Goal: Task Accomplishment & Management: Complete application form

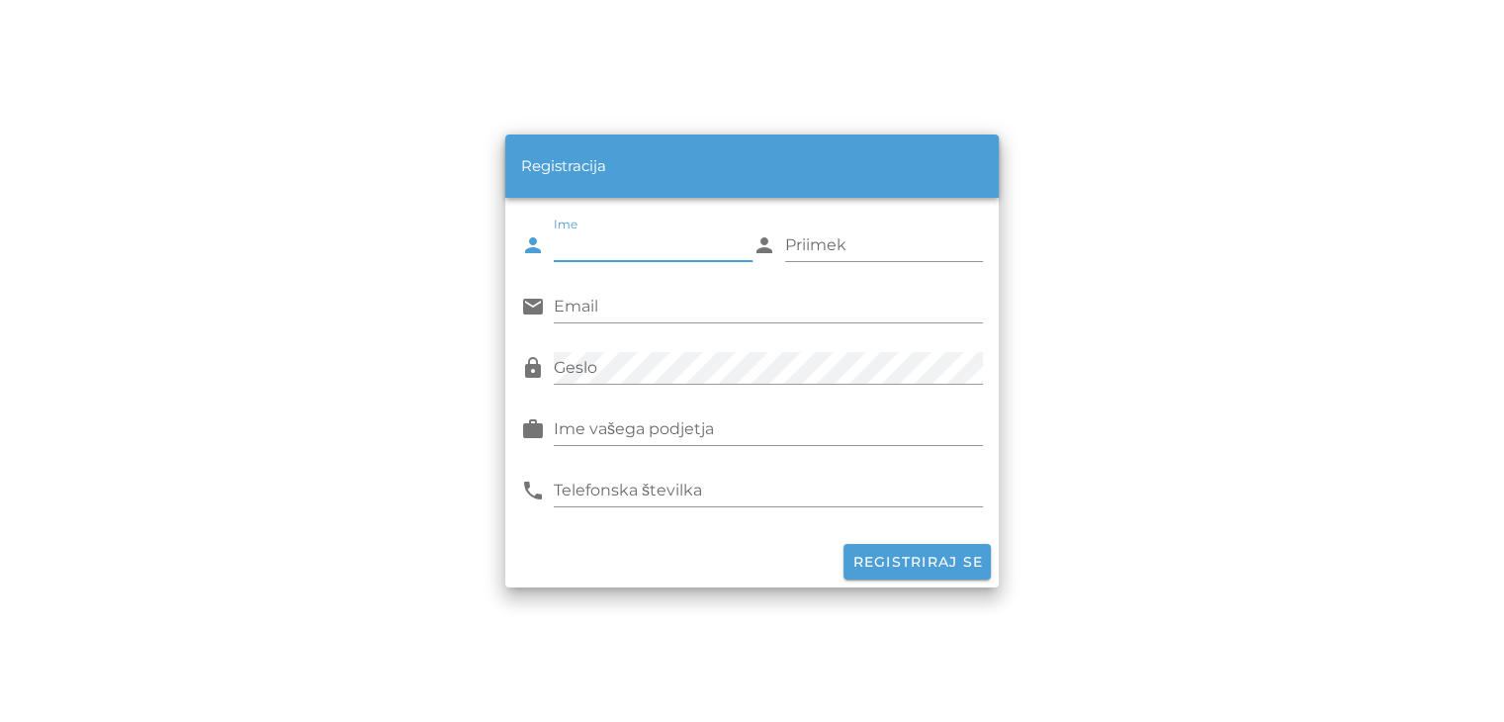
click at [586, 256] on input "Ime" at bounding box center [653, 245] width 199 height 32
type input "[PERSON_NAME]"
type input "ZUPANC"
type input "[DOMAIN_NAME][EMAIL_ADDRESS][DOMAIN_NAME]"
type input "ElektroDZ, [PERSON_NAME] S.P."
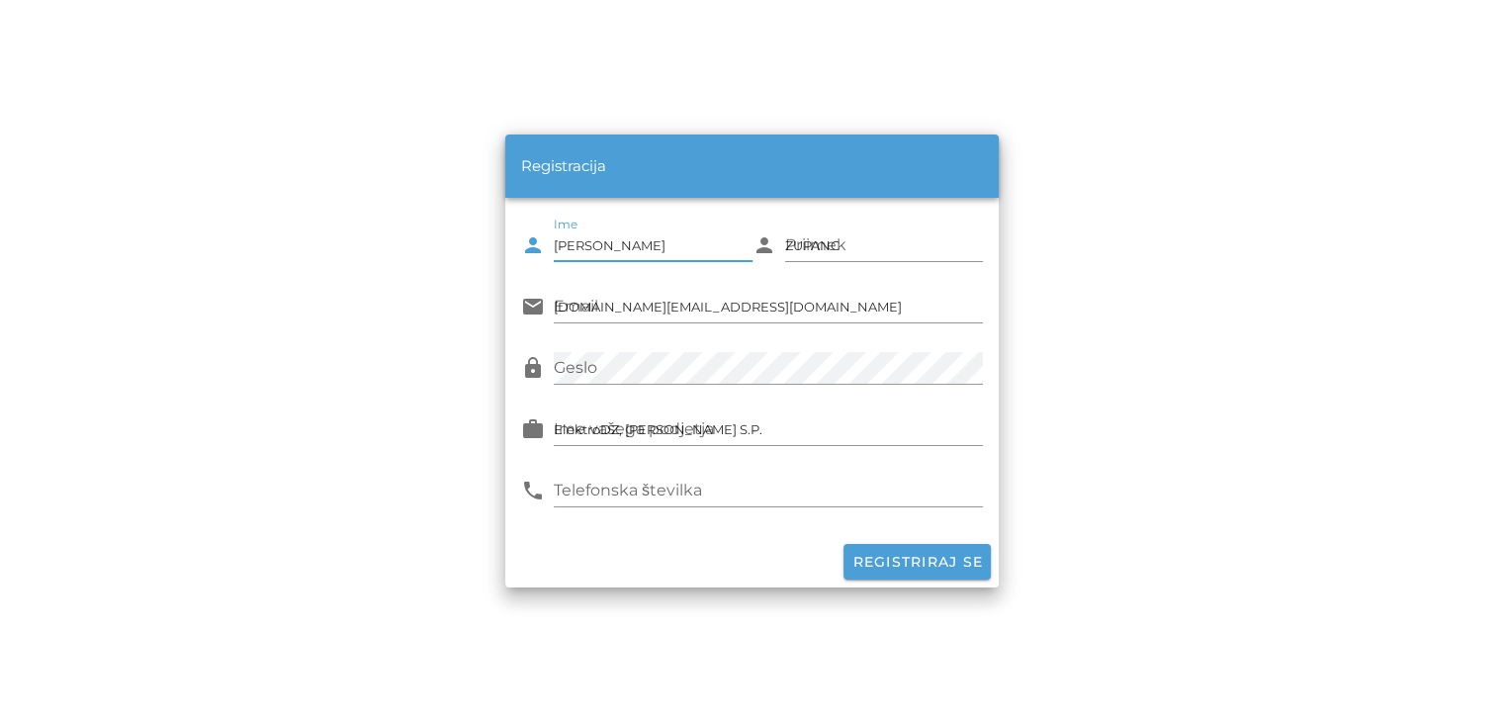
type input "031685090"
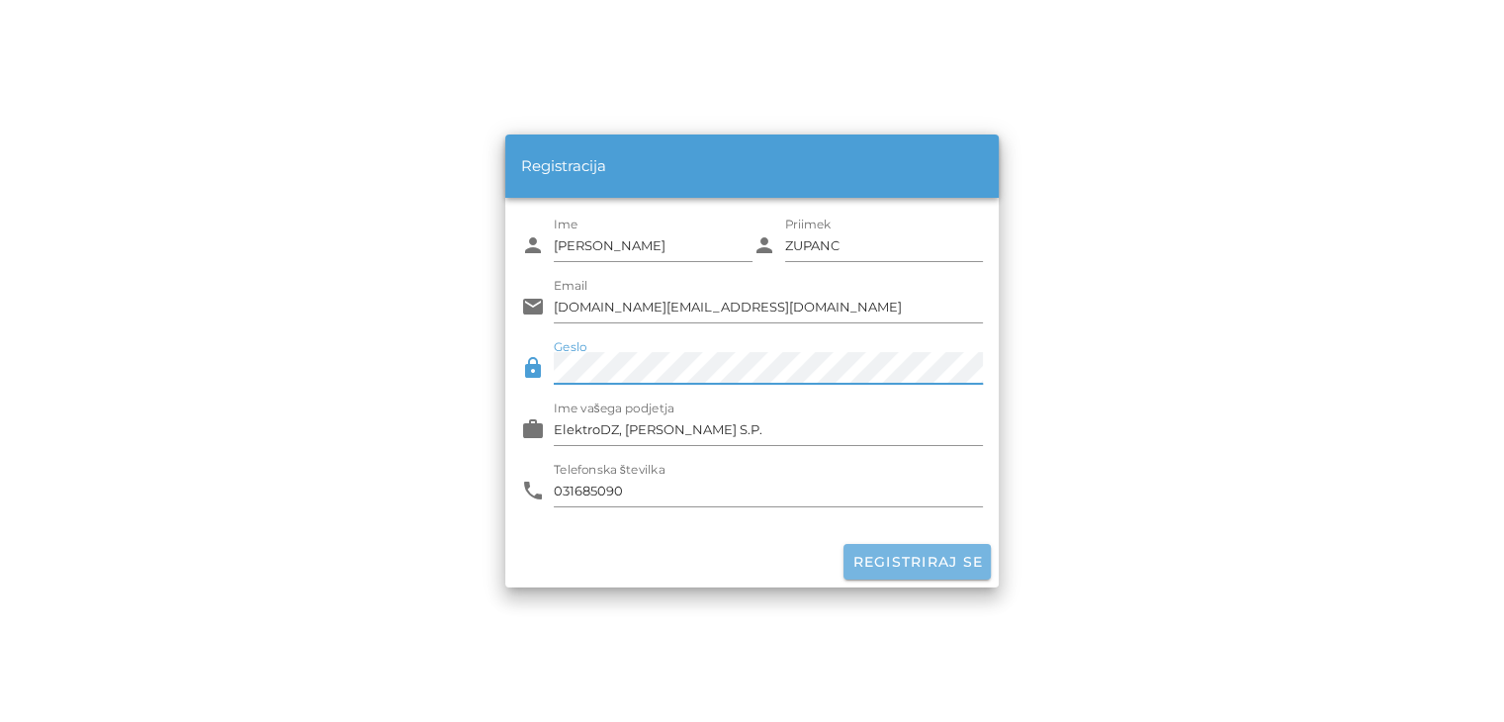
click at [959, 572] on button "Registriraj se" at bounding box center [917, 562] width 147 height 36
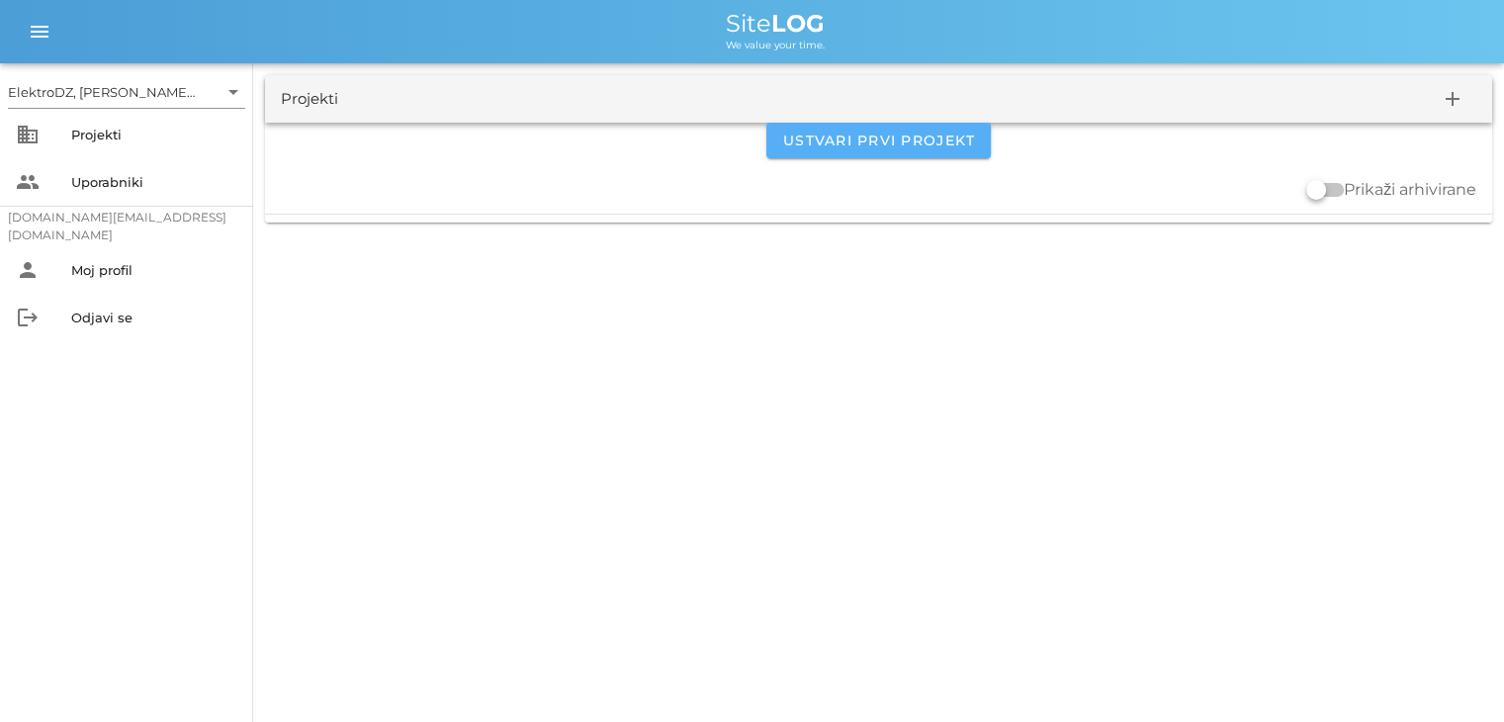
click at [878, 144] on span "Ustvari prvi projekt" at bounding box center [878, 141] width 193 height 18
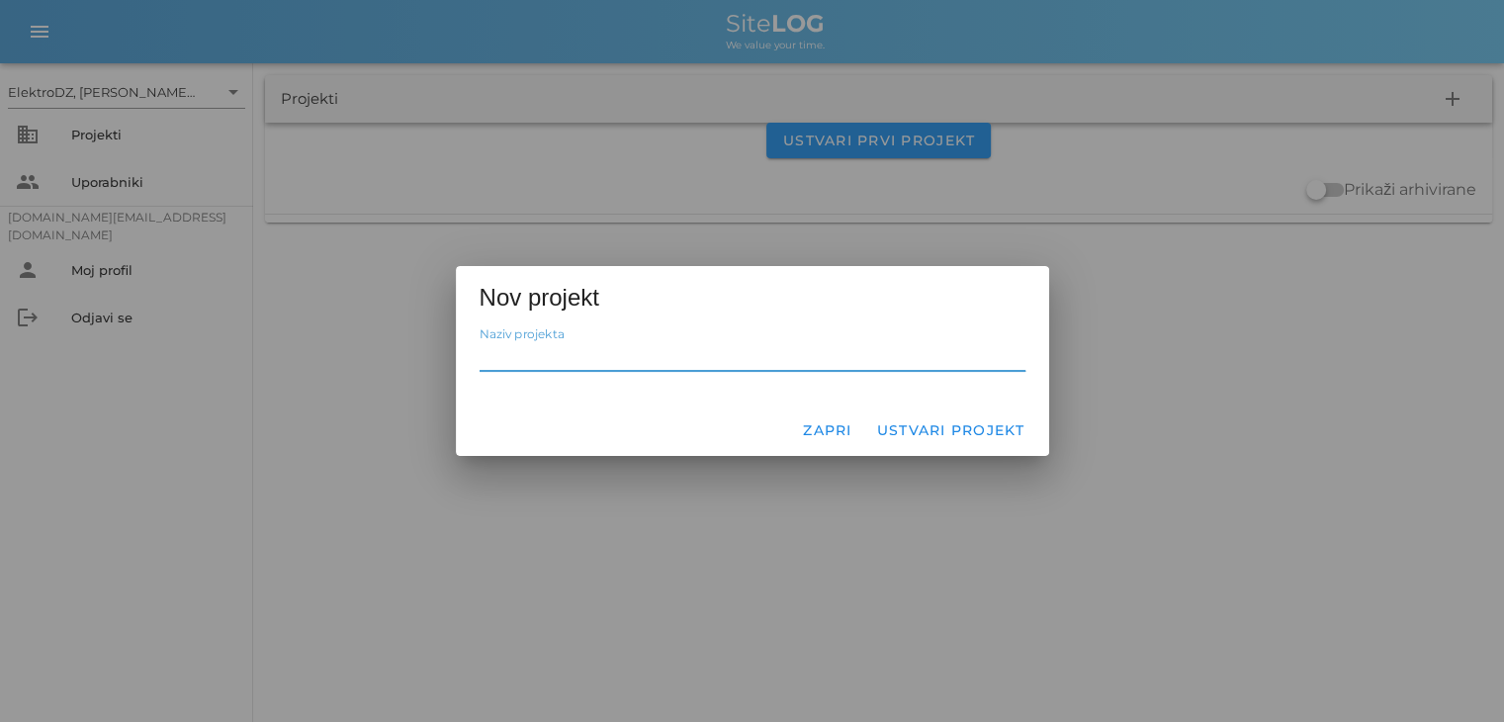
click at [619, 357] on input "Naziv projekta" at bounding box center [753, 355] width 546 height 32
type input "BS [PERSON_NAME] Maribor"
click at [985, 430] on span "Ustvari projekt" at bounding box center [950, 430] width 149 height 18
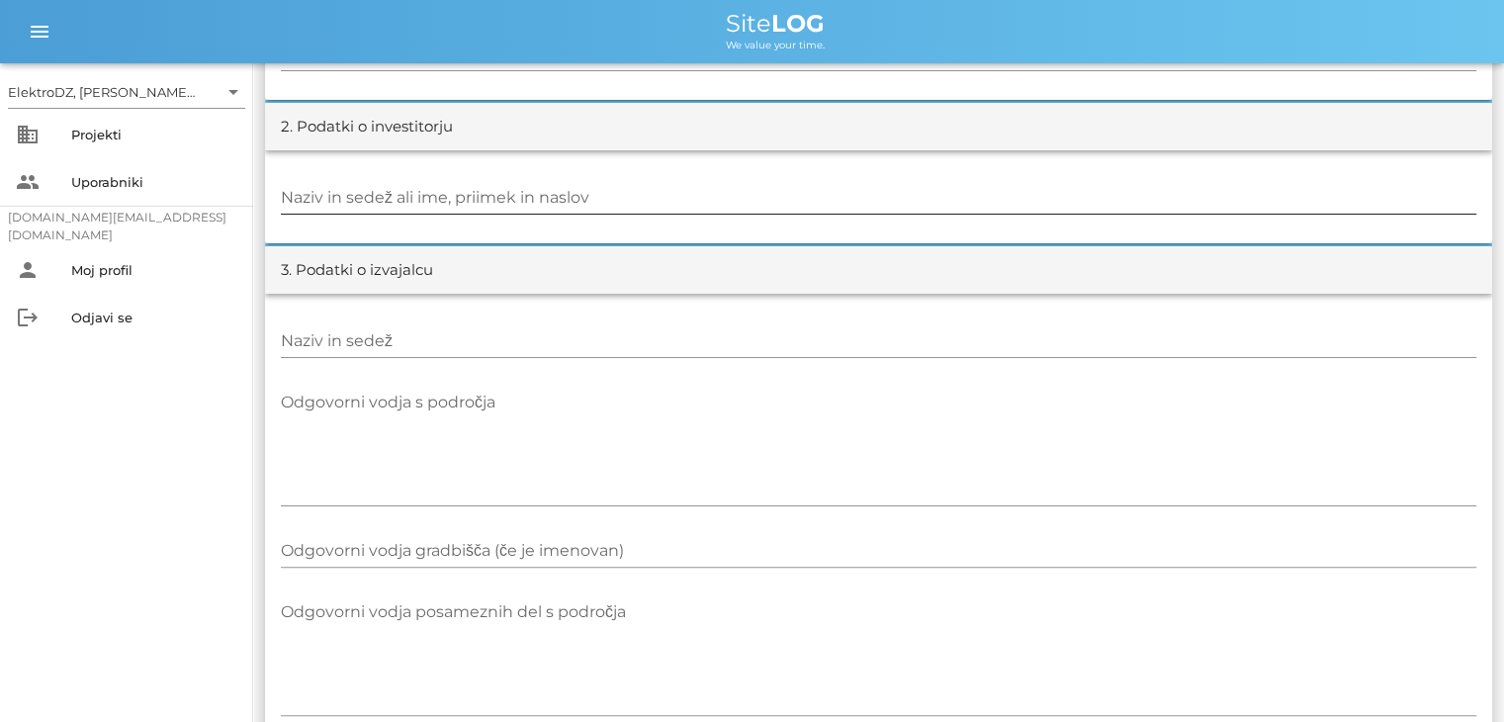
scroll to position [297, 0]
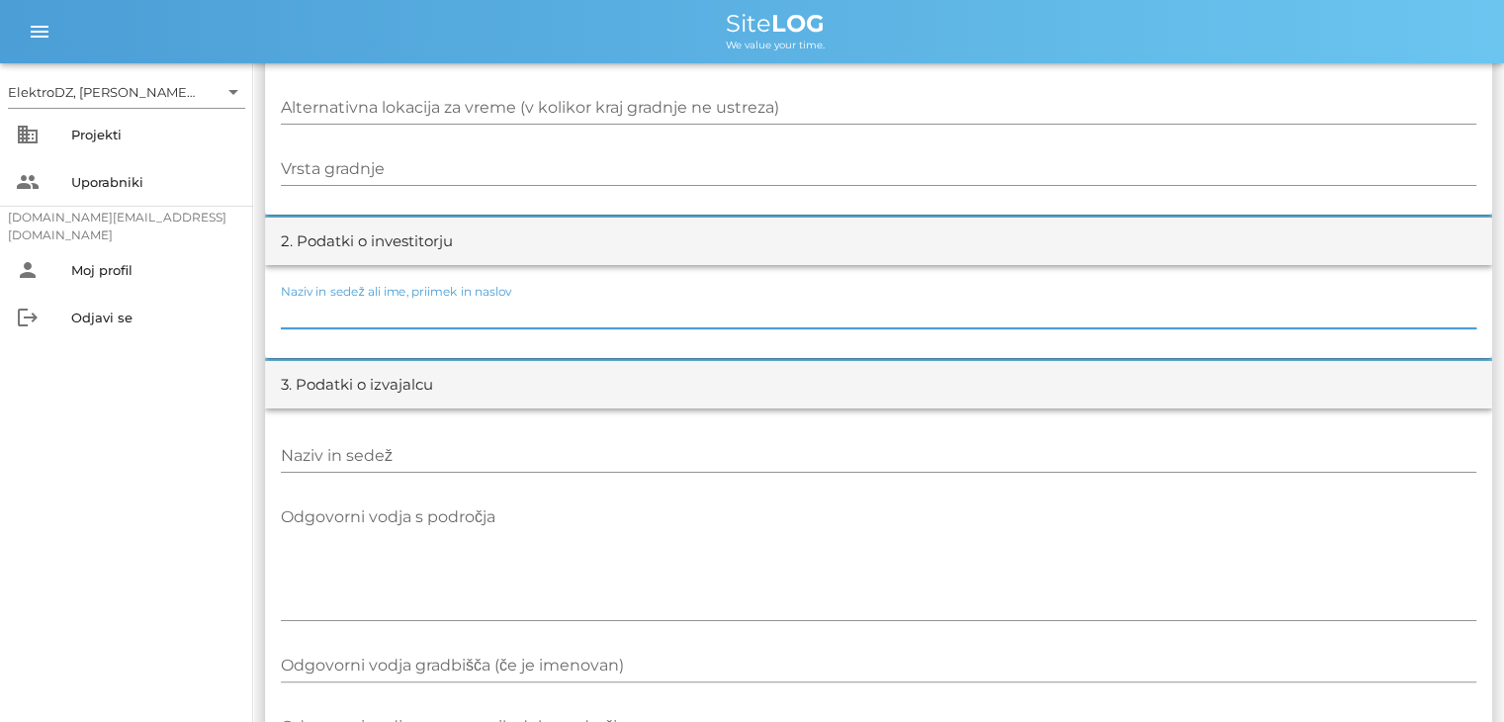
click at [414, 325] on input "Naziv in sedež ali ime, priimek in naslov" at bounding box center [879, 313] width 1196 height 32
type input "B"
type input "Petrol d.o.o"
click at [335, 464] on input "Naziv in sedež" at bounding box center [879, 456] width 1196 height 32
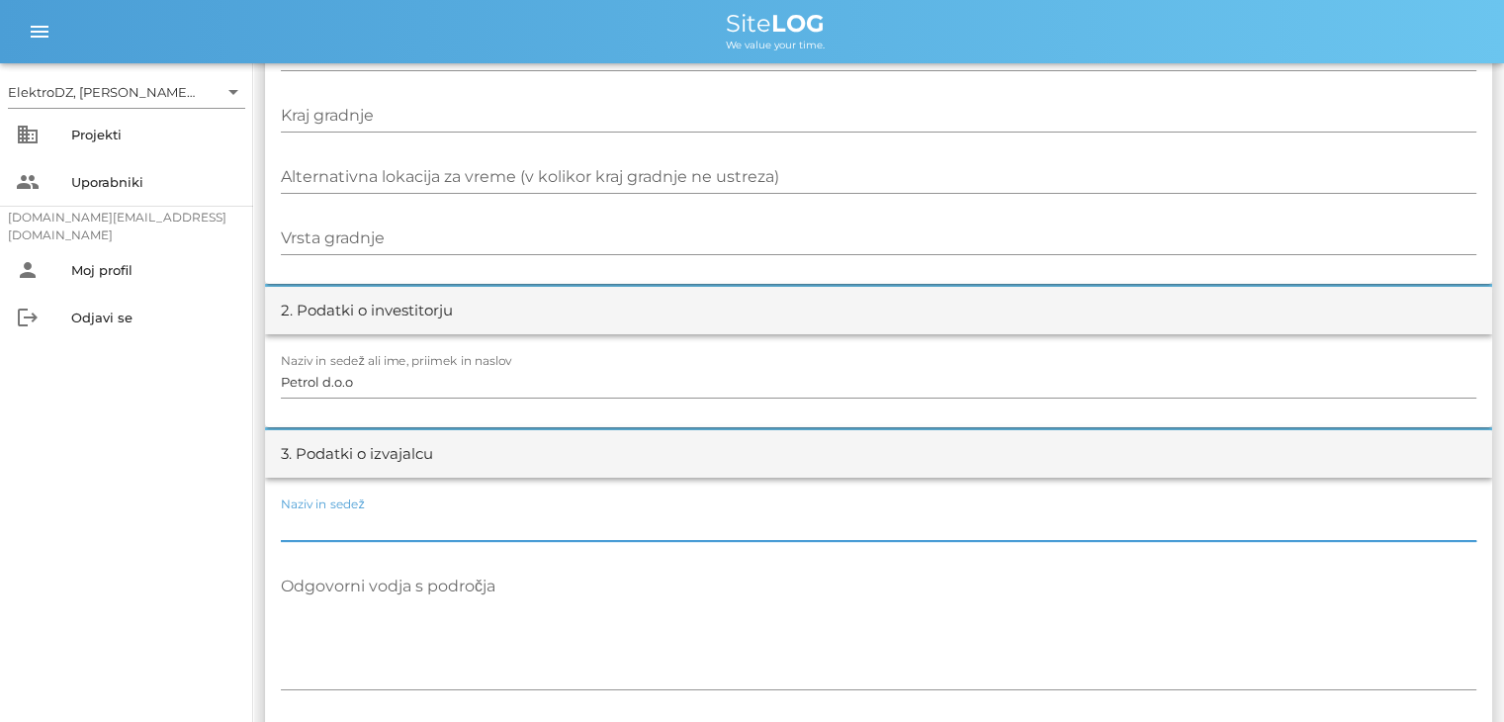
scroll to position [0, 0]
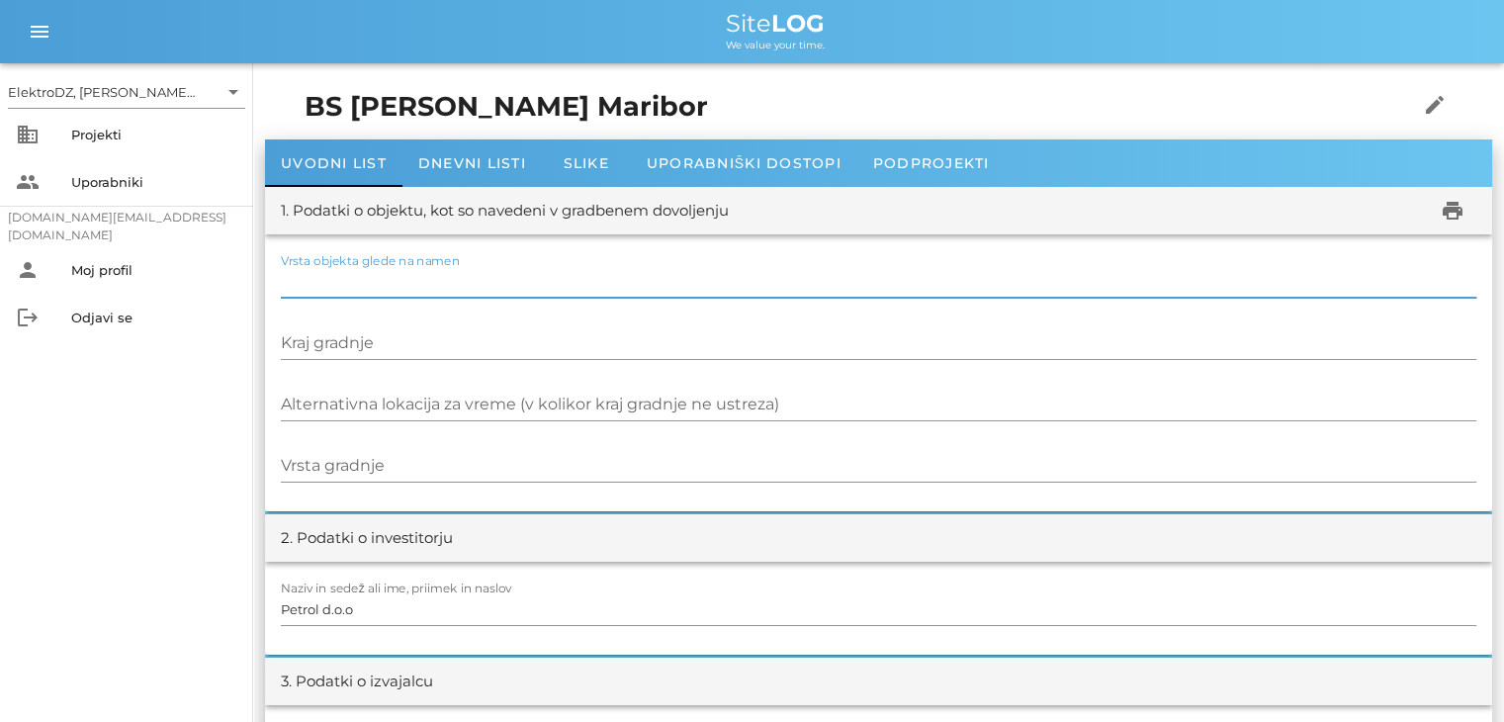
click at [387, 294] on input "Vrsta objekta glede na namen" at bounding box center [879, 282] width 1196 height 32
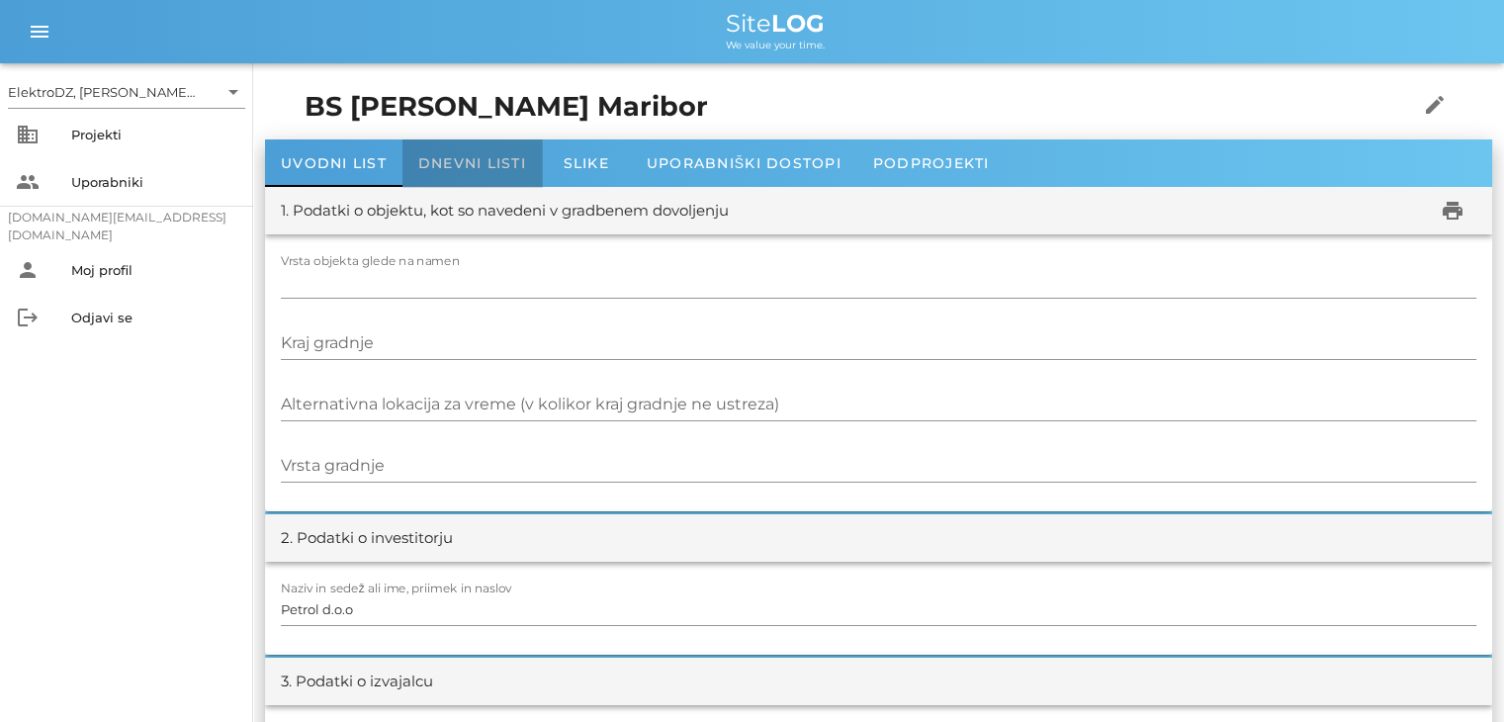
click at [460, 164] on span "Dnevni listi" at bounding box center [472, 163] width 108 height 18
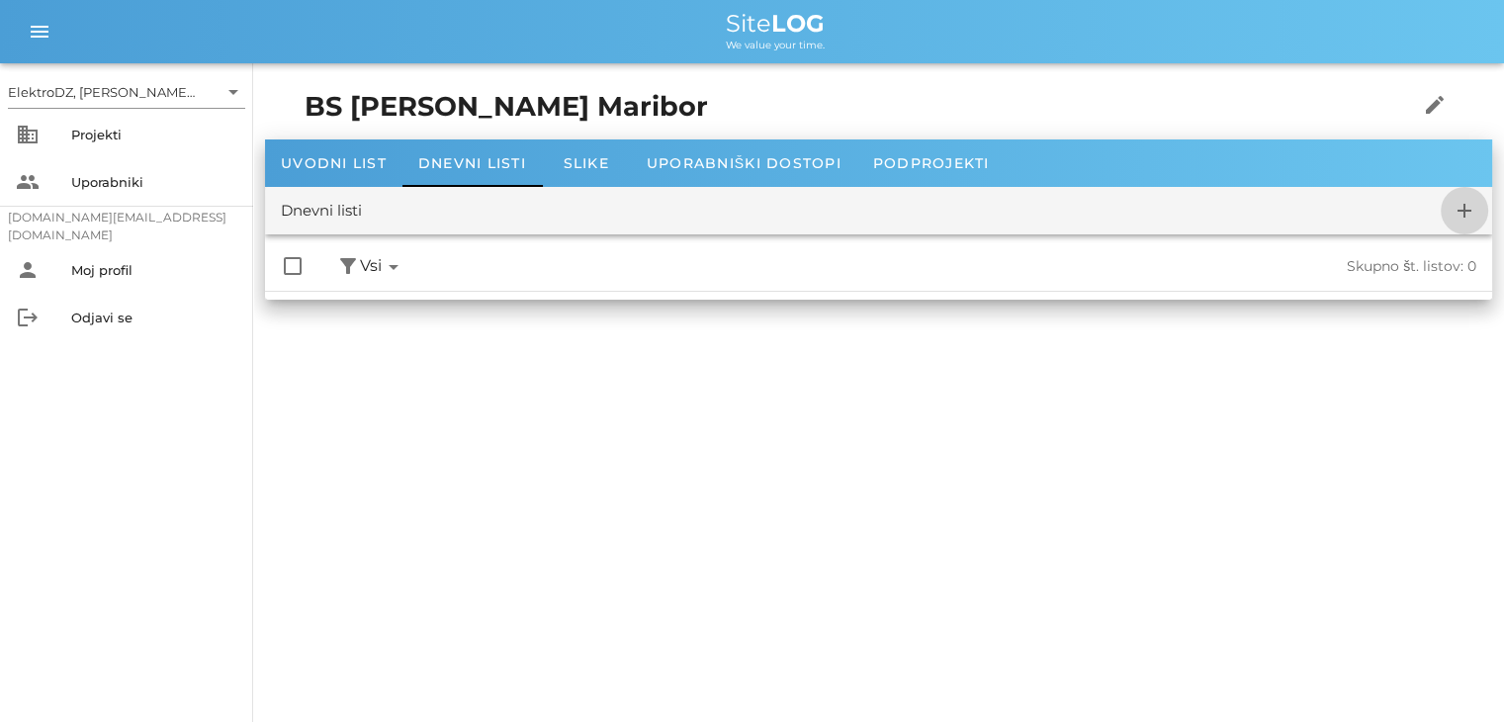
click at [1463, 210] on icon "add" at bounding box center [1465, 211] width 24 height 24
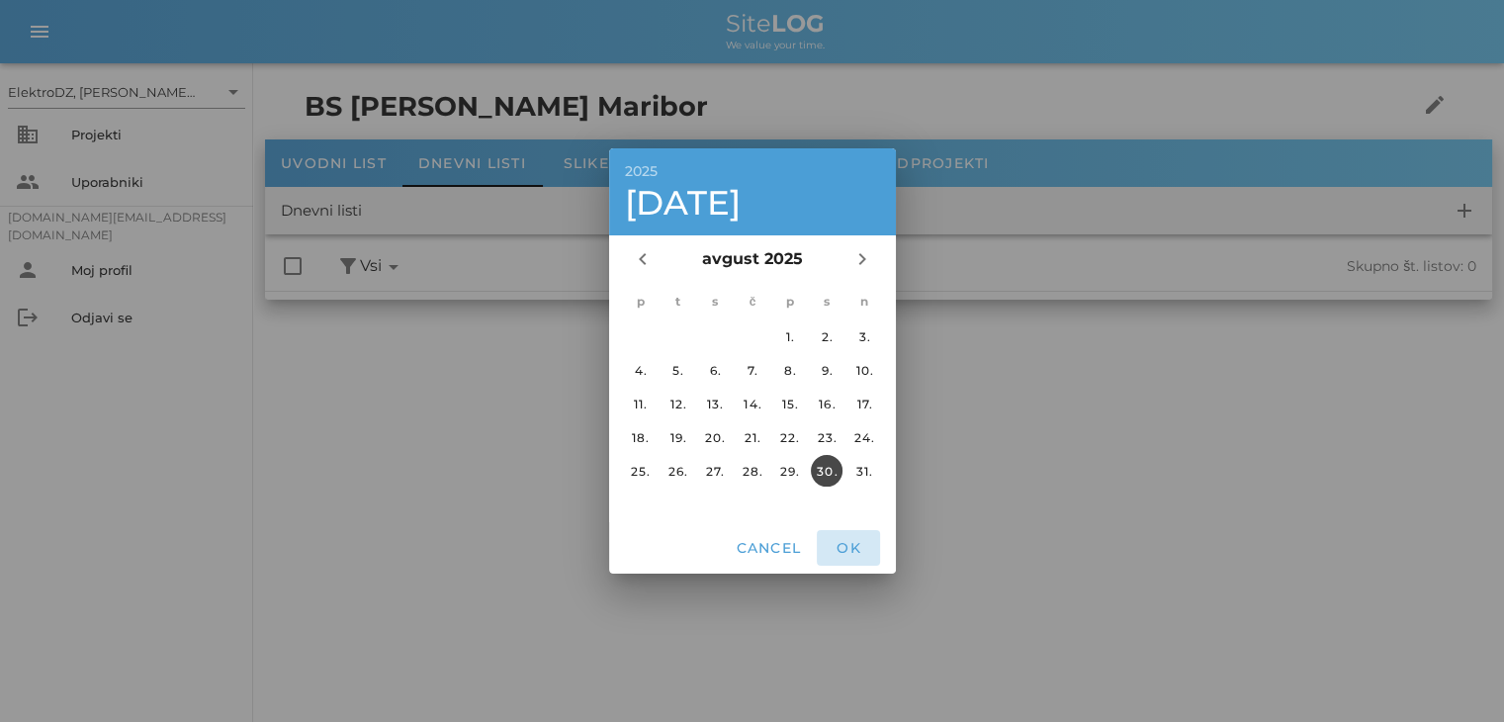
click at [852, 557] on button "OK" at bounding box center [848, 548] width 63 height 36
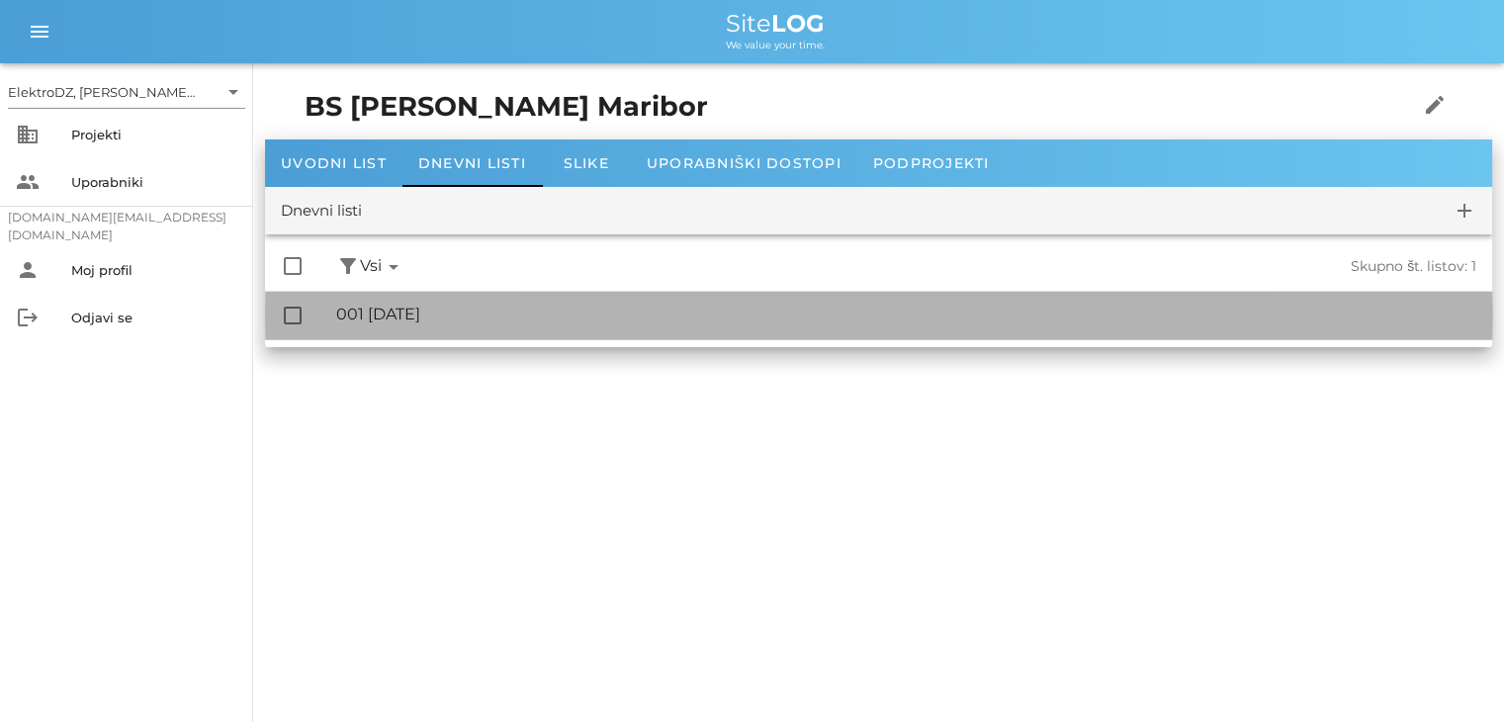
click at [405, 318] on div "🔏 001 [DATE]" at bounding box center [906, 314] width 1140 height 19
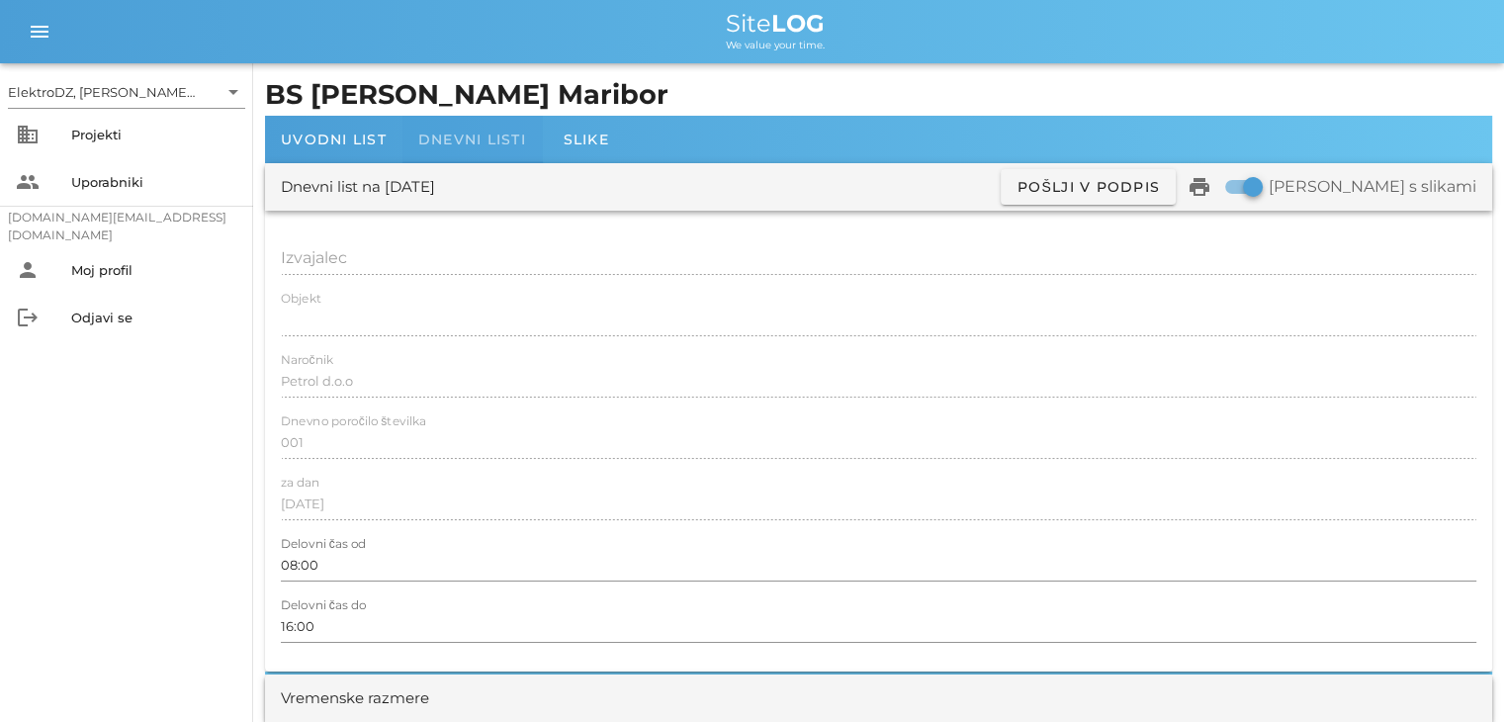
click at [483, 149] on div "Dnevni listi" at bounding box center [472, 139] width 139 height 47
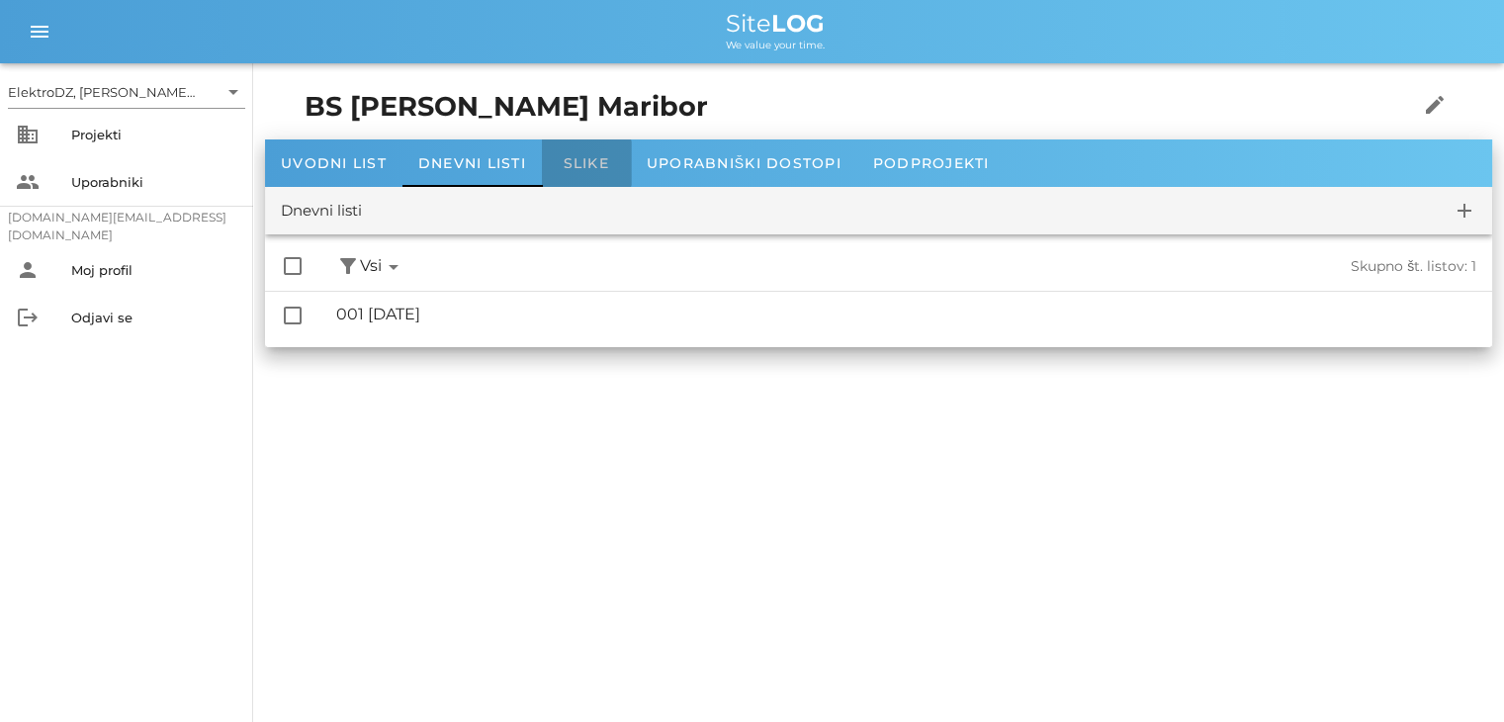
click at [577, 170] on span "Slike" at bounding box center [587, 163] width 46 height 18
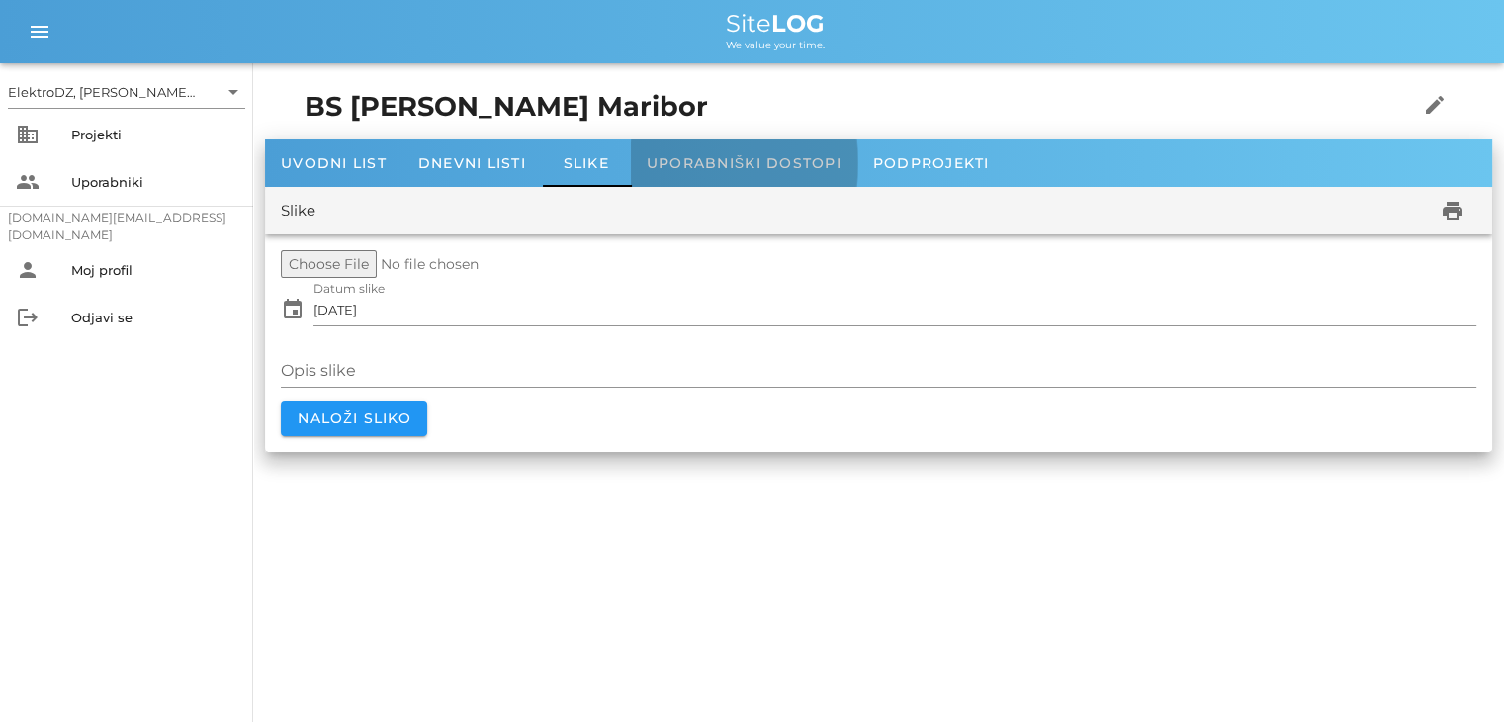
click at [688, 168] on span "Uporabniški dostopi" at bounding box center [744, 163] width 195 height 18
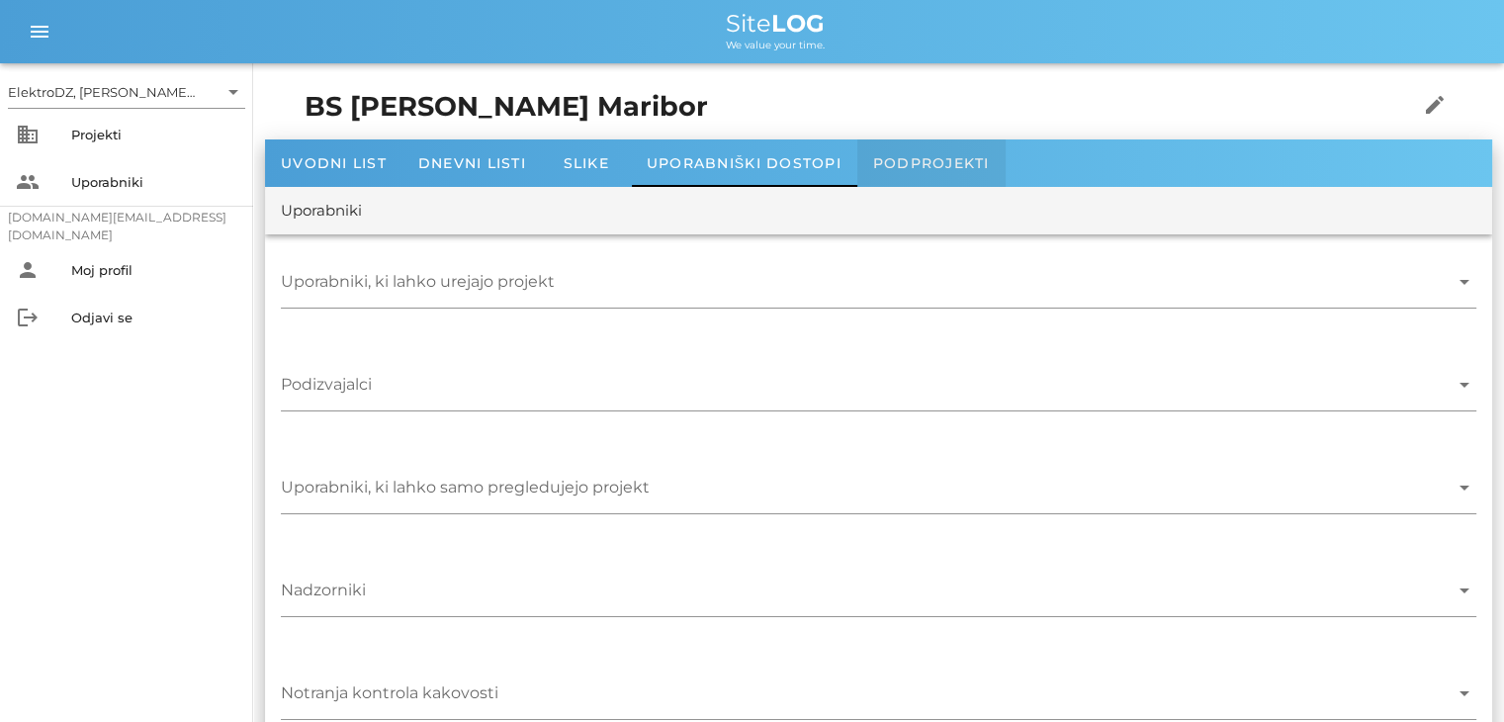
click at [937, 157] on span "Podprojekti" at bounding box center [931, 163] width 117 height 18
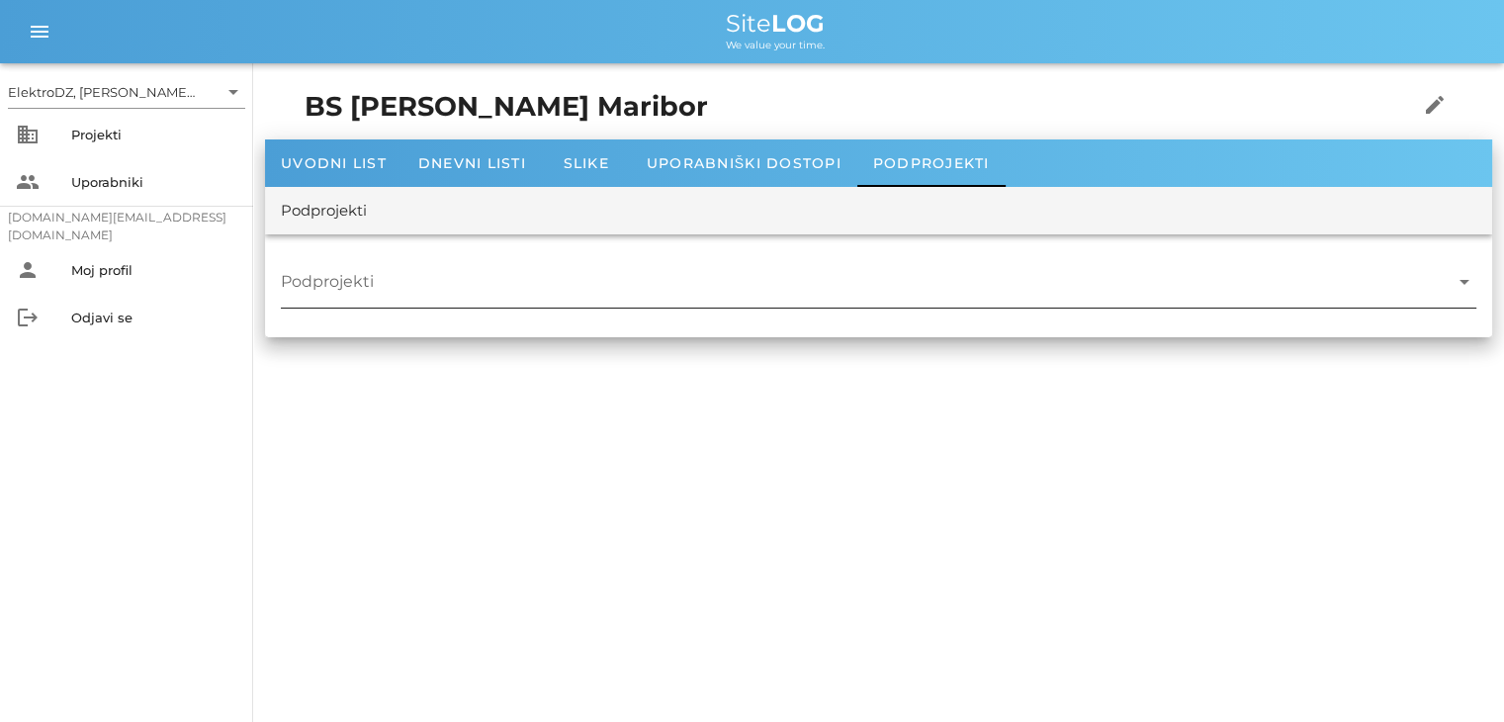
click at [1471, 278] on icon "arrow_drop_down" at bounding box center [1465, 282] width 24 height 24
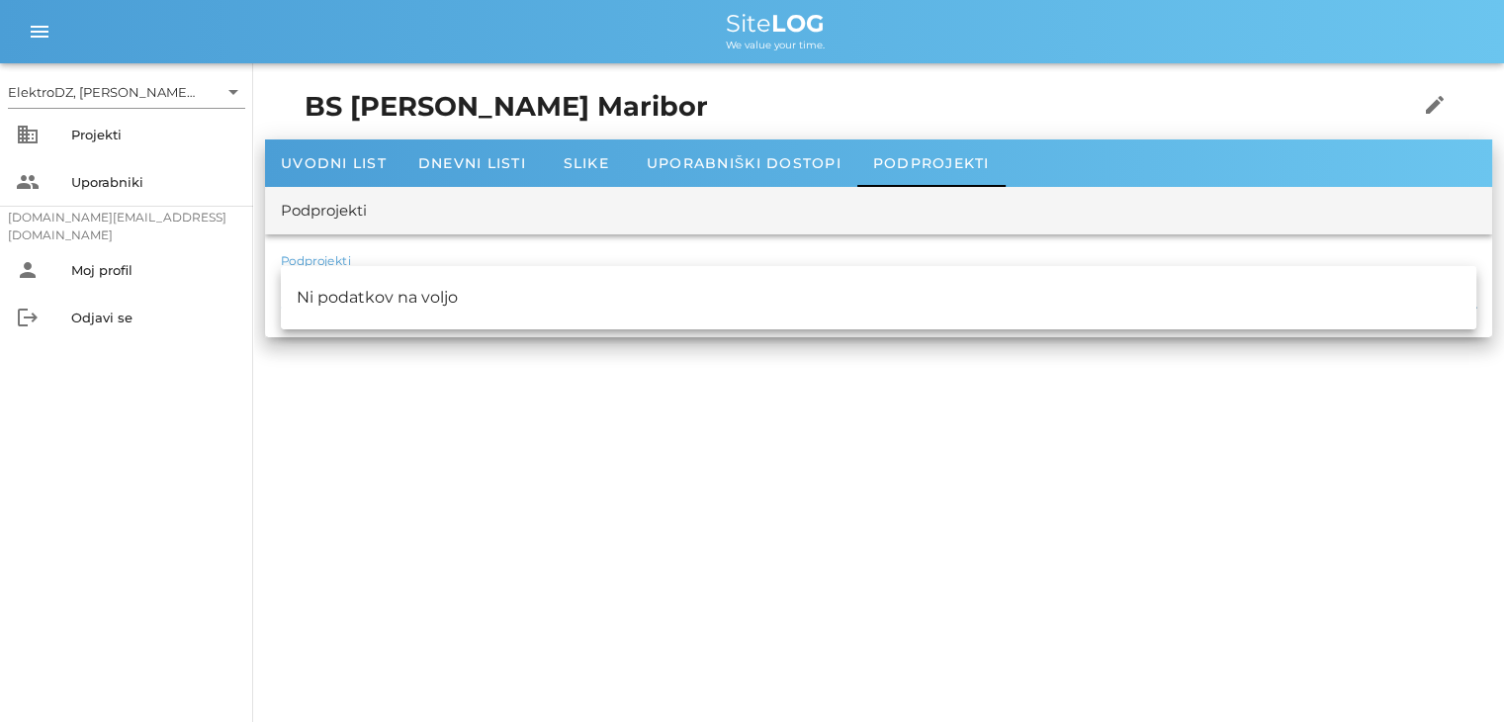
click at [1471, 278] on div "Ni podatkov na voljo" at bounding box center [879, 297] width 1196 height 47
click at [898, 270] on div "Ni podatkov na voljo" at bounding box center [879, 297] width 1196 height 63
click at [585, 163] on span "Slike" at bounding box center [587, 163] width 46 height 18
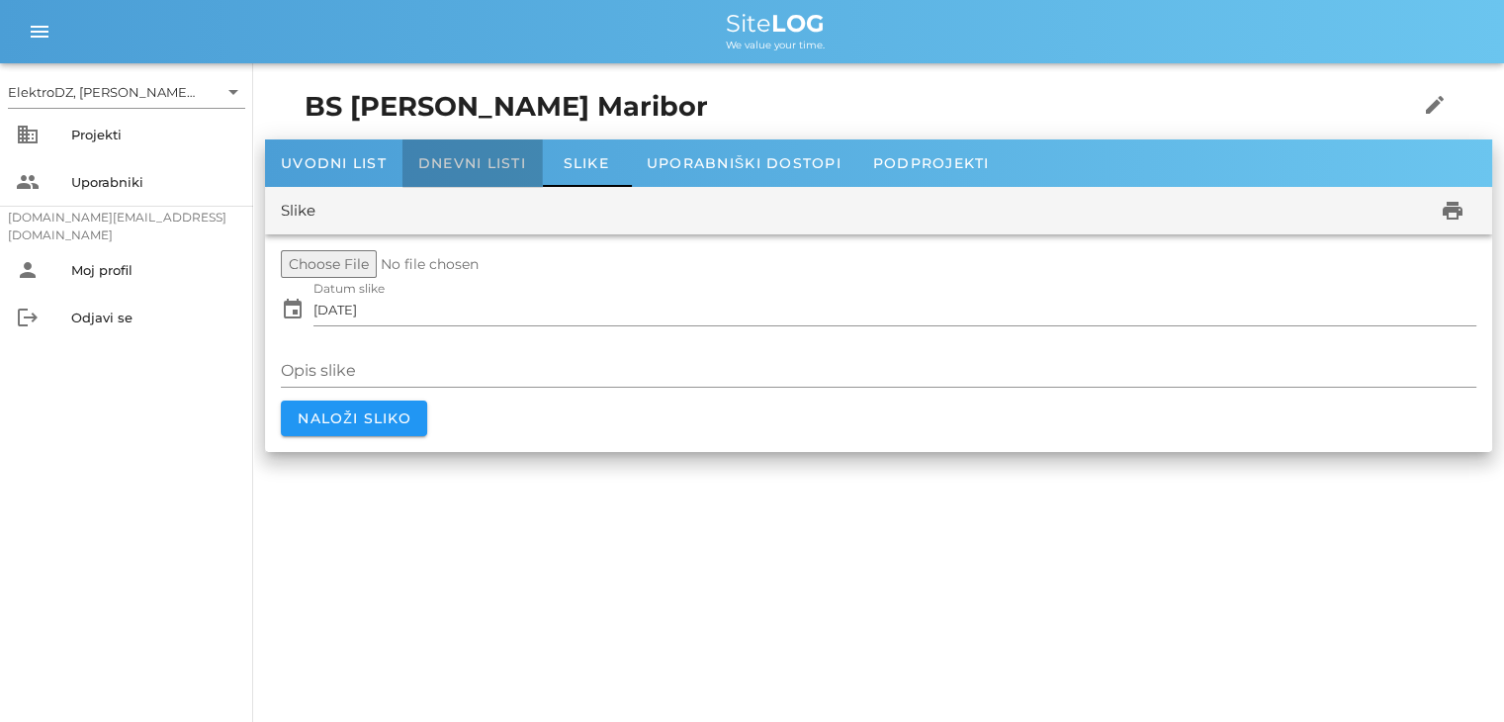
click at [490, 163] on span "Dnevni listi" at bounding box center [472, 163] width 108 height 18
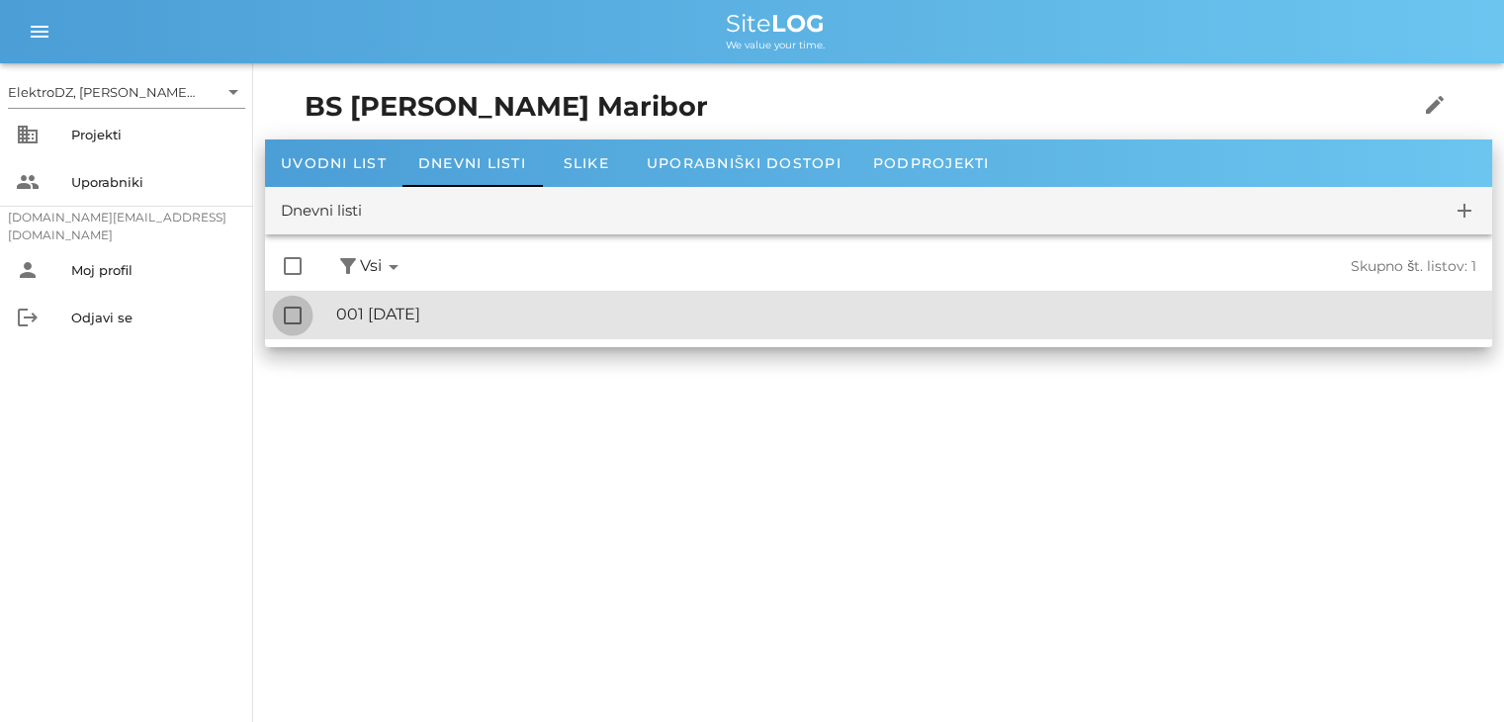
click at [299, 319] on div at bounding box center [293, 316] width 34 height 34
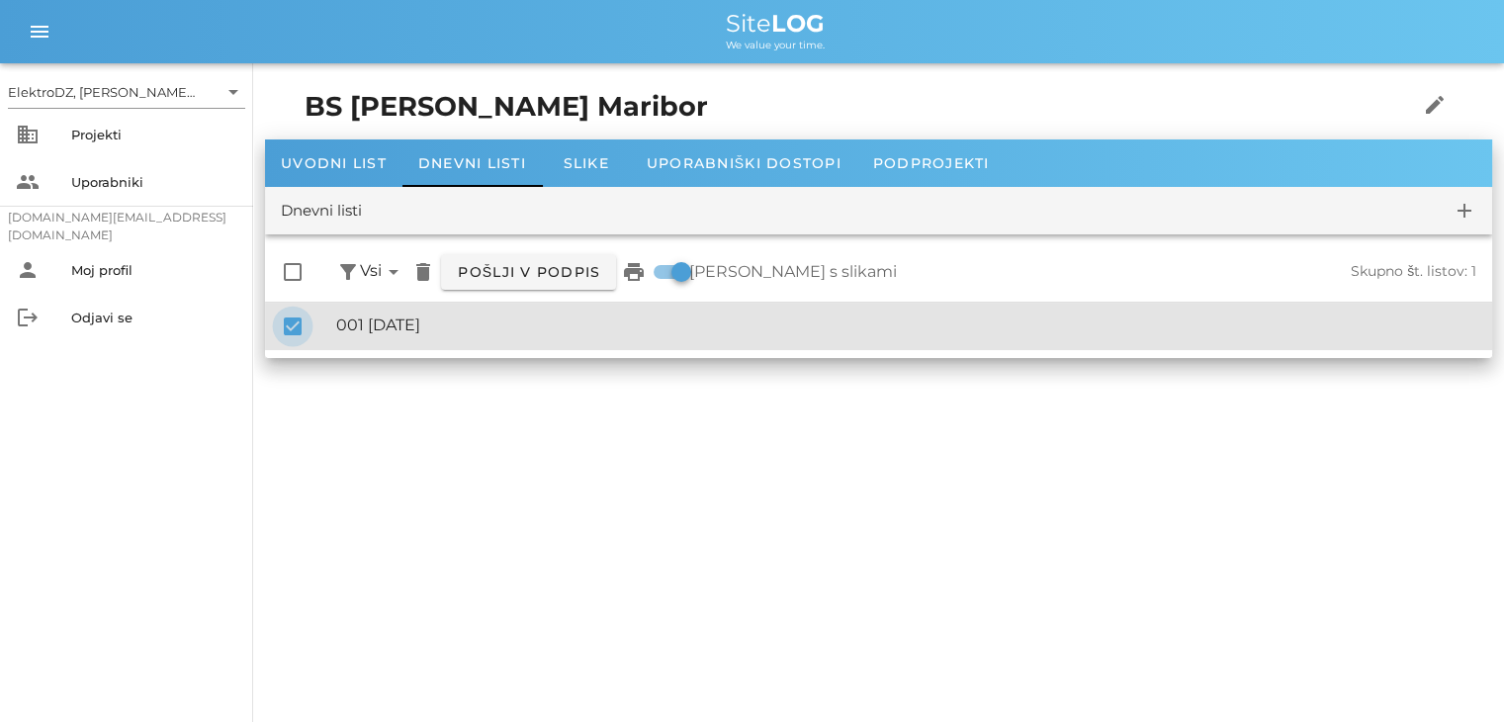
click at [293, 325] on div at bounding box center [293, 327] width 34 height 34
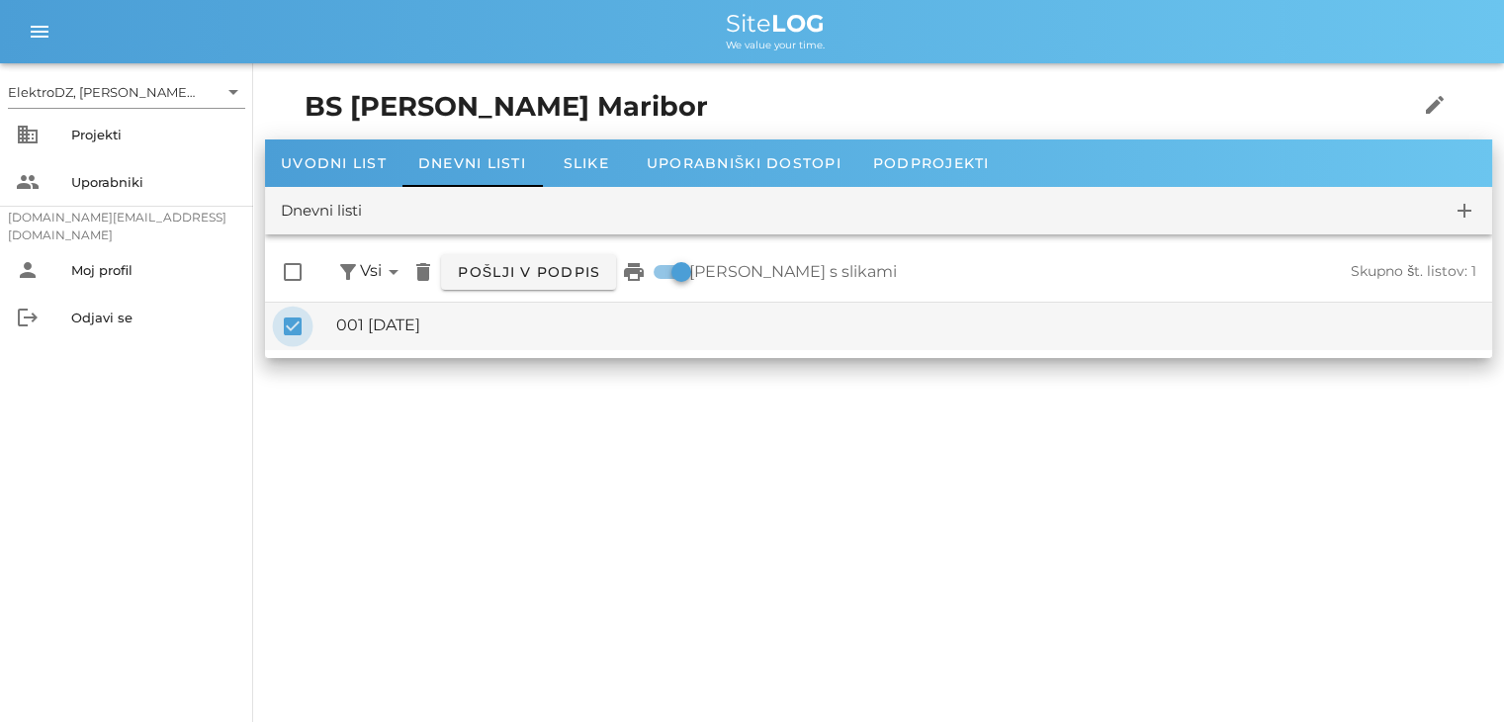
checkbox input "false"
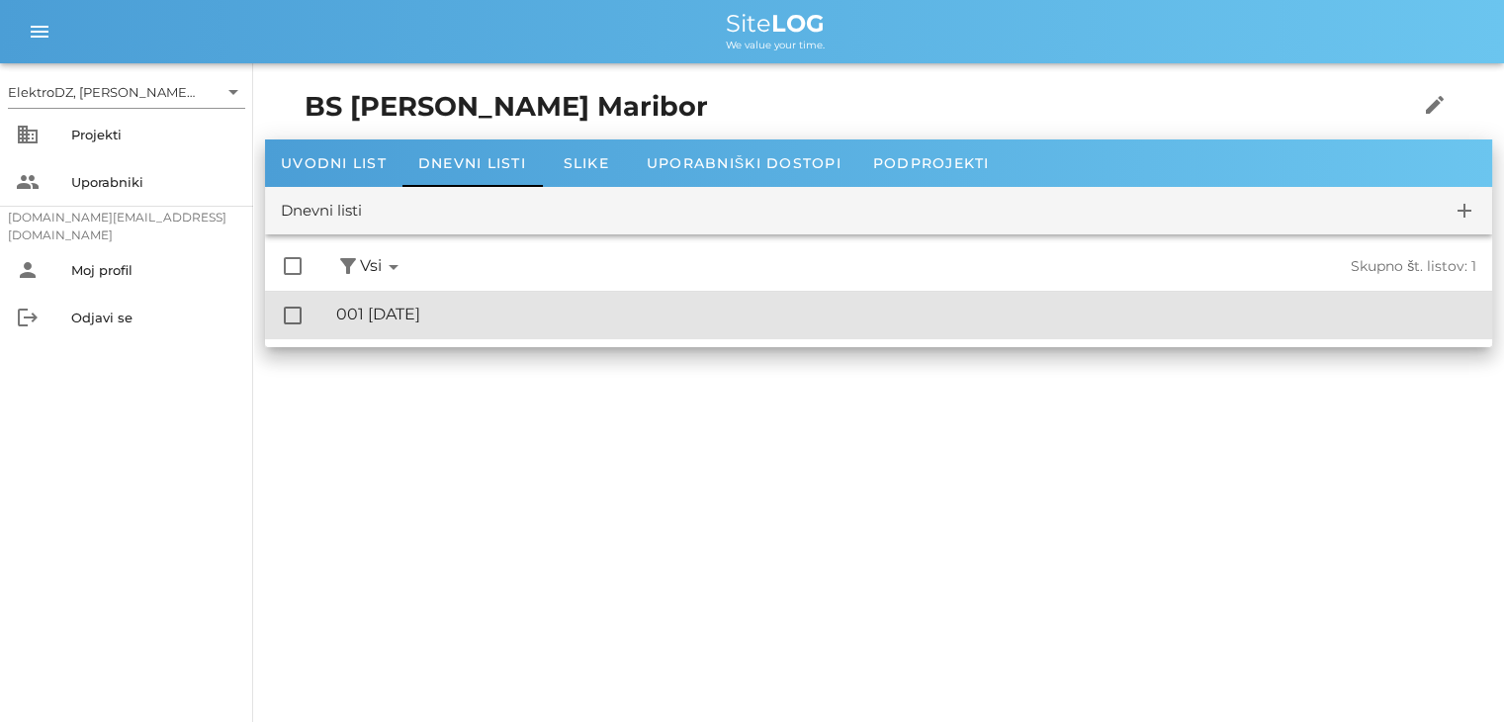
click at [489, 314] on div "🔏 001 [DATE]" at bounding box center [906, 314] width 1140 height 19
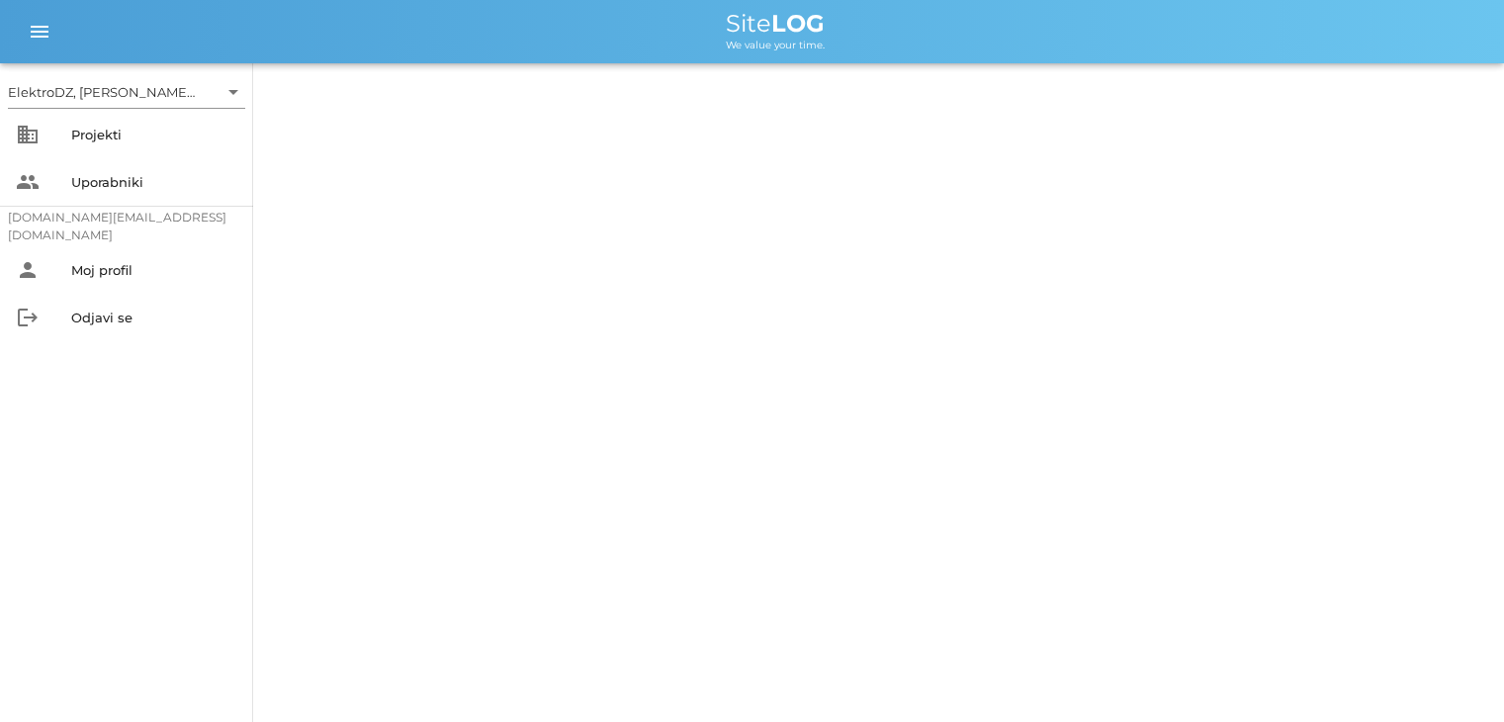
click at [489, 314] on div "ElektroDZ, [PERSON_NAME] S.P. arrow_drop_down business Projekti people Uporabni…" at bounding box center [752, 361] width 1504 height 722
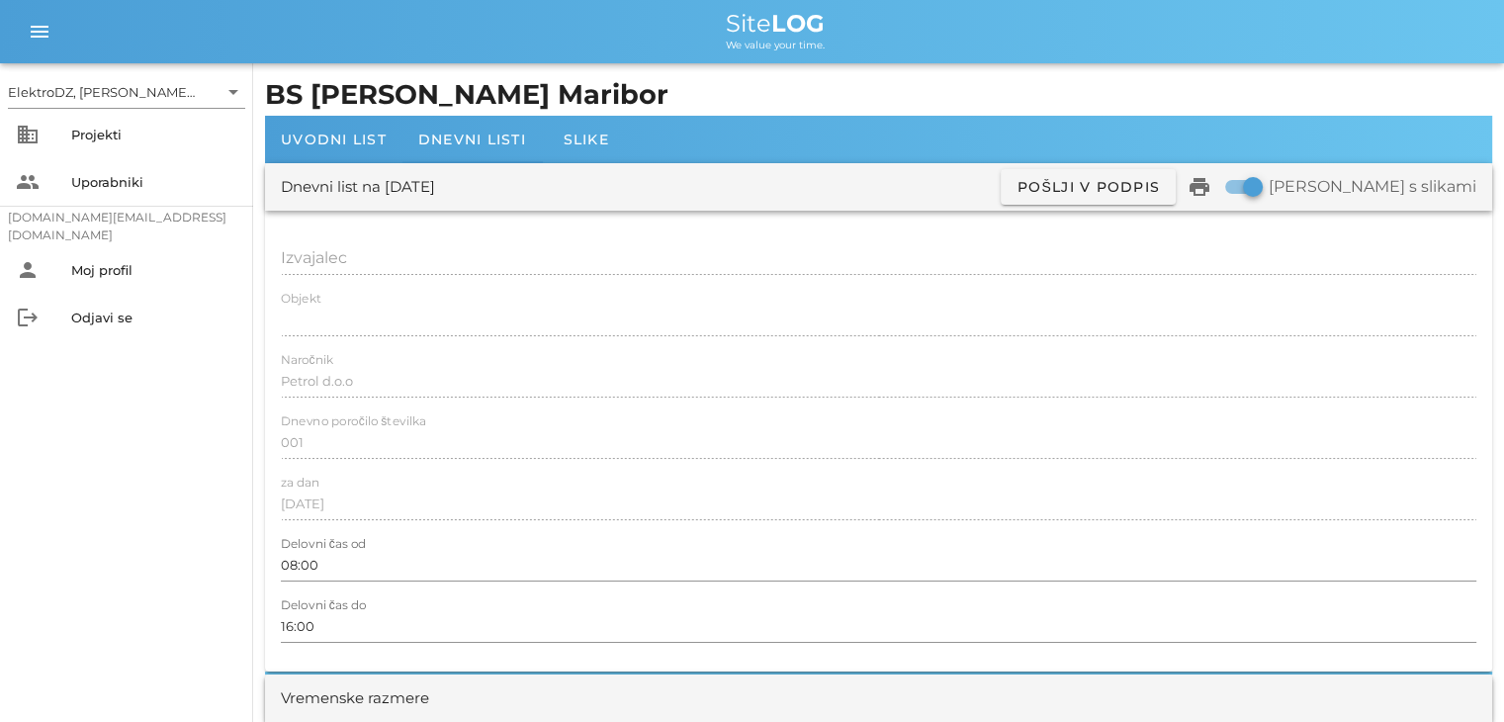
click at [596, 353] on div "Naročnik Petrol d.o.o" at bounding box center [879, 381] width 1196 height 57
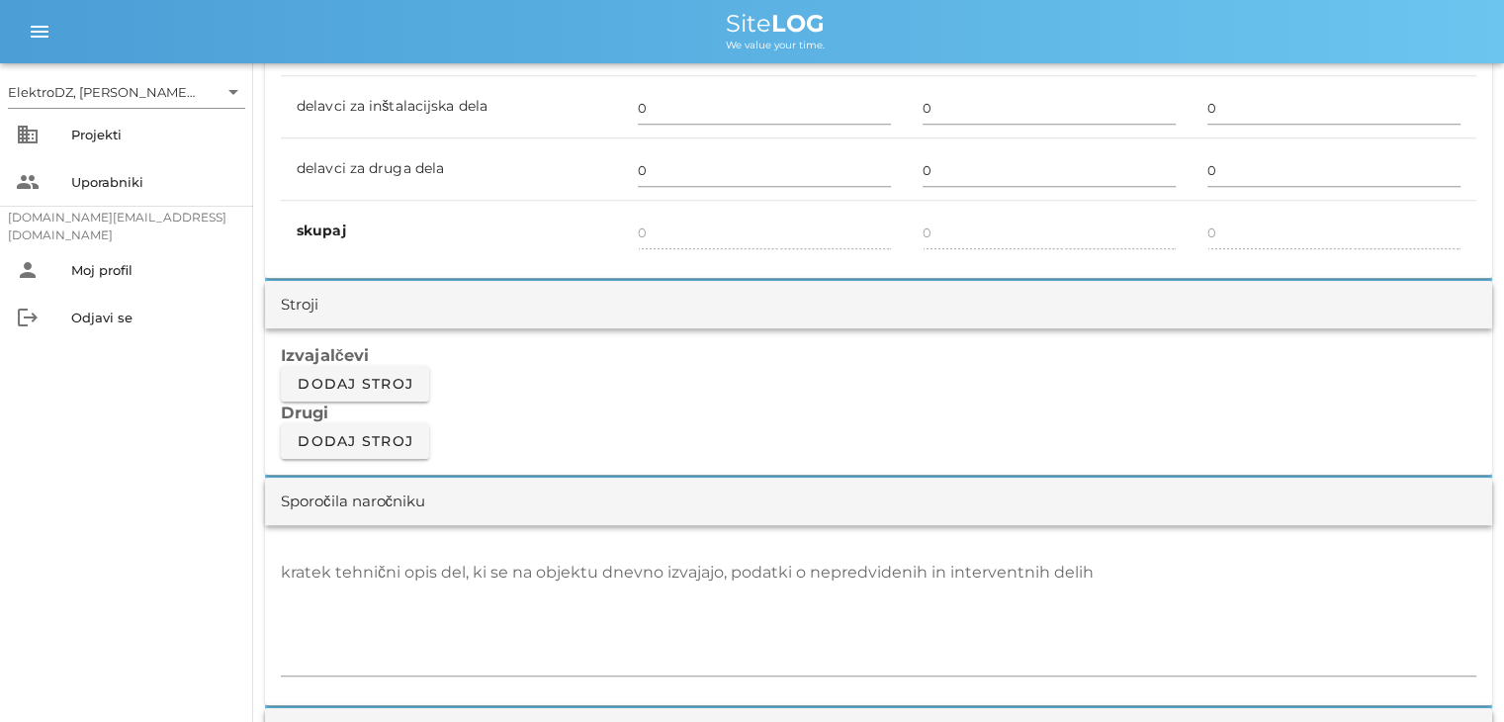
scroll to position [1682, 0]
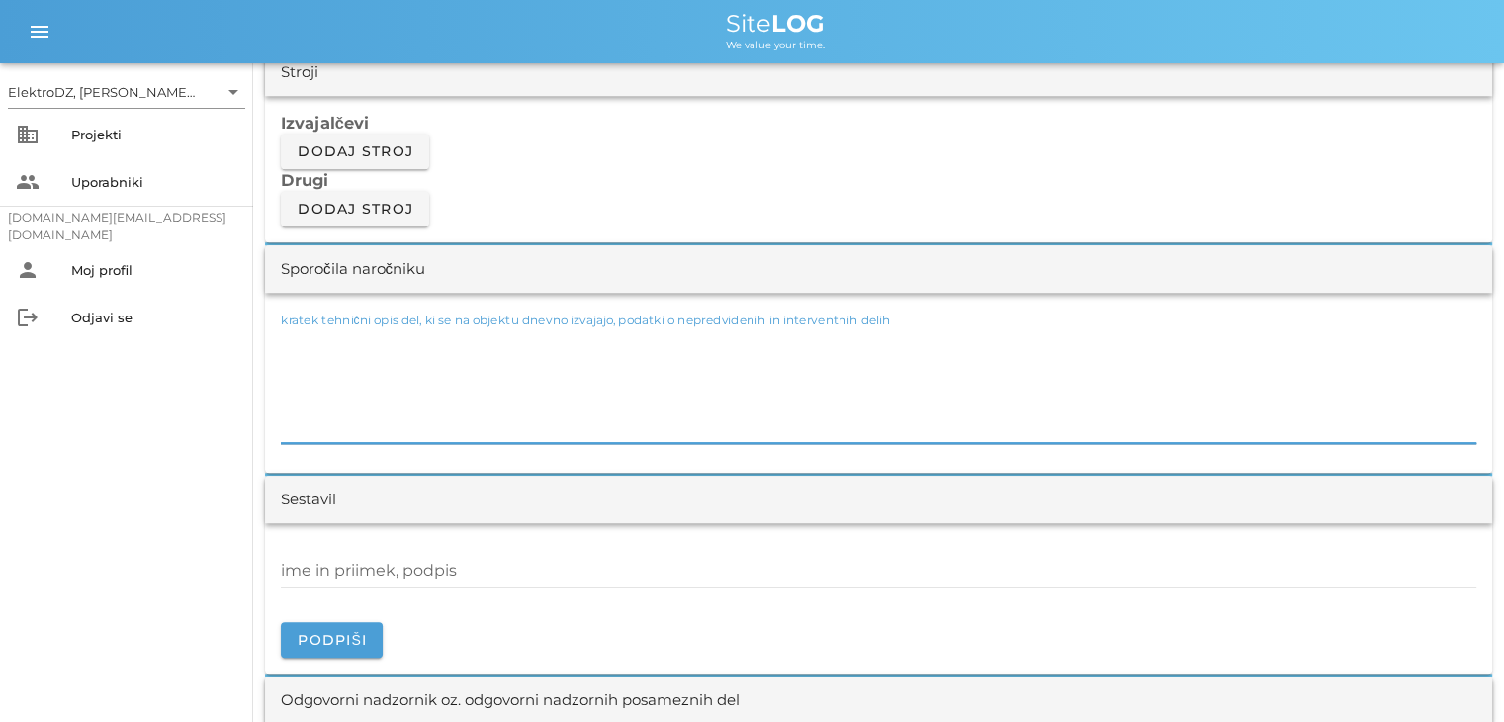
click at [949, 337] on textarea "kratek tehnični opis del, ki se na objektu dnevno izvajajo, podatki o nepredvid…" at bounding box center [879, 383] width 1196 height 119
drag, startPoint x: 448, startPoint y: 351, endPoint x: 283, endPoint y: 337, distance: 165.8
click at [283, 337] on textarea "Vleka kabla 5x1.5mm2" at bounding box center [879, 383] width 1196 height 119
click at [432, 339] on textarea "Vleka kabla 5x1.5mm2" at bounding box center [879, 383] width 1196 height 119
paste textarea "Vleka kabla 5x1.5mm2"
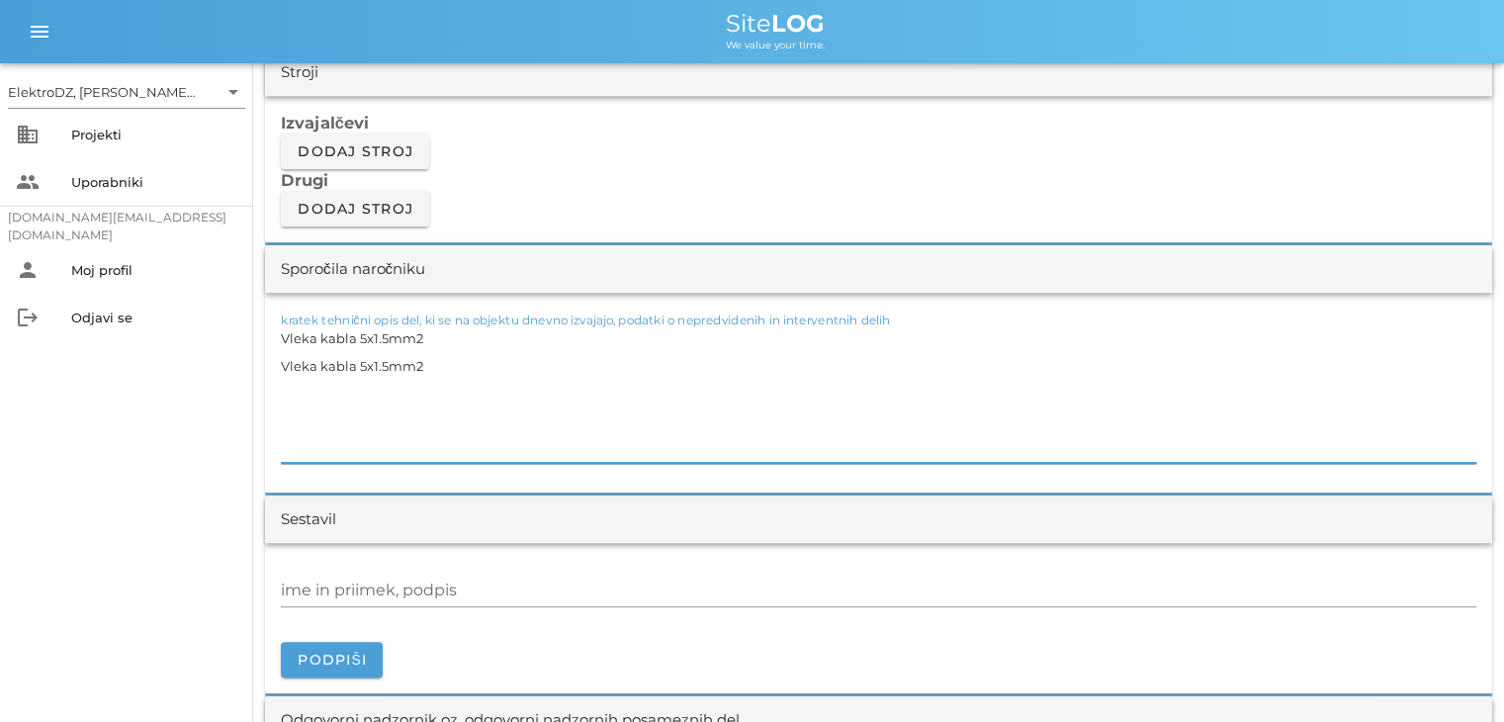
paste textarea "Vleka kabla 5x1.5mm2"
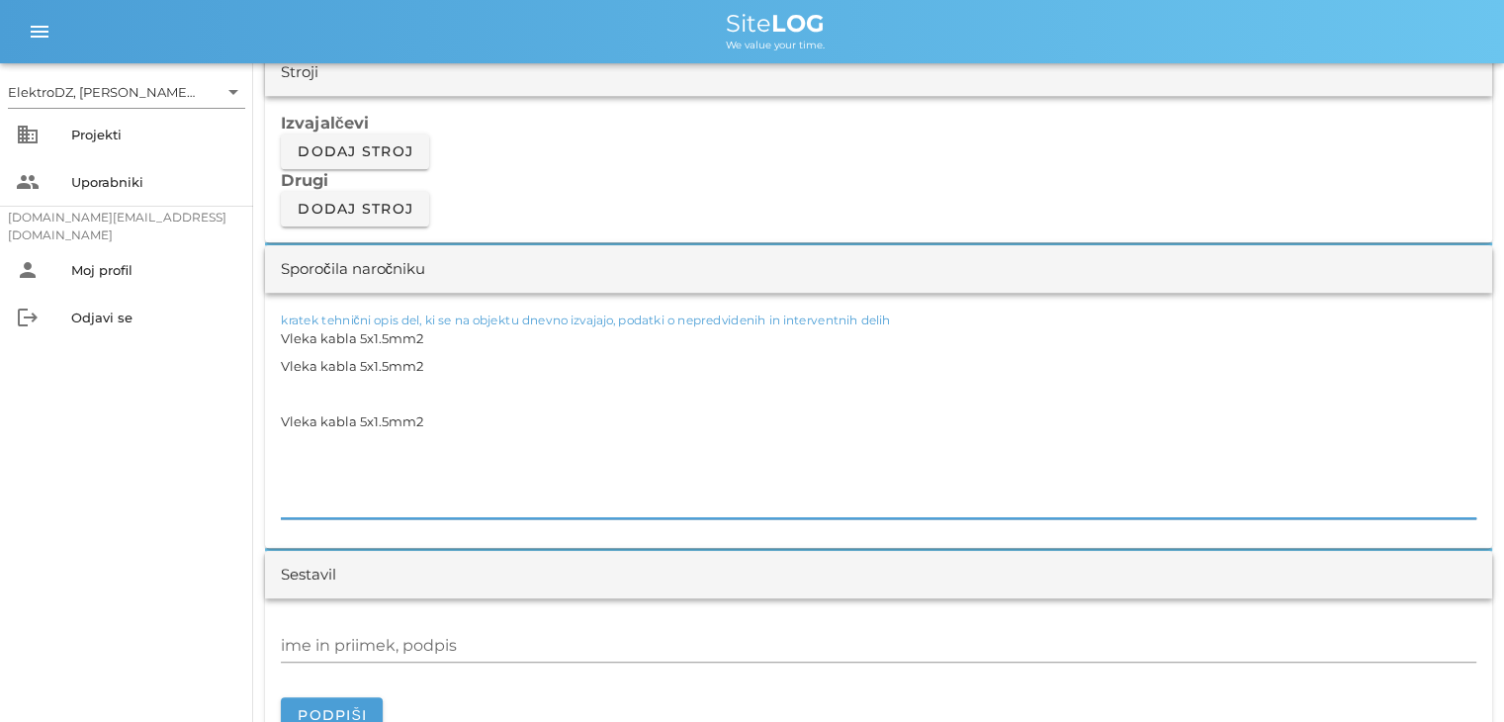
paste textarea "Vleka kabla 5x1.5mm2"
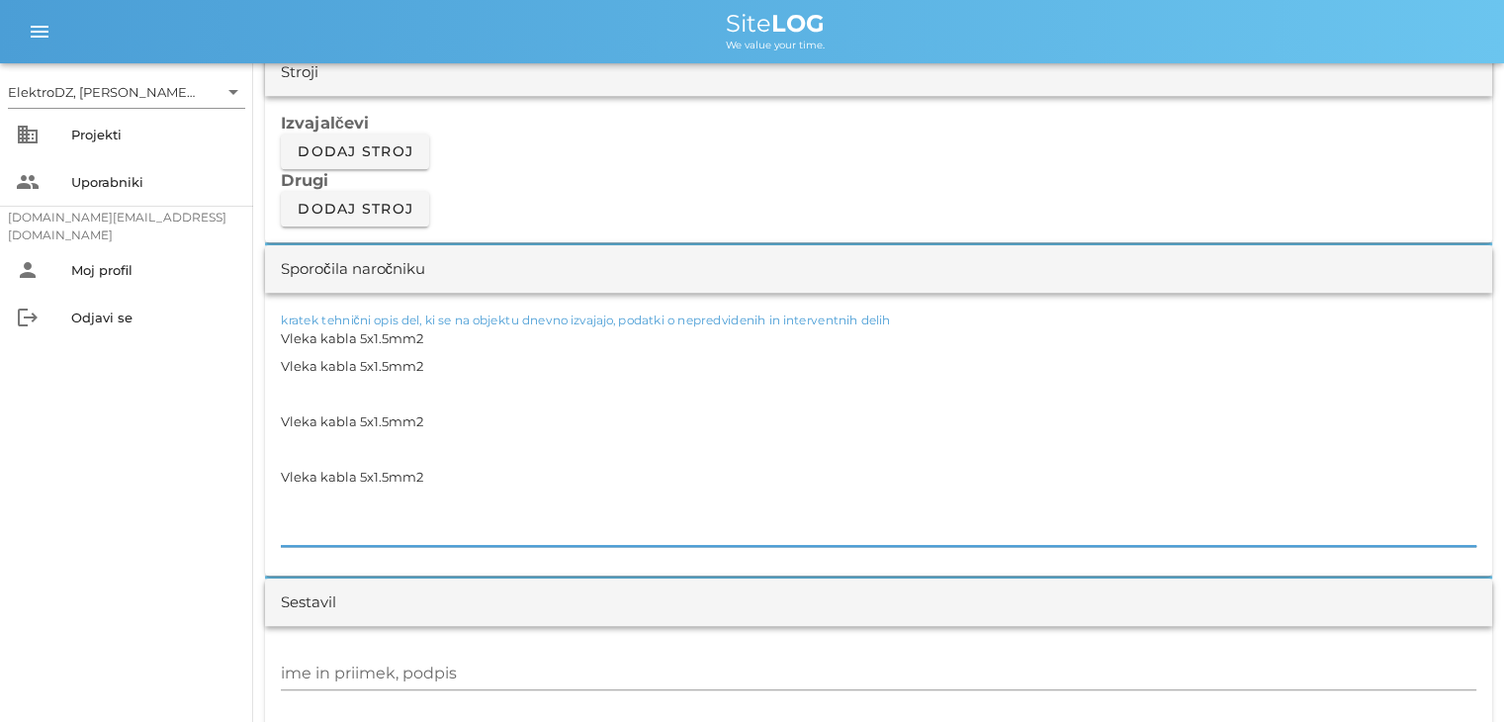
click at [432, 339] on textarea "Vleka kabla 5x1.5mm2 Vleka kabla 5x1.5mm2 Vleka kabla 5x1.5mm2 Vleka kabla 5x1.…" at bounding box center [879, 435] width 1196 height 222
click at [297, 402] on textarea "Vleka kabla 5x1.5mm2 -----------------------------------100m Vleka kabla 5x1.5m…" at bounding box center [879, 435] width 1196 height 222
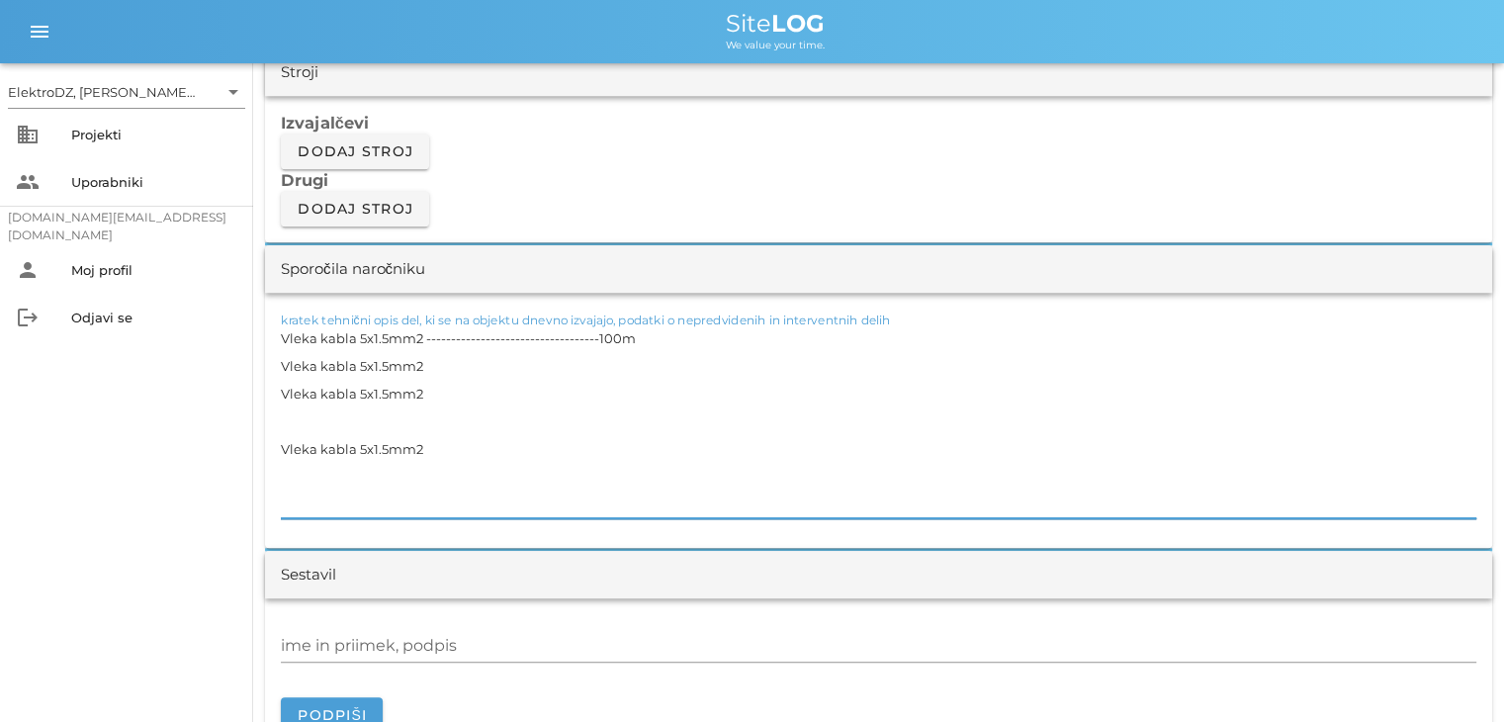
click at [286, 425] on textarea "Vleka kabla 5x1.5mm2 -----------------------------------100m Vleka kabla 5x1.5m…" at bounding box center [879, 421] width 1196 height 194
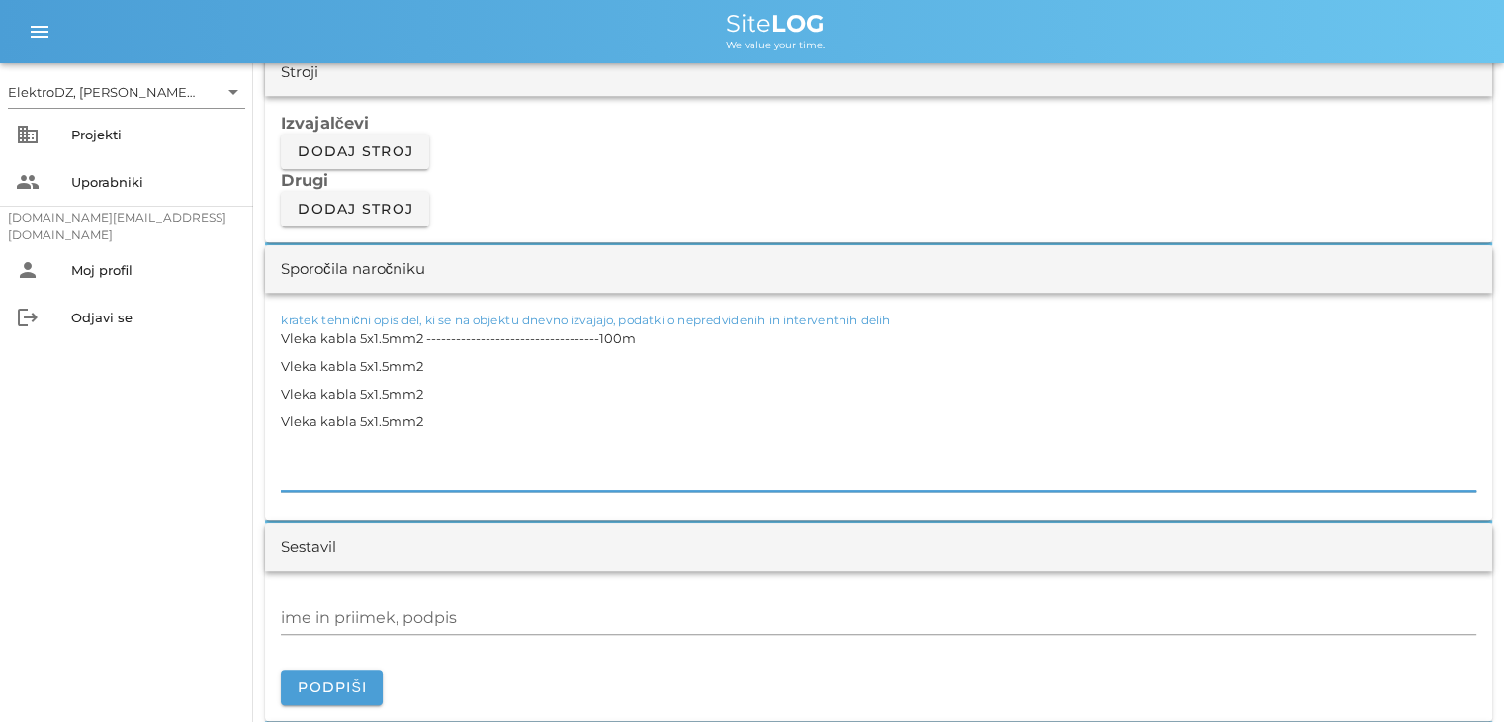
click at [440, 364] on textarea "Vleka kabla 5x1.5mm2 -----------------------------------100m Vleka kabla 5x1.5m…" at bounding box center [879, 407] width 1196 height 166
click at [441, 397] on textarea "Vleka kabla 5x1.5mm2 -----------------------------------100m Vleka kabla 5x1.5m…" at bounding box center [879, 407] width 1196 height 166
click at [432, 420] on textarea "Vleka kabla 5x1.5mm2 -----------------------------------100m Vleka kabla 5x1.5m…" at bounding box center [879, 407] width 1196 height 166
click at [363, 421] on textarea "Vleka kabla 5x1.5mm2 -----------------------------------100m Vleka kabla 5x1.5m…" at bounding box center [879, 407] width 1196 height 166
click at [361, 397] on textarea "Vleka kabla 5x1.5mm2 -----------------------------------100m Vleka kabla 5x1.5m…" at bounding box center [879, 407] width 1196 height 166
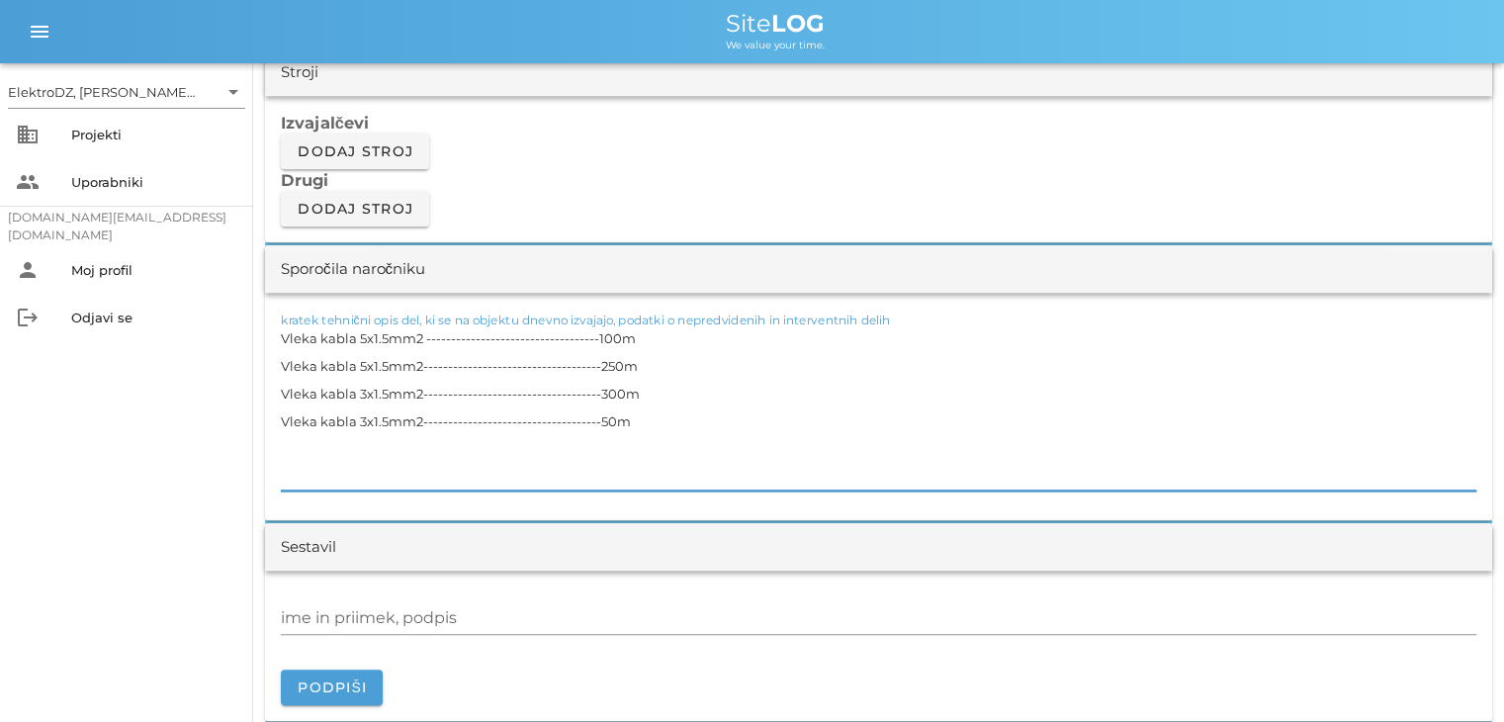
click at [379, 391] on textarea "Vleka kabla 5x1.5mm2 -----------------------------------100m Vleka kabla 5x1.5m…" at bounding box center [879, 407] width 1196 height 166
click at [375, 367] on textarea "Vleka kabla 5x1.5mm2 -----------------------------------100m Vleka kabla 5x1.5m…" at bounding box center [879, 407] width 1196 height 166
click at [550, 474] on textarea "Vleka kabla 5x1.5mm2 -----------------------------------100m Vleka kabla 5x2.5m…" at bounding box center [879, 407] width 1196 height 166
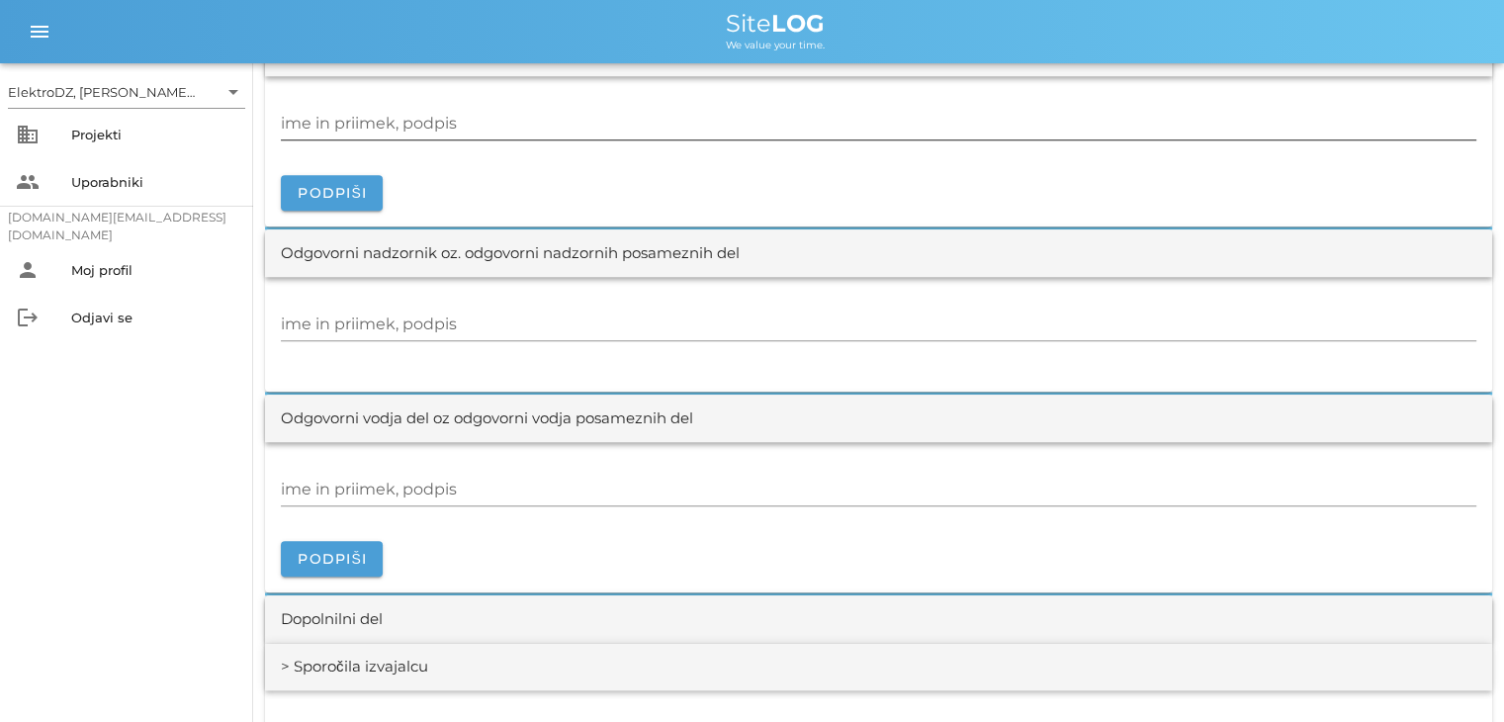
scroll to position [1978, 0]
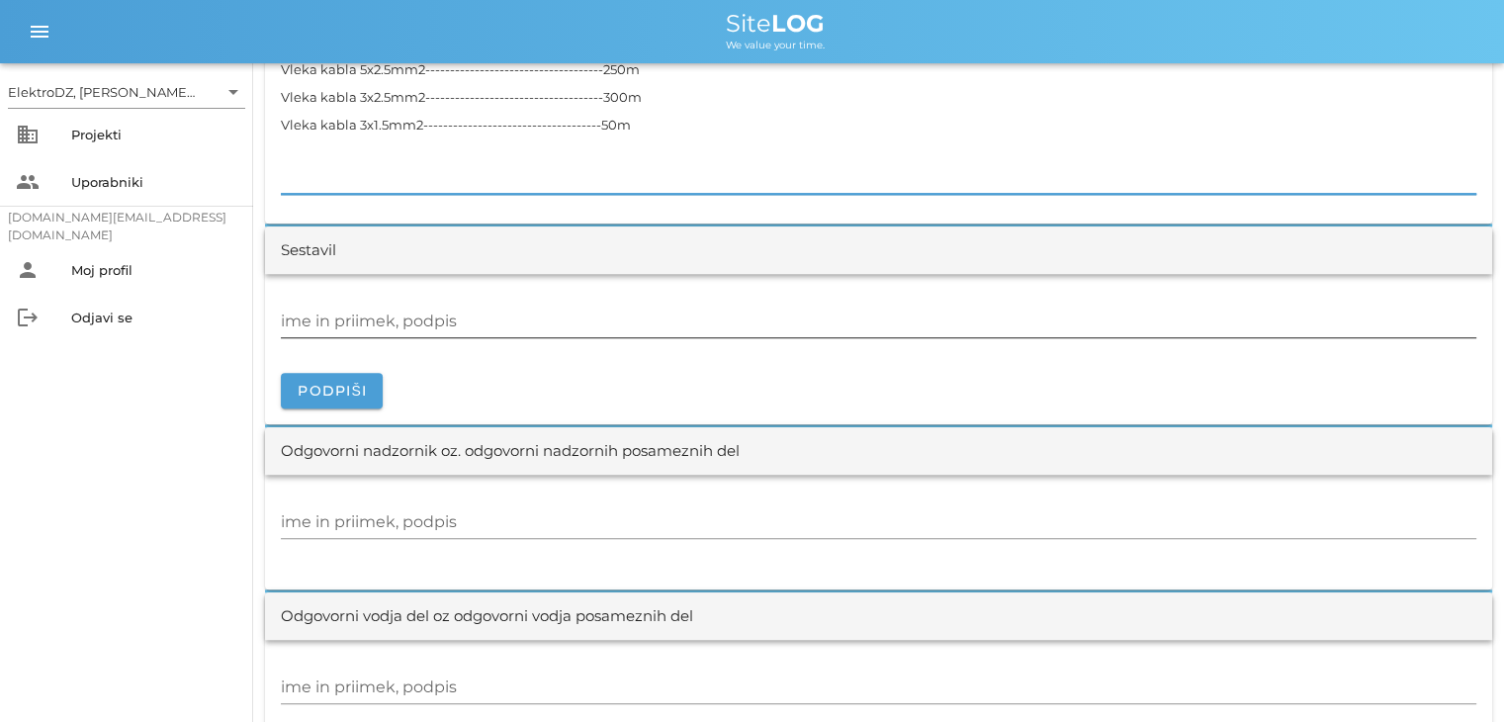
type textarea "Vleka kabla 5x1.5mm2 -----------------------------------100m Vleka kabla 5x2.5m…"
click at [364, 331] on input "ime in priimek, podpis" at bounding box center [879, 322] width 1196 height 32
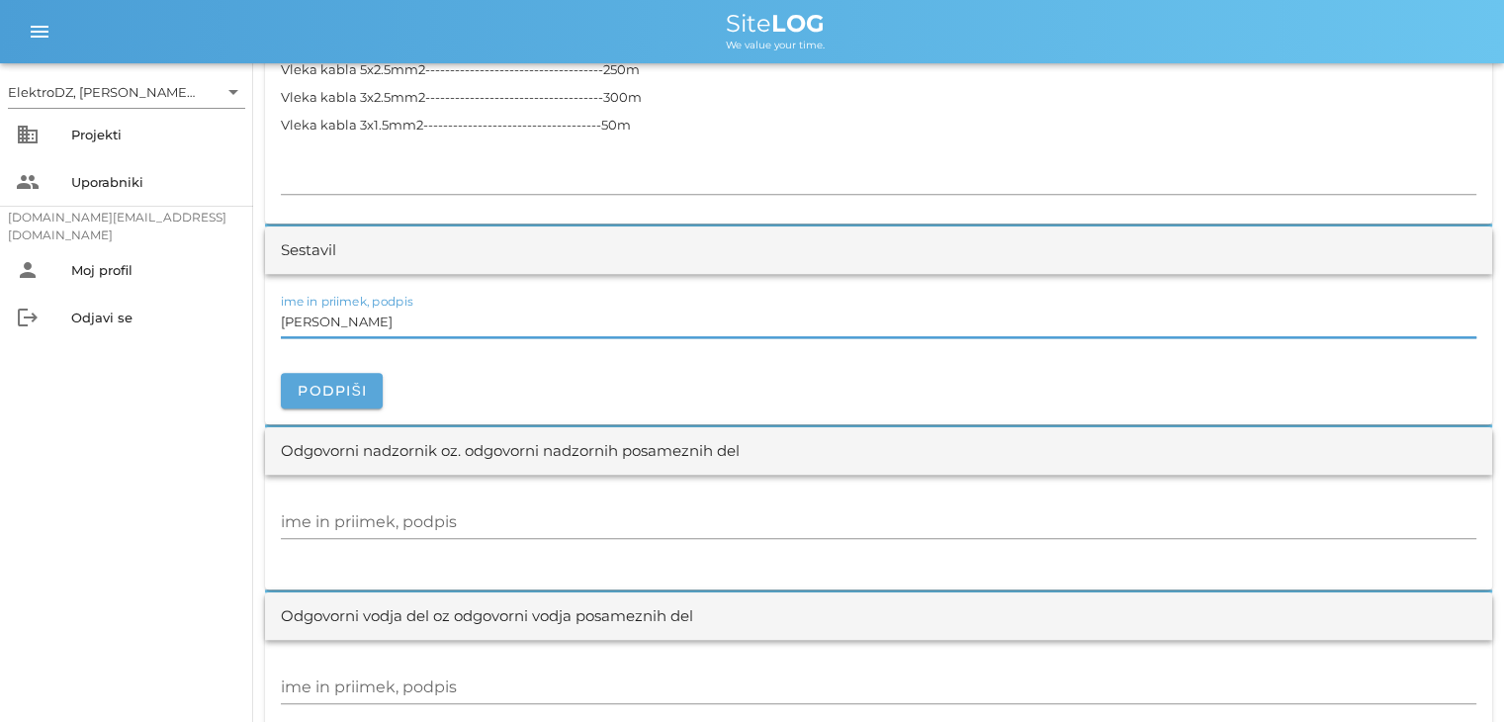
type input "[PERSON_NAME]"
click at [343, 387] on span "Podpiši" at bounding box center [332, 391] width 70 height 18
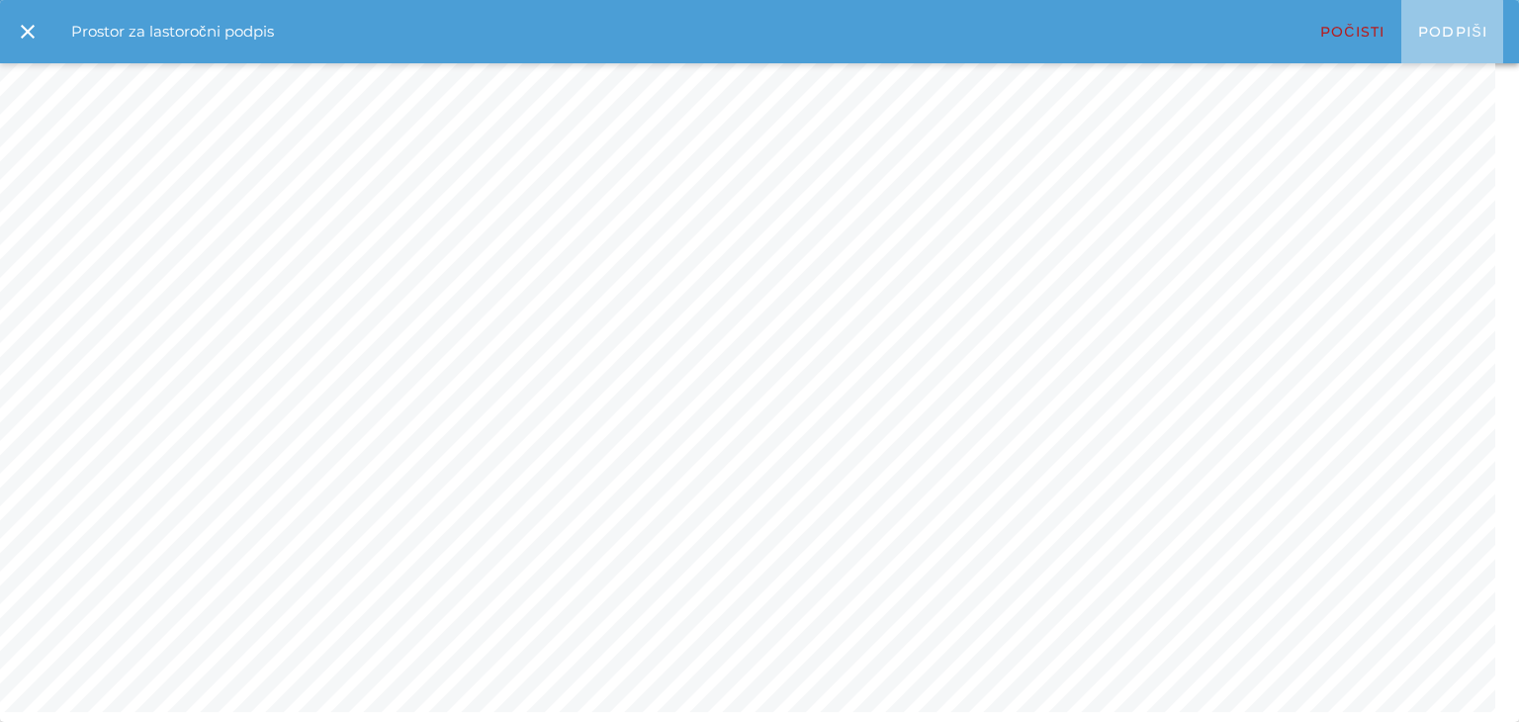
click at [1448, 38] on span "Podpiši" at bounding box center [1452, 32] width 70 height 18
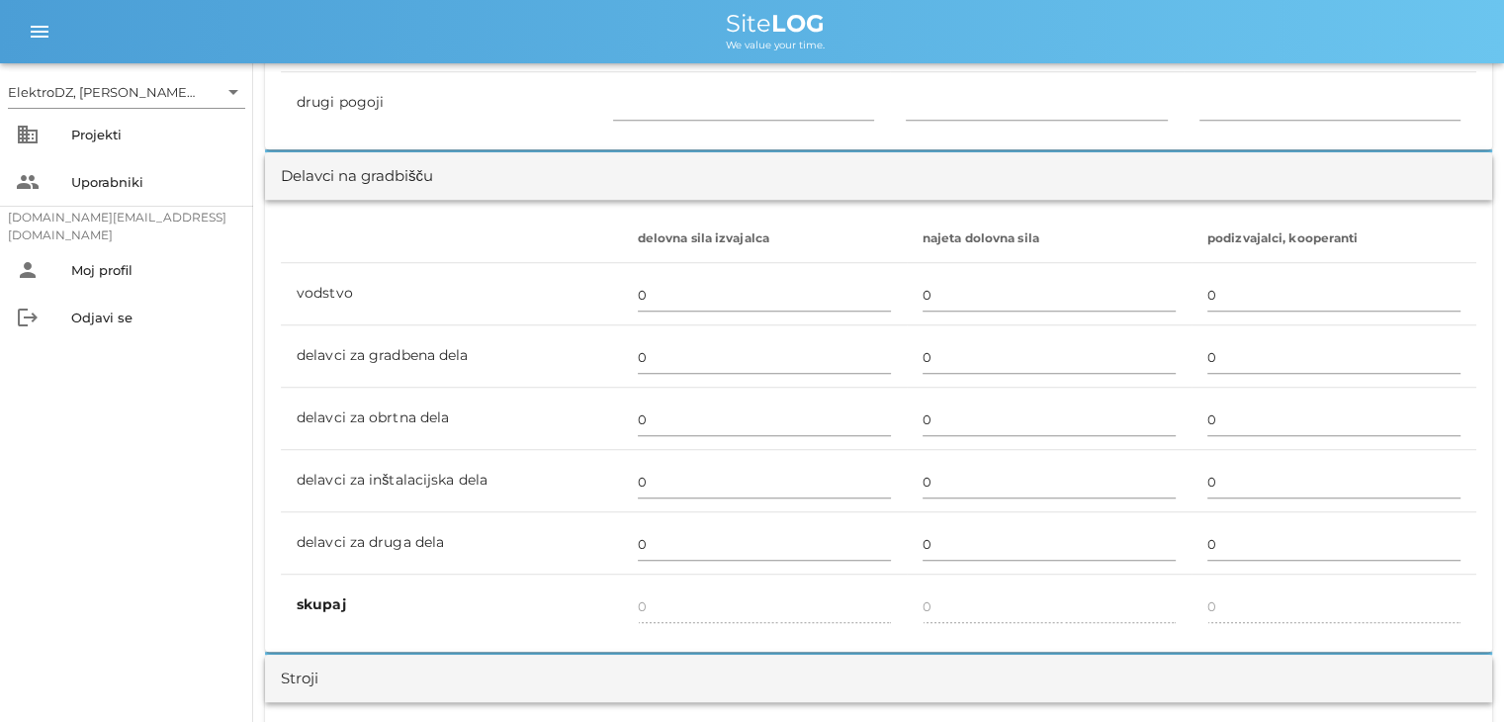
scroll to position [1088, 0]
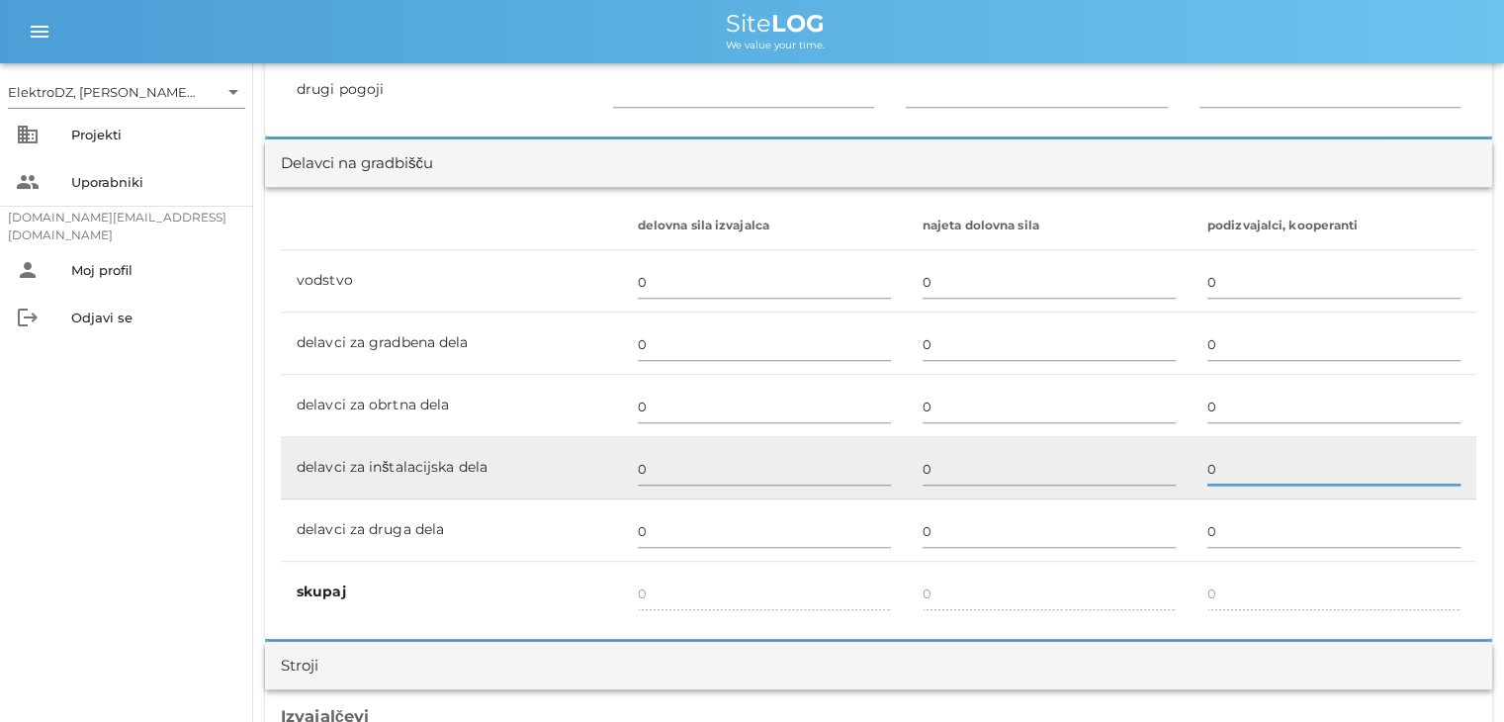
click at [1214, 461] on input "0" at bounding box center [1334, 469] width 253 height 32
type input "3"
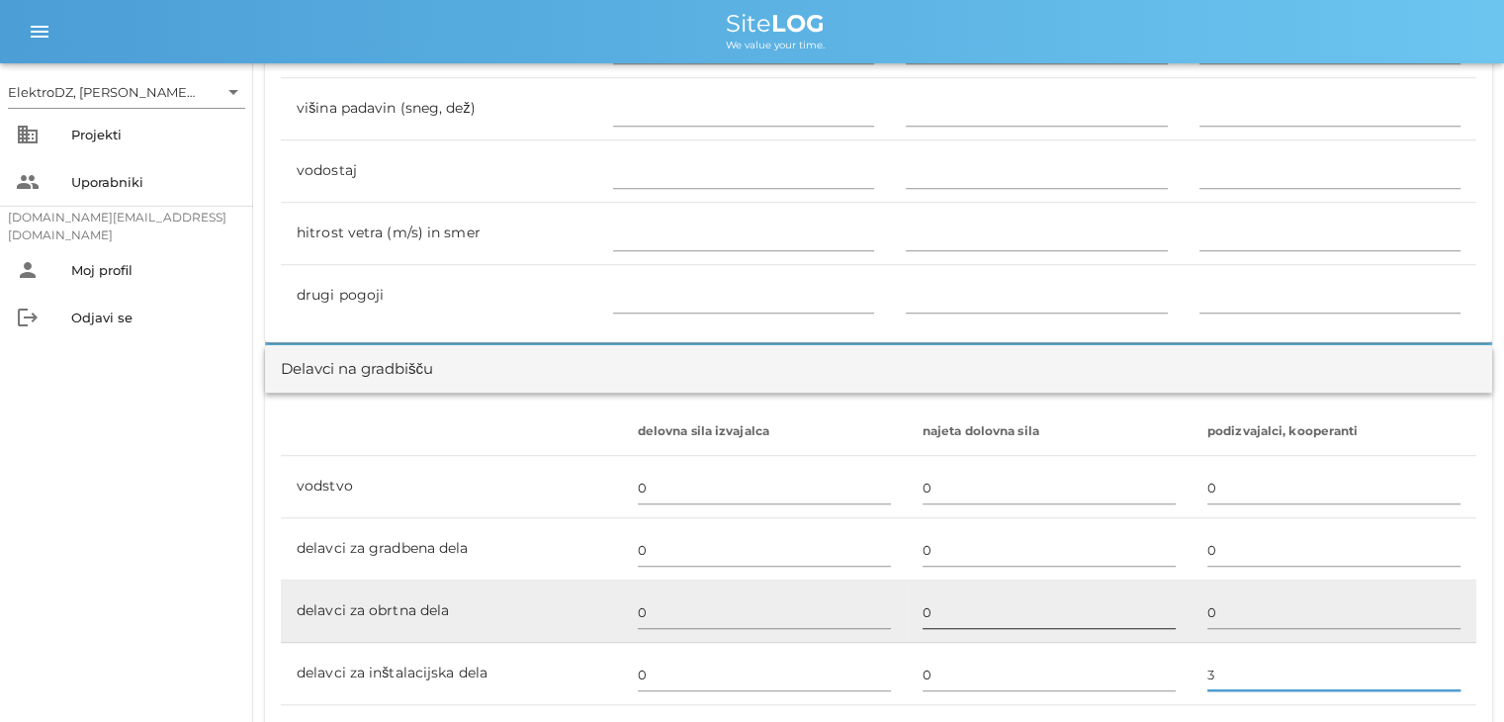
scroll to position [593, 0]
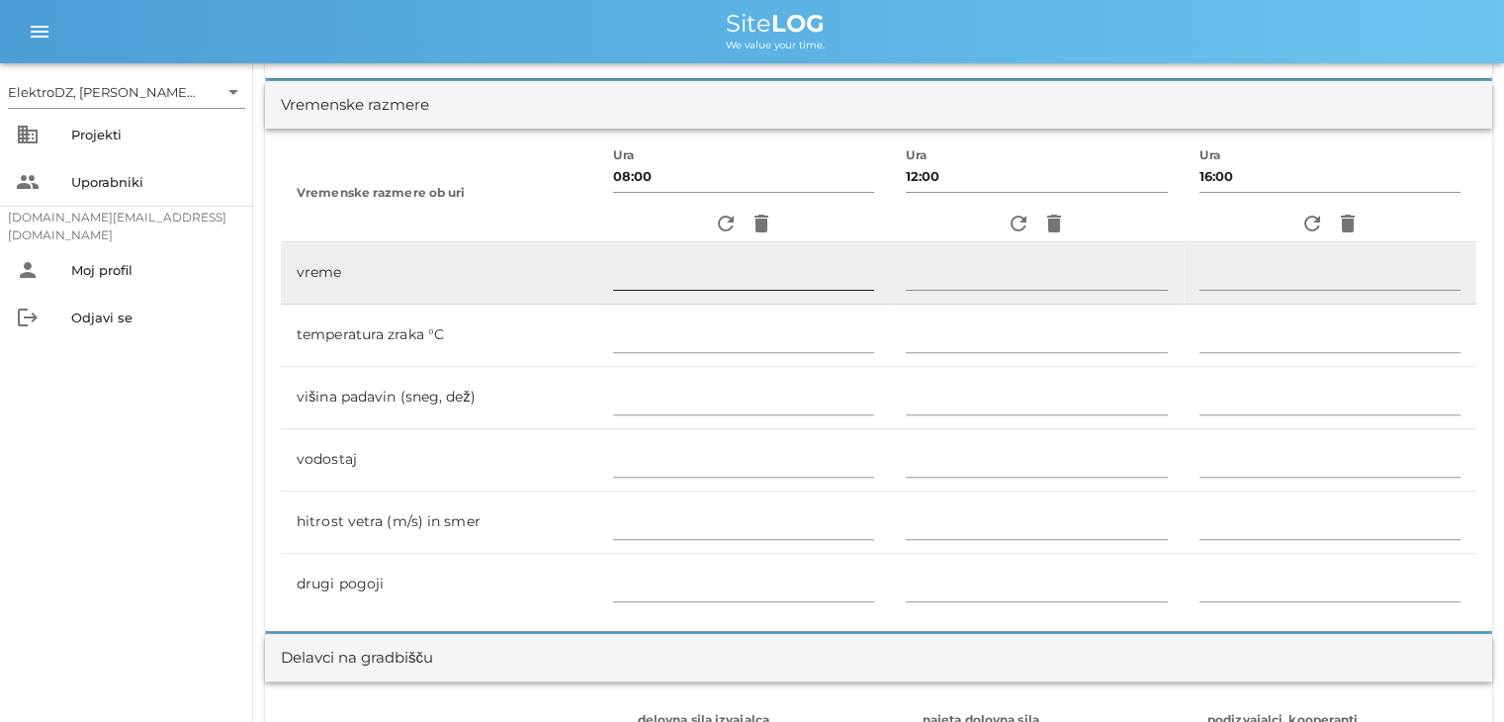
click at [679, 290] on div at bounding box center [743, 297] width 261 height 14
click at [702, 282] on input "text" at bounding box center [743, 274] width 261 height 32
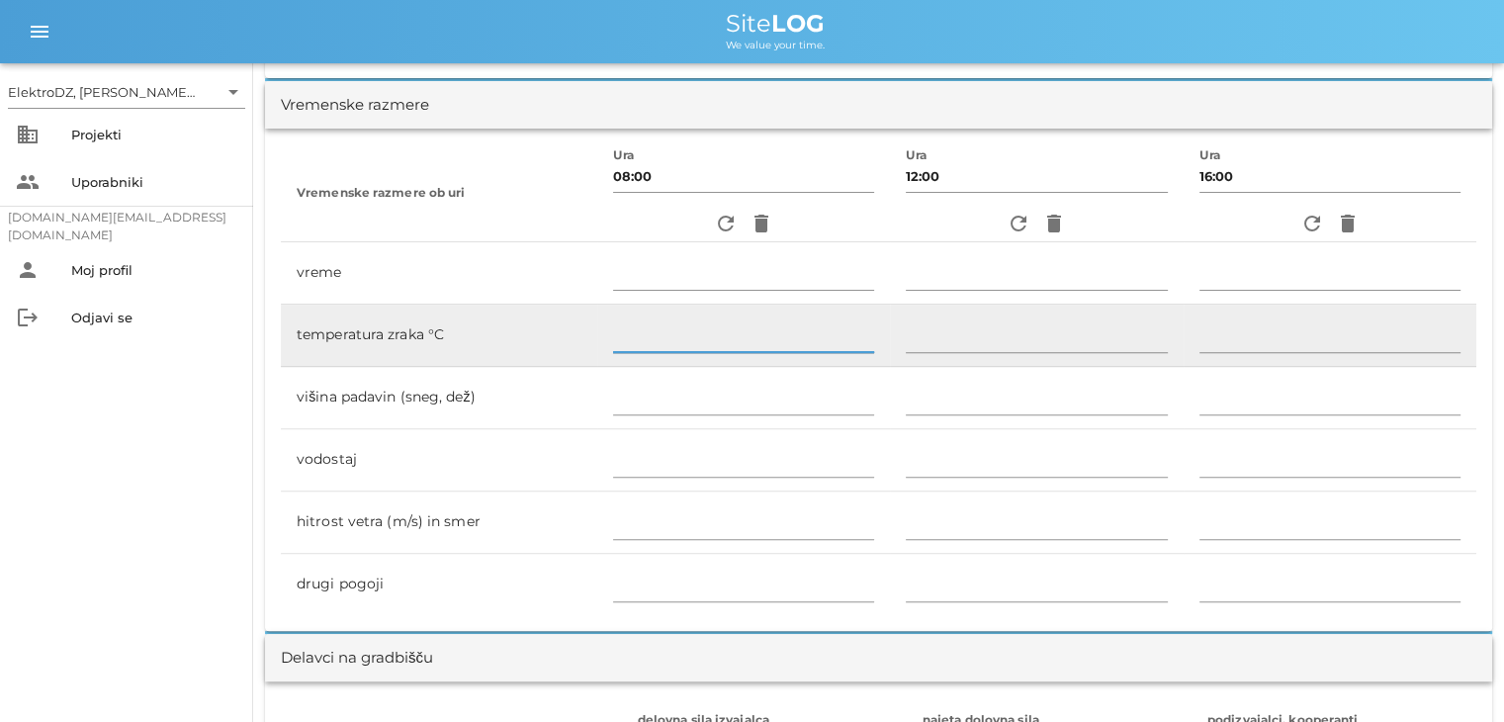
click at [704, 320] on input "text" at bounding box center [743, 336] width 261 height 32
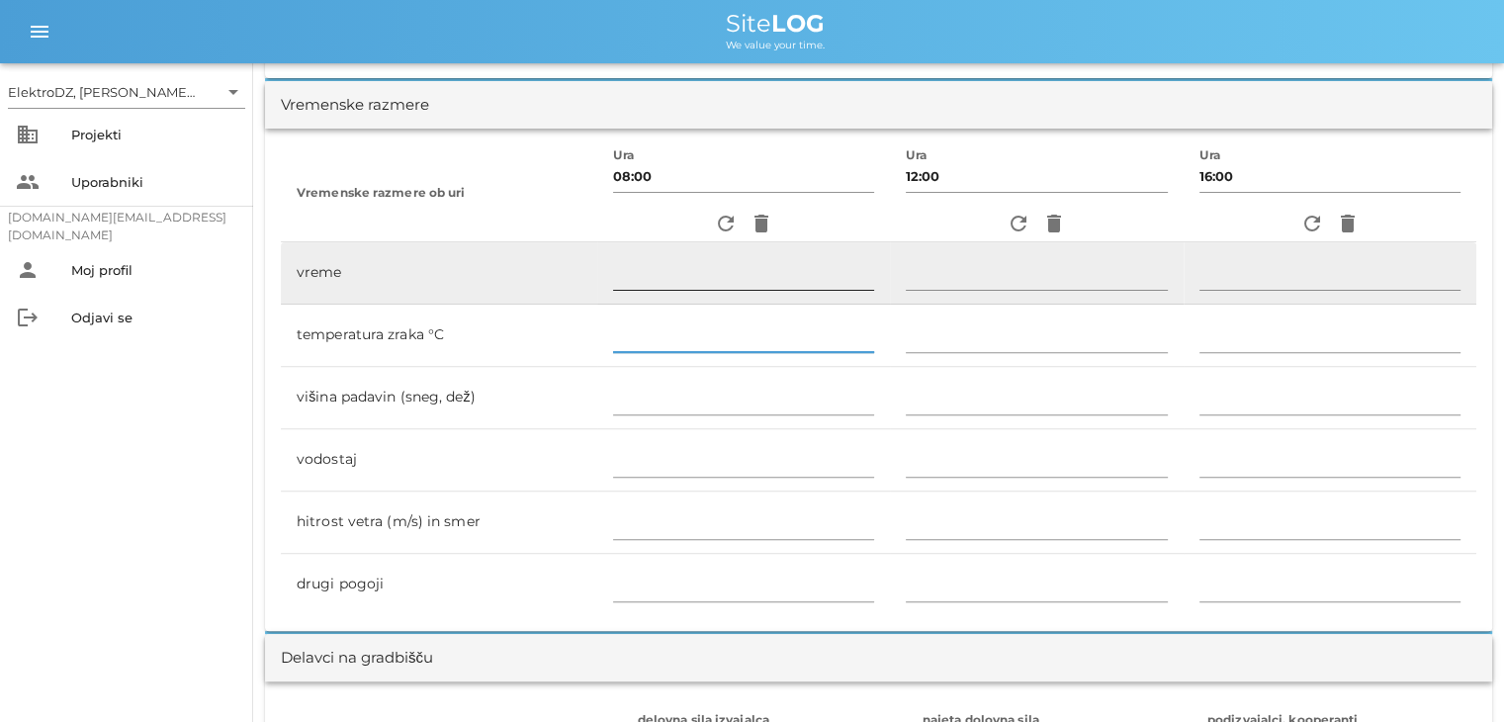
click at [705, 272] on input "text" at bounding box center [743, 274] width 261 height 32
type input "Sončno"
click at [958, 277] on input "text" at bounding box center [1036, 274] width 261 height 32
type input "s"
type input "Sončno"
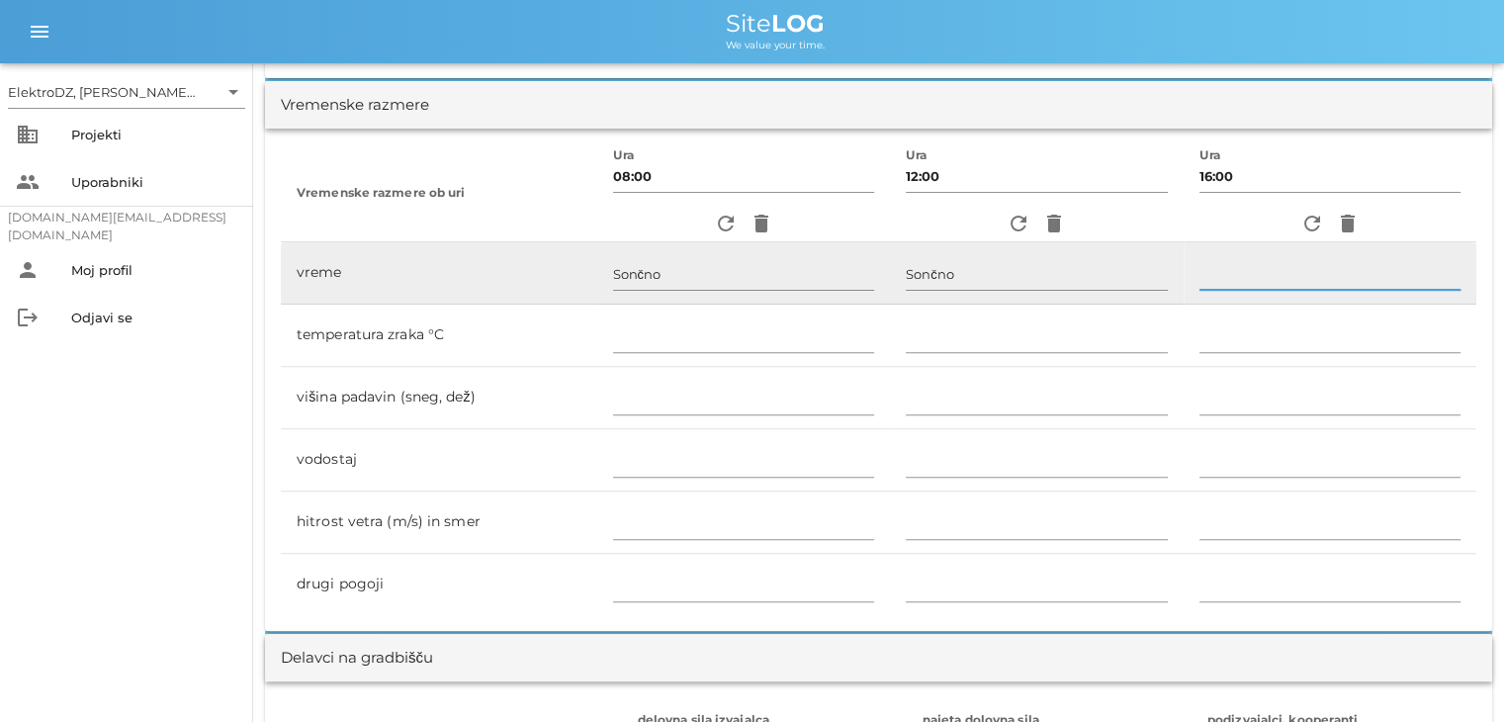
click at [1262, 283] on input "text" at bounding box center [1331, 274] width 262 height 32
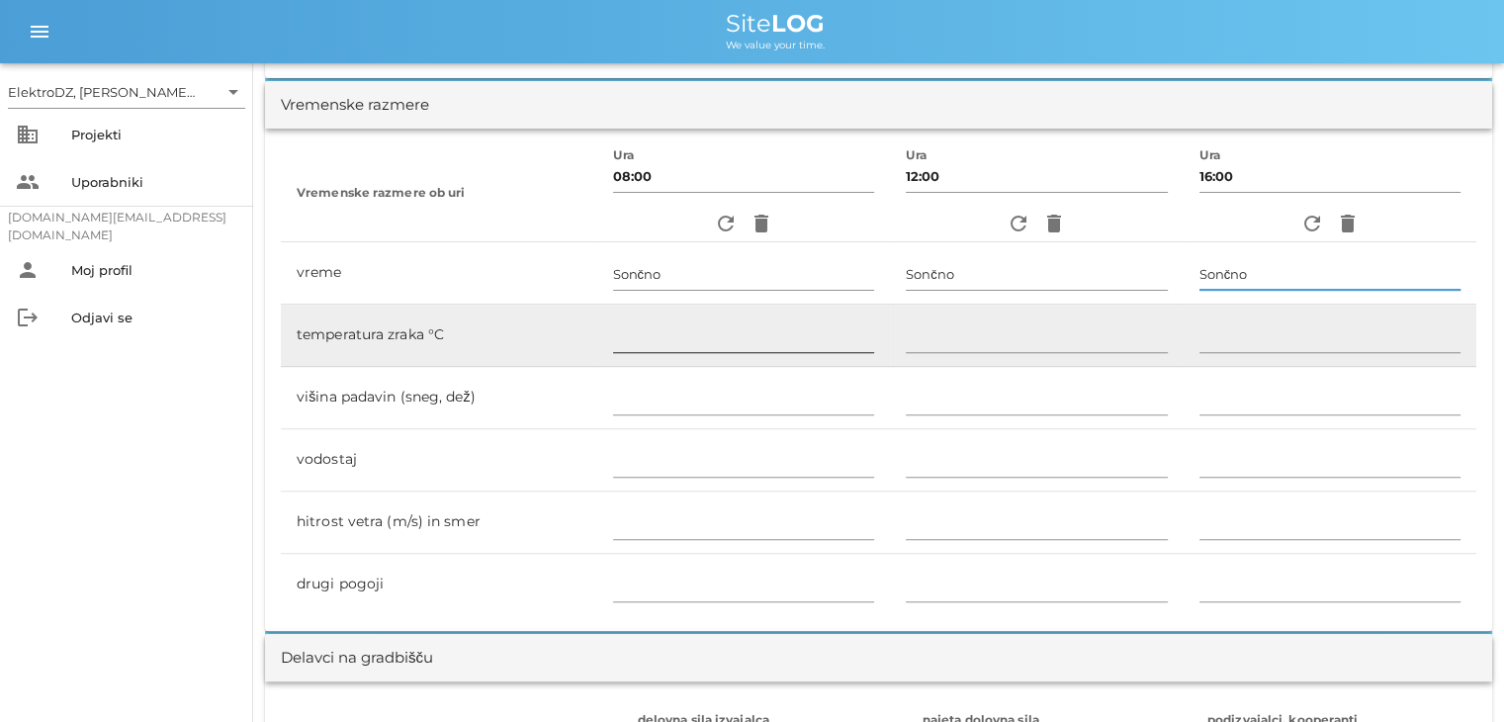
type input "Sončno"
click at [834, 338] on input "text" at bounding box center [743, 336] width 261 height 32
type input "30"
click at [927, 332] on input "text" at bounding box center [1036, 336] width 261 height 32
type input "30"
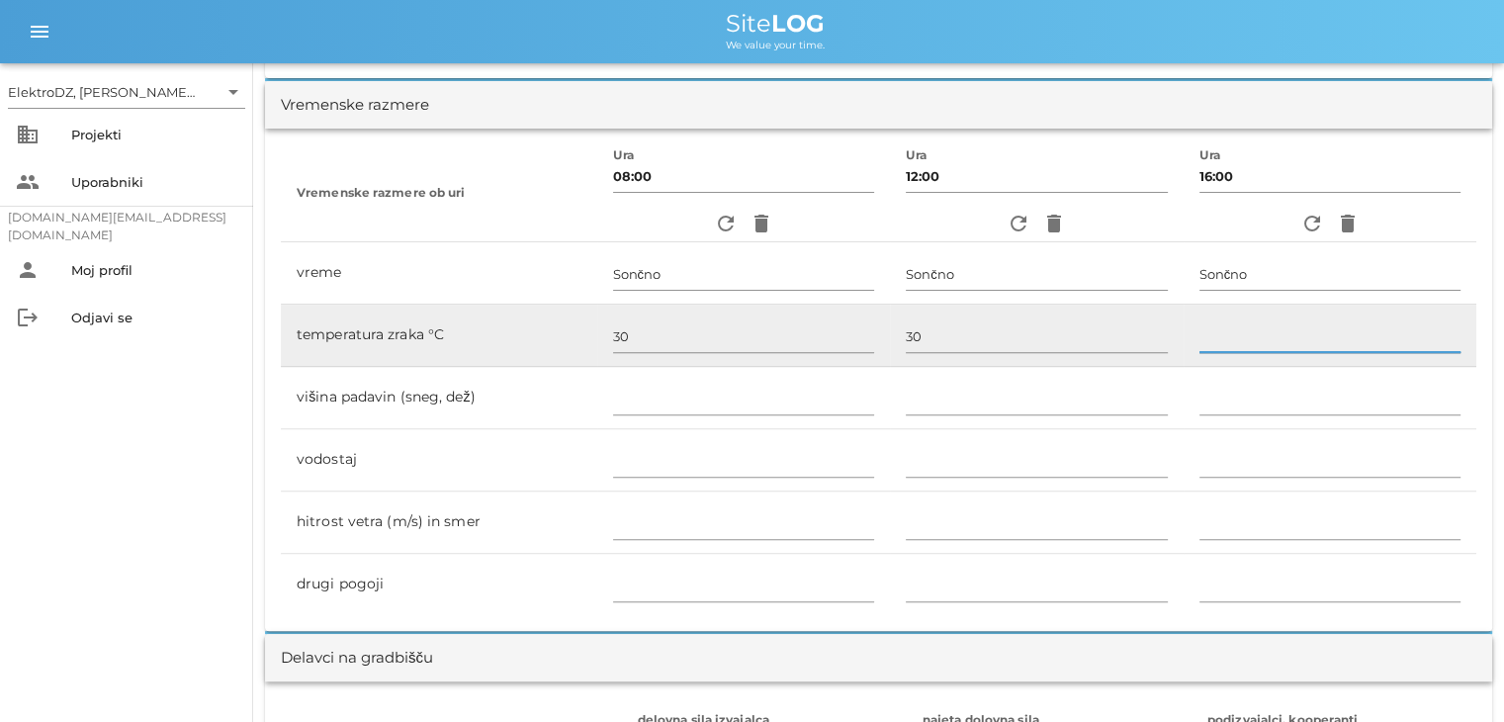
click at [1230, 340] on input "text" at bounding box center [1331, 336] width 262 height 32
type input "1"
type input "25"
click at [671, 333] on input "30" at bounding box center [743, 336] width 261 height 32
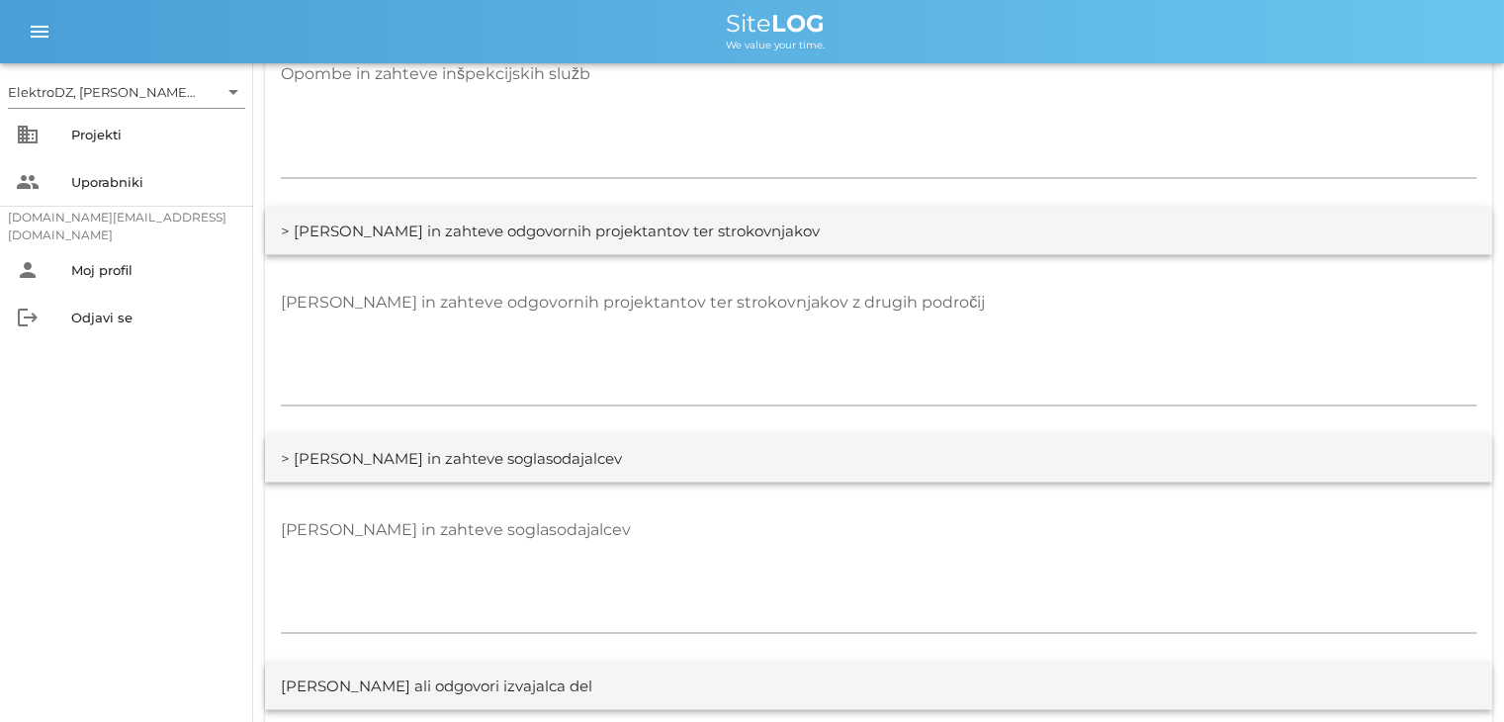
scroll to position [4141, 0]
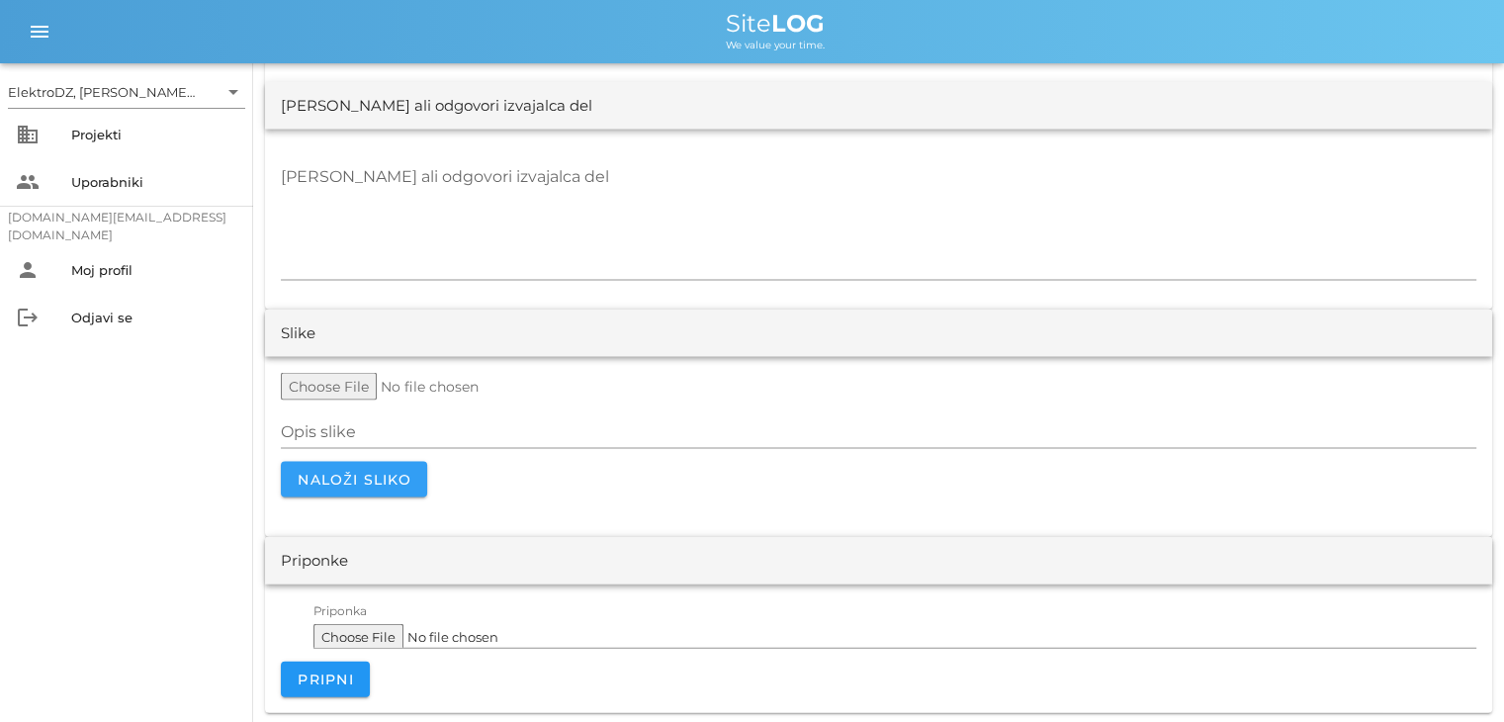
type input "26"
click at [387, 484] on span "Naloži sliko" at bounding box center [354, 480] width 115 height 18
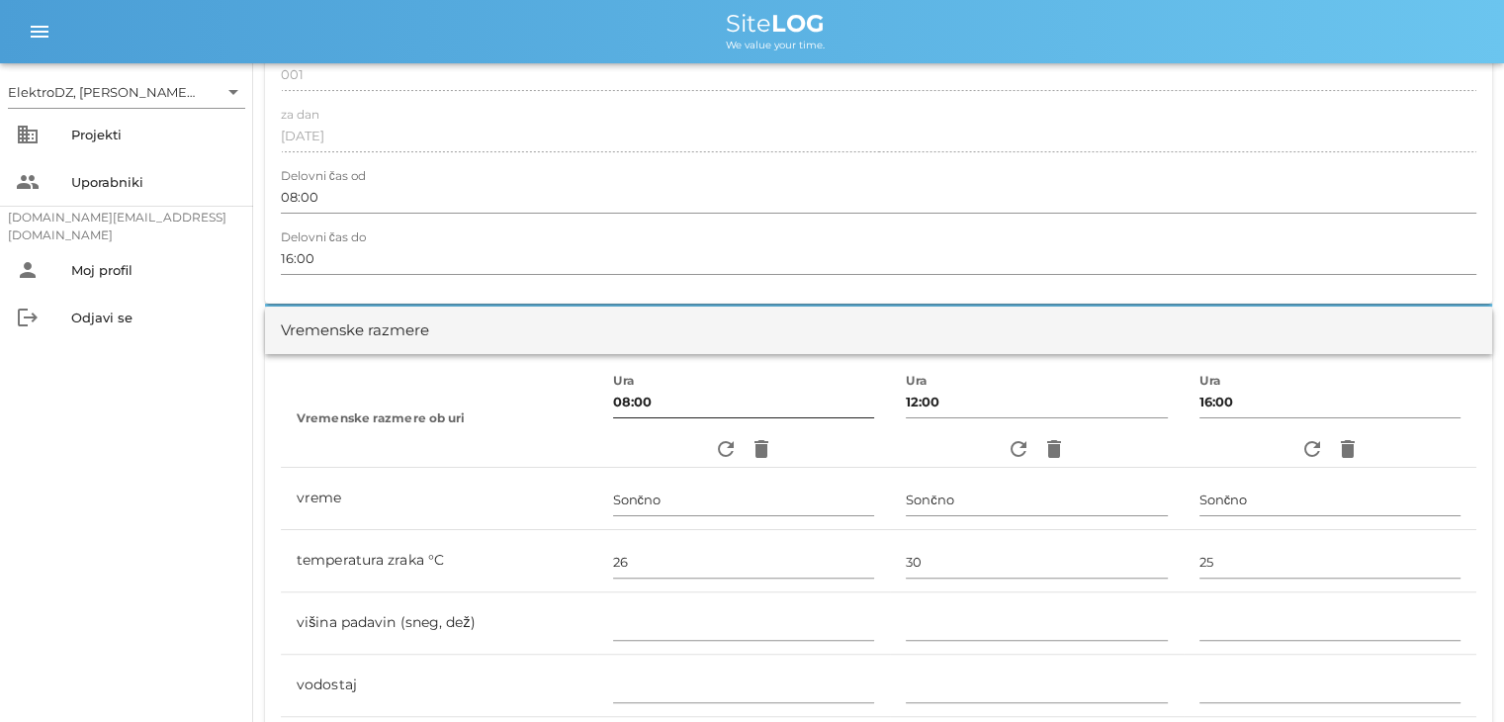
scroll to position [396, 0]
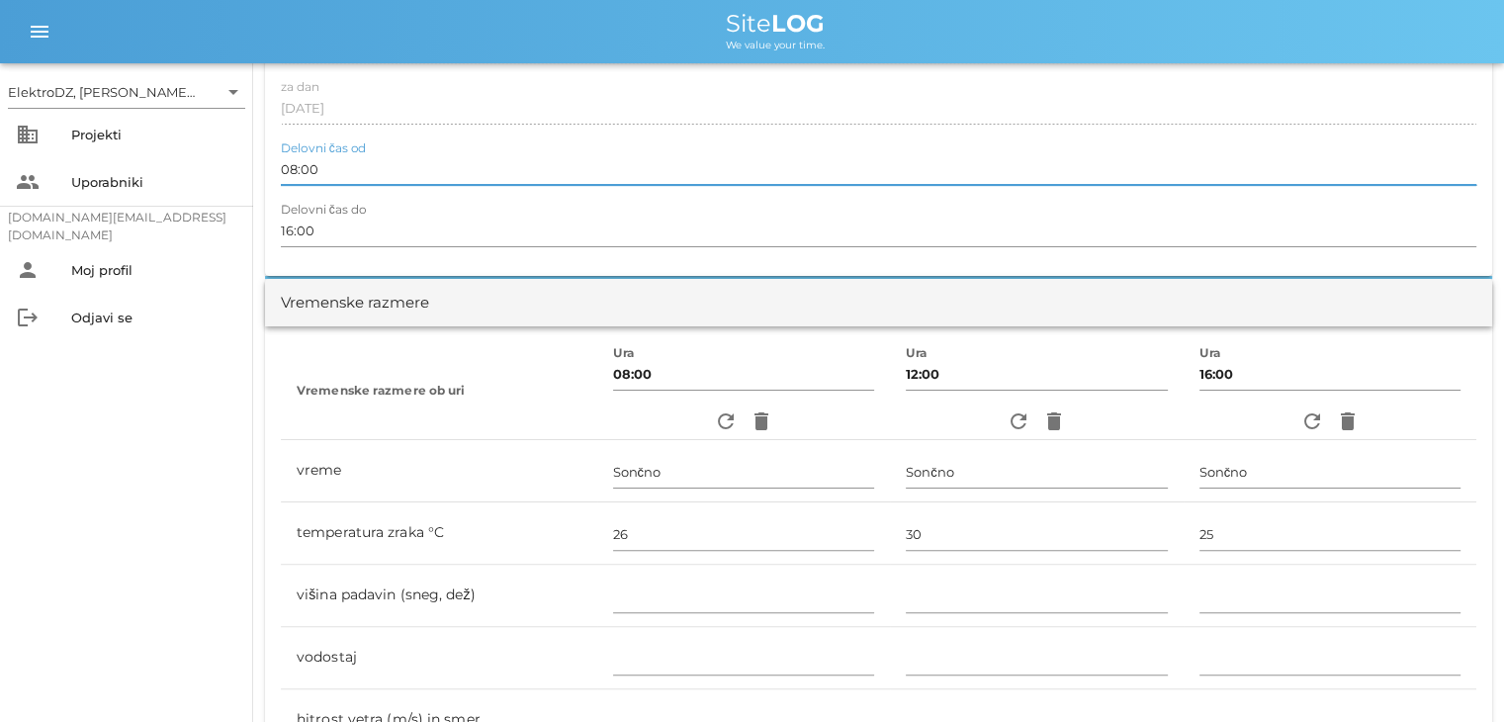
click at [298, 171] on input "08:00" at bounding box center [879, 169] width 1196 height 32
type input "06:00"
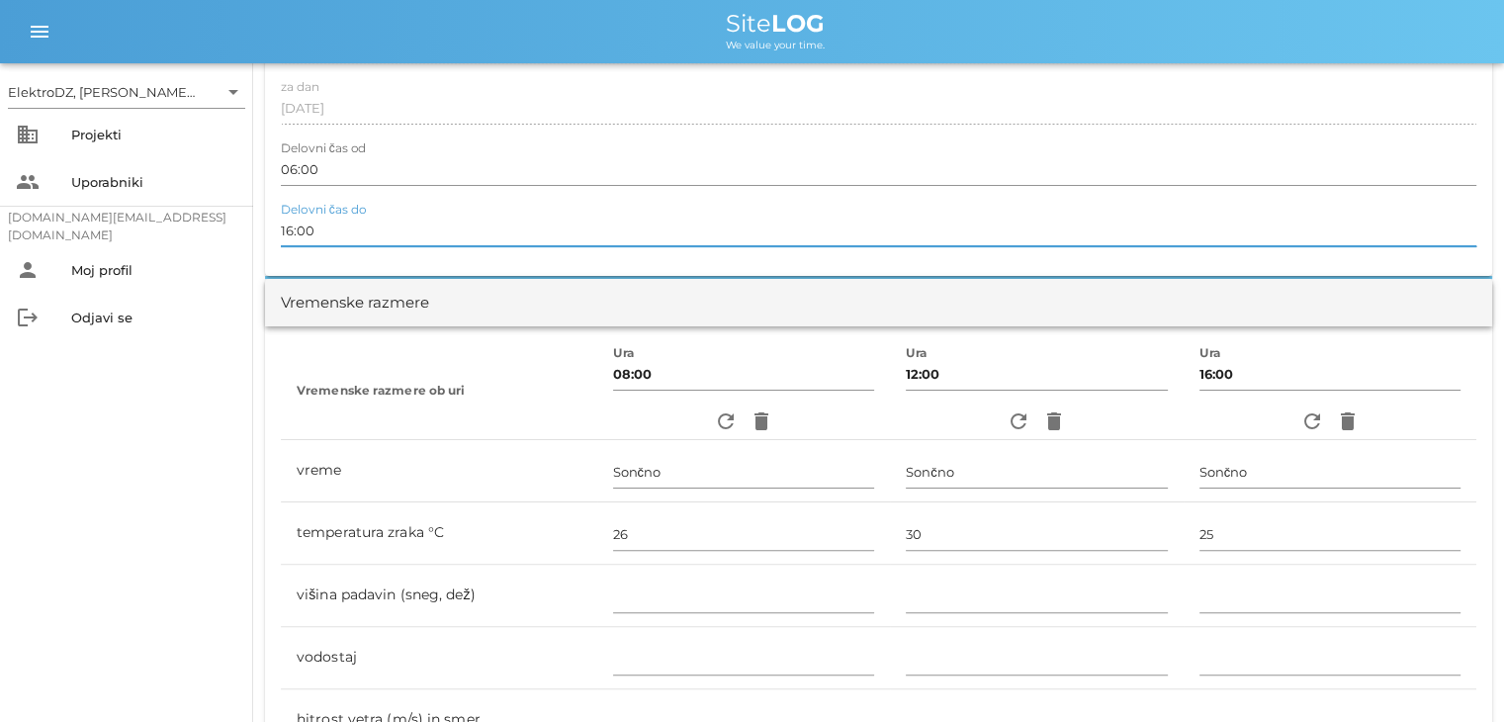
click at [400, 240] on input "16:00" at bounding box center [879, 231] width 1196 height 32
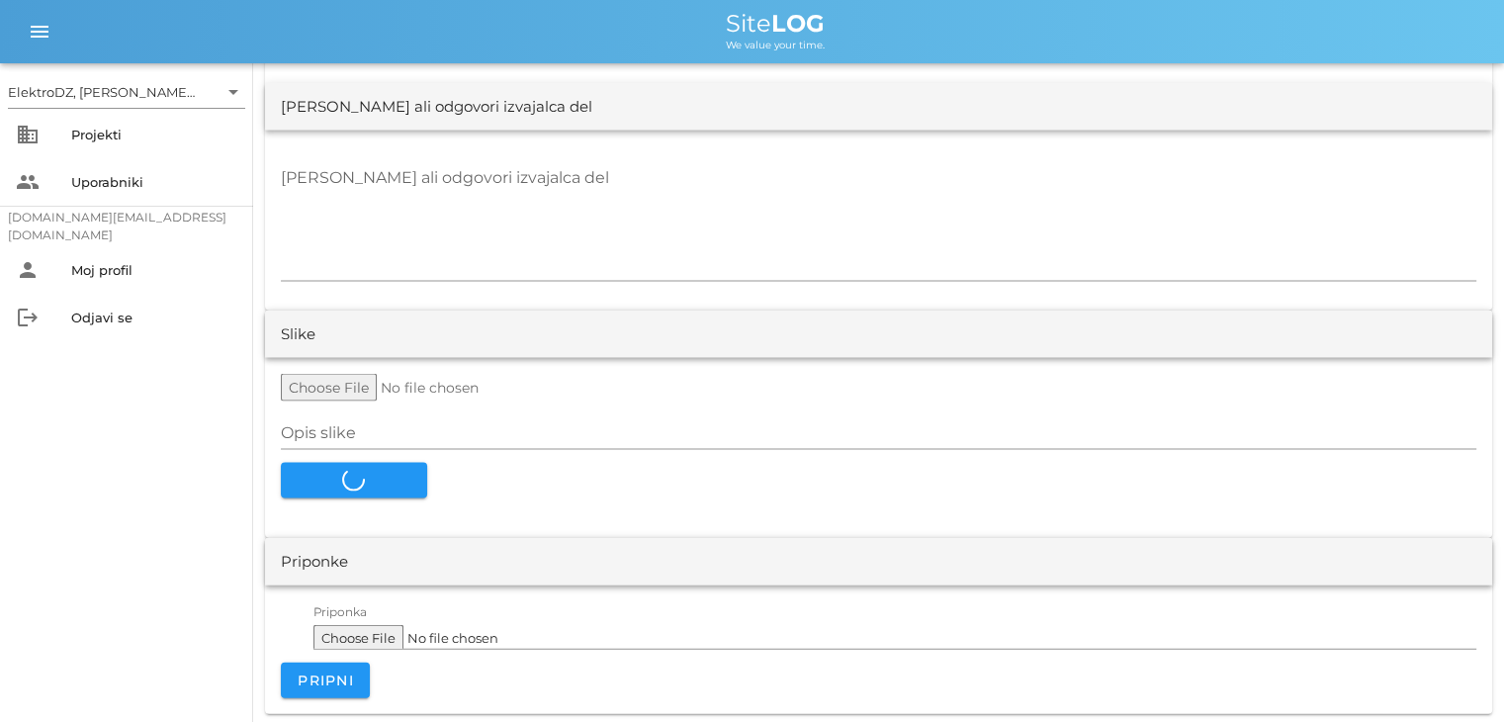
scroll to position [4141, 0]
click at [380, 474] on form "Opis slike Naloži sliko" at bounding box center [879, 435] width 1196 height 125
click at [489, 486] on form "Opis slike Naloži sliko" at bounding box center [879, 435] width 1196 height 125
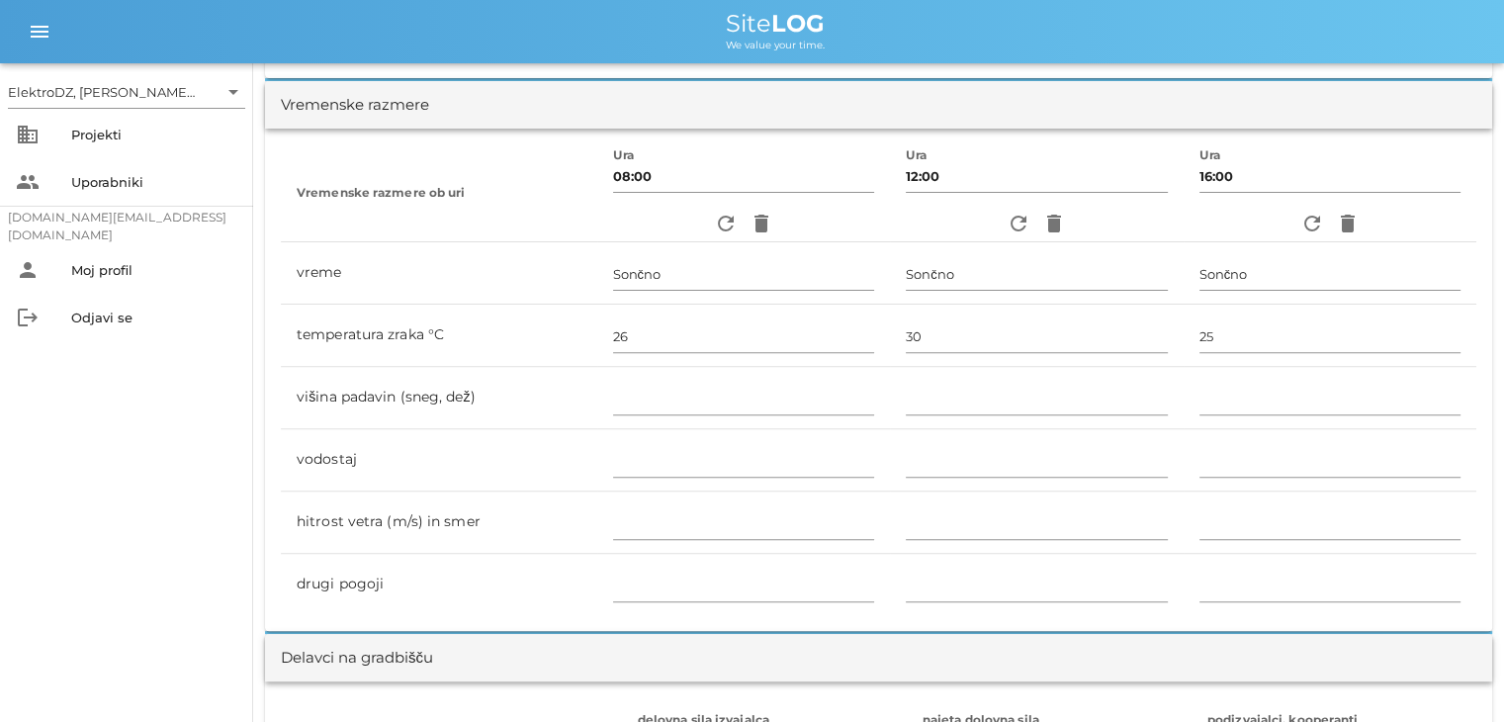
scroll to position [0, 0]
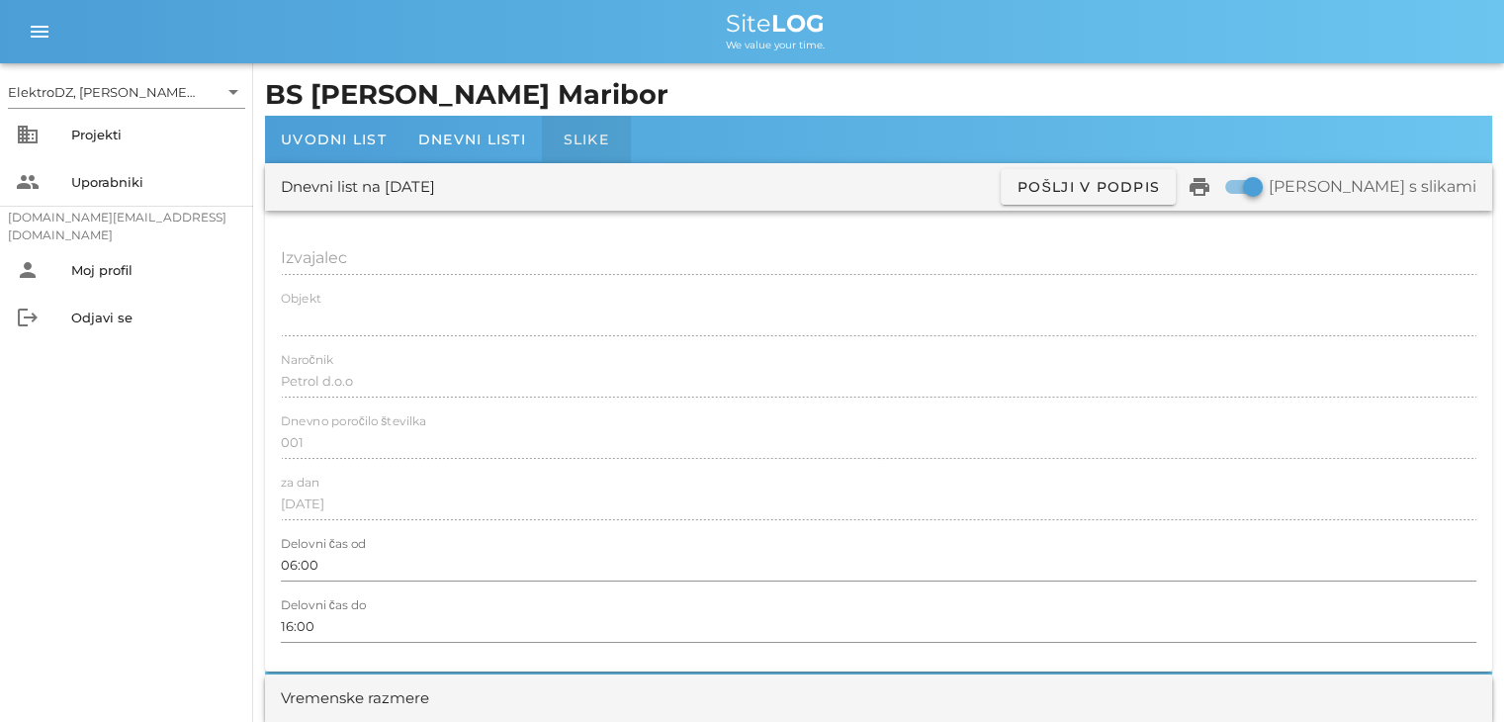
click at [582, 153] on div "Slike" at bounding box center [586, 139] width 89 height 47
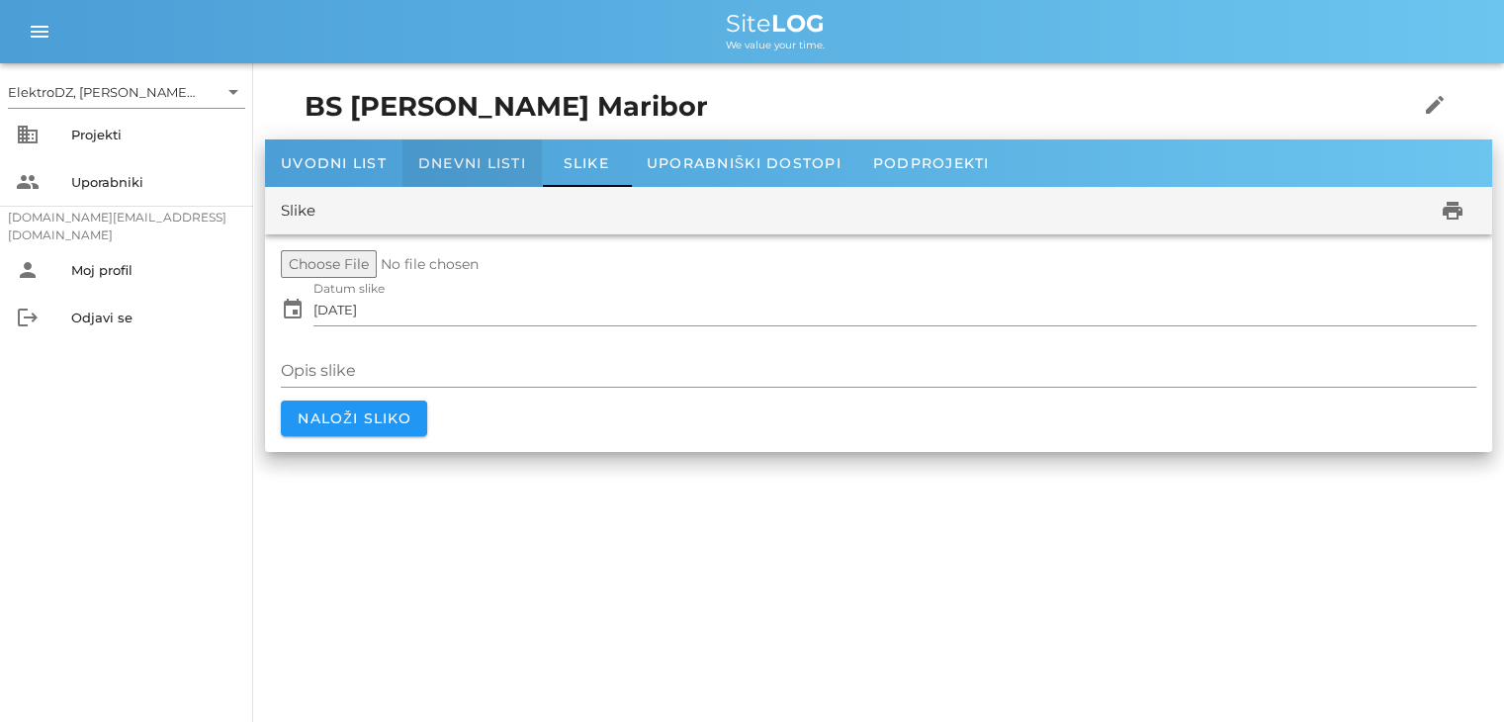
click at [483, 163] on span "Dnevni listi" at bounding box center [472, 163] width 108 height 18
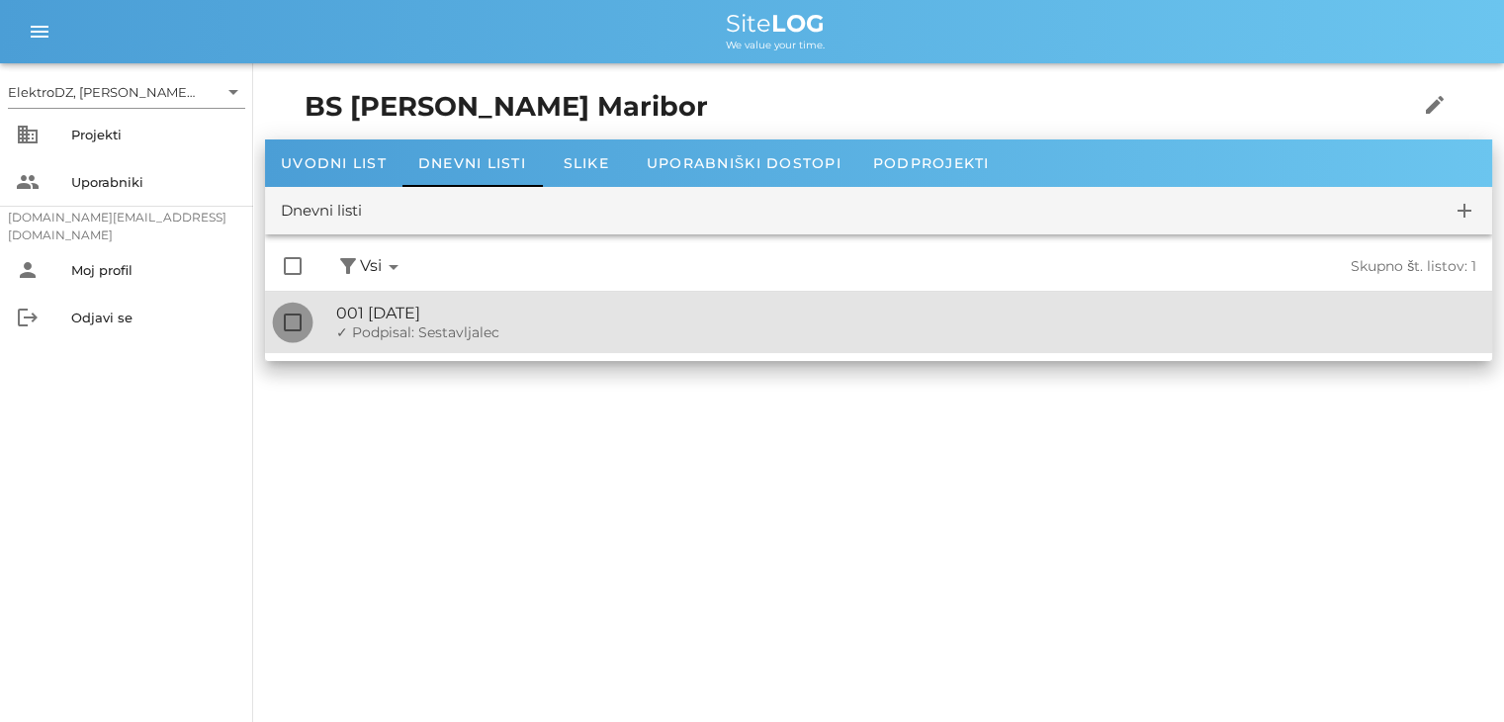
click at [294, 320] on div at bounding box center [293, 323] width 34 height 34
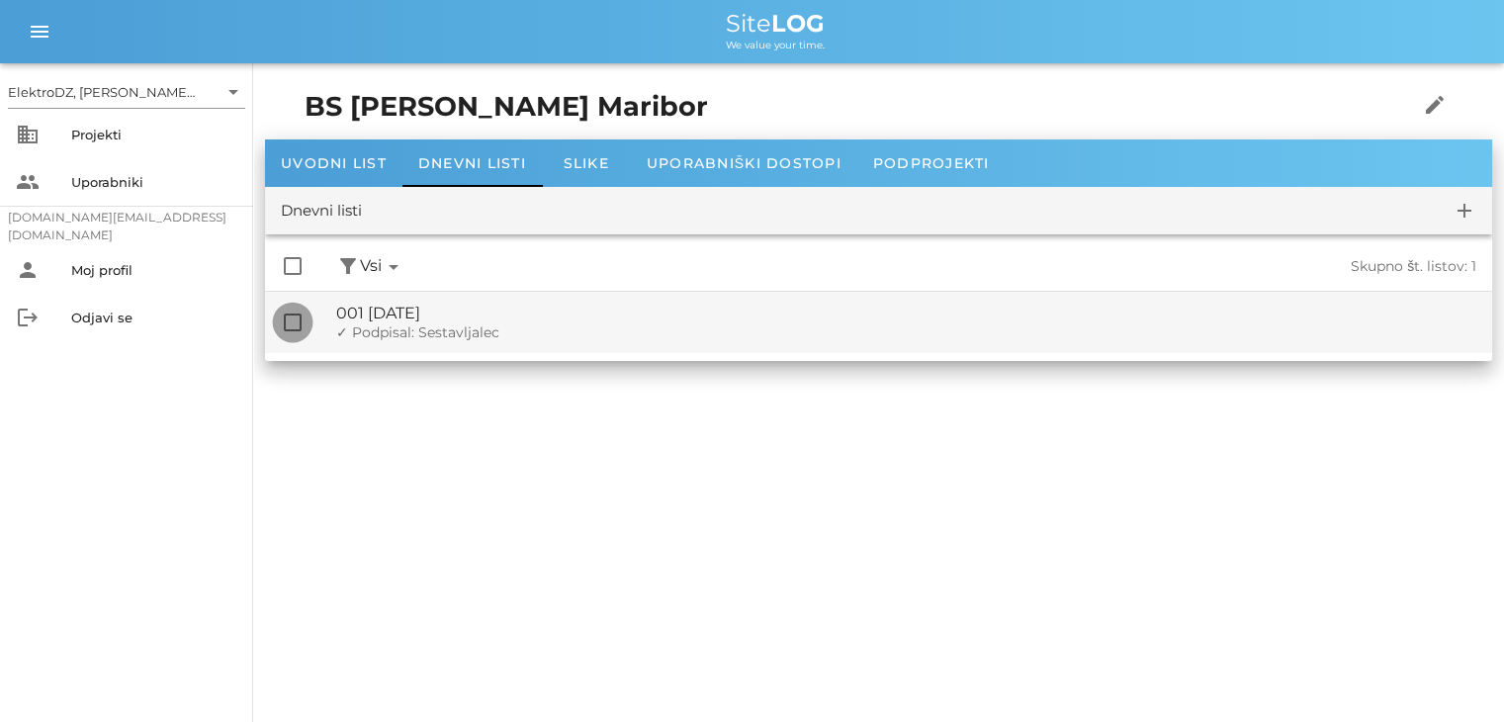
checkbox input "true"
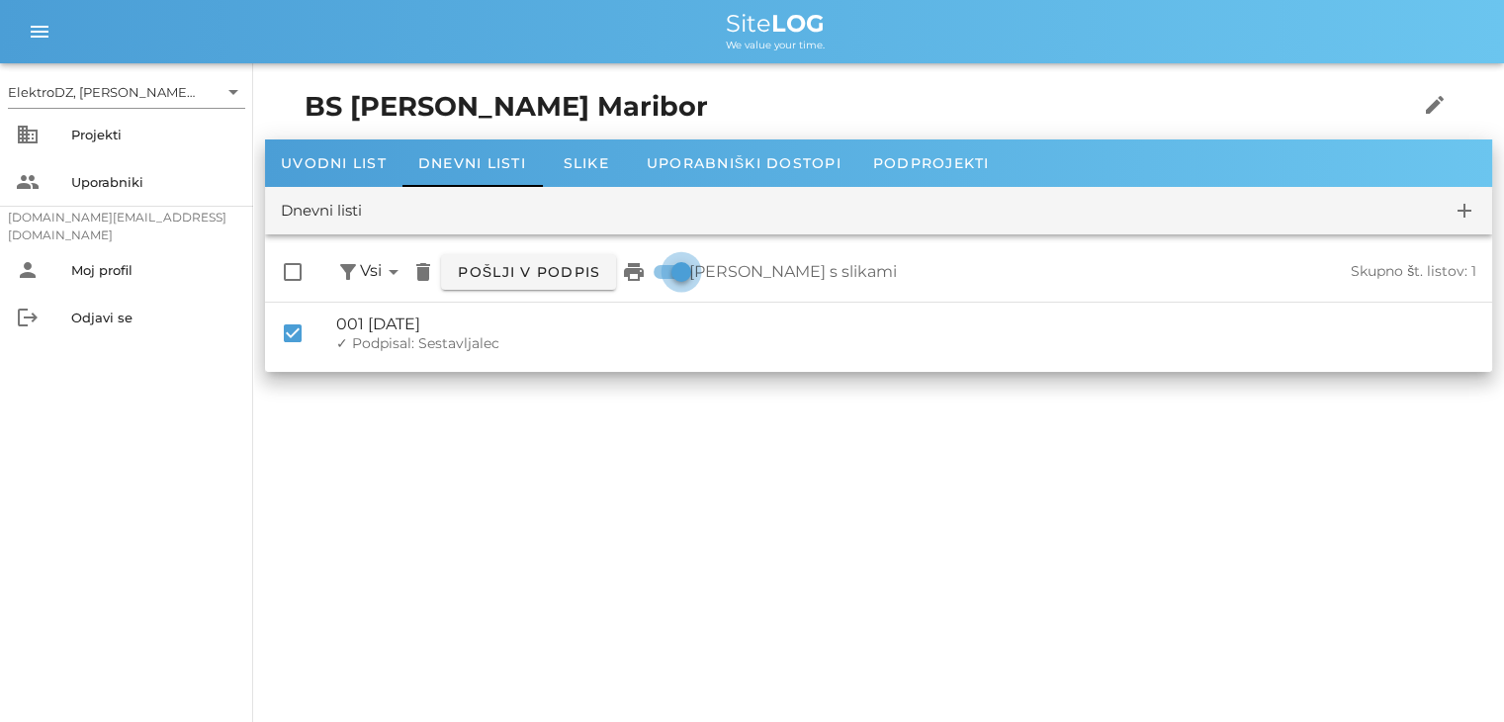
click at [672, 273] on div at bounding box center [682, 272] width 34 height 34
click at [672, 273] on div at bounding box center [662, 272] width 34 height 34
click at [787, 273] on label "[PERSON_NAME] s slikami" at bounding box center [793, 272] width 208 height 20
click at [754, 274] on label "[PERSON_NAME] s slikami" at bounding box center [793, 272] width 208 height 20
checkbox input "true"
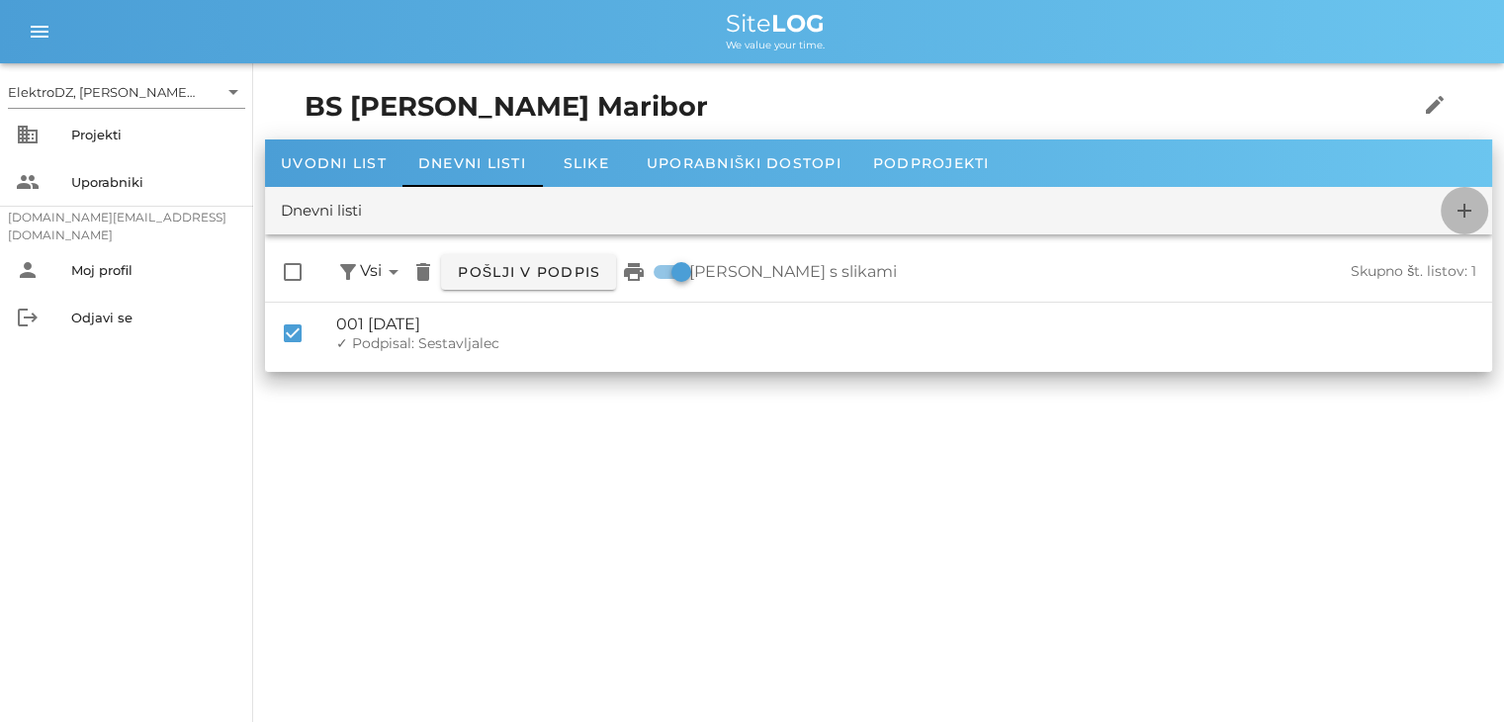
click at [1472, 219] on icon "add" at bounding box center [1465, 211] width 24 height 24
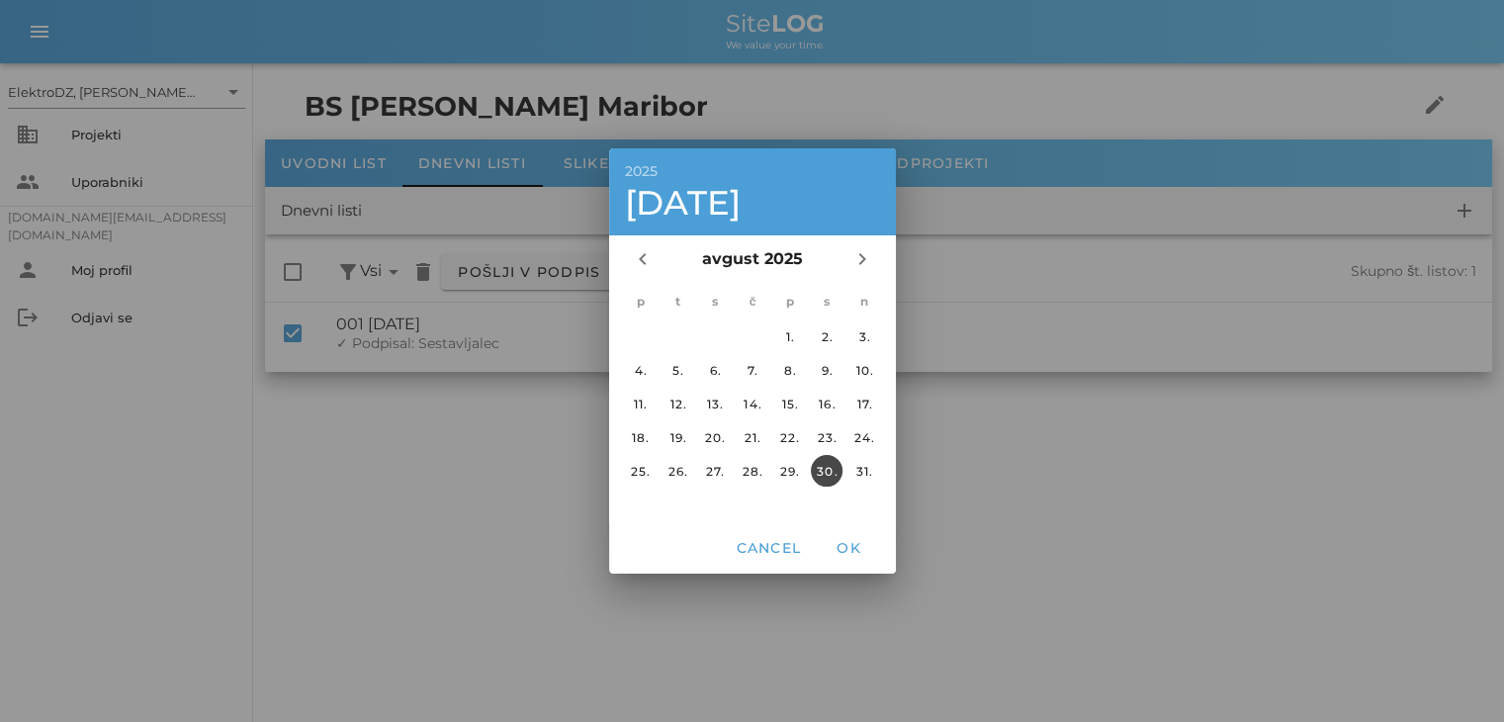
click at [1249, 280] on div at bounding box center [752, 361] width 1504 height 722
click at [518, 345] on div at bounding box center [752, 361] width 1504 height 722
click at [360, 333] on div at bounding box center [752, 361] width 1504 height 722
click at [847, 552] on span "OK" at bounding box center [848, 548] width 47 height 18
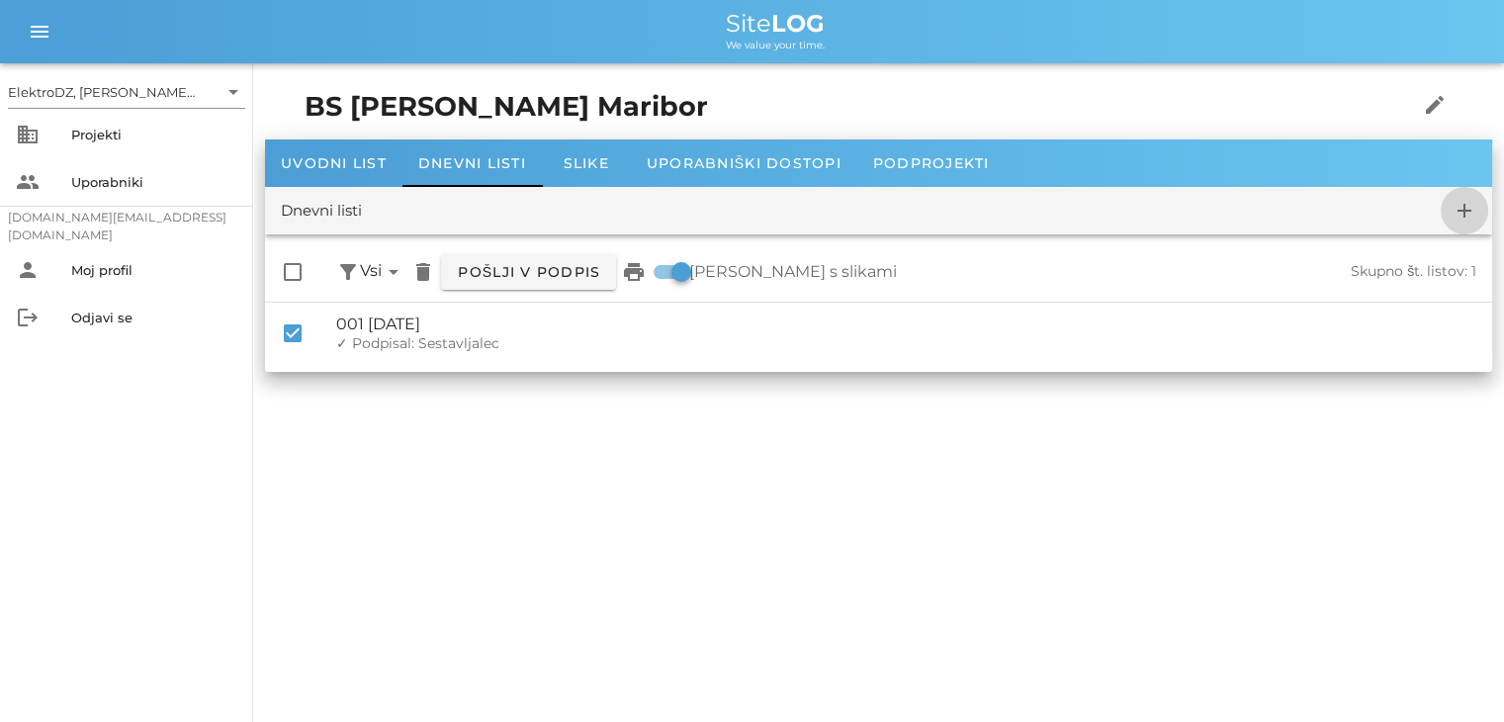
checkbox input "false"
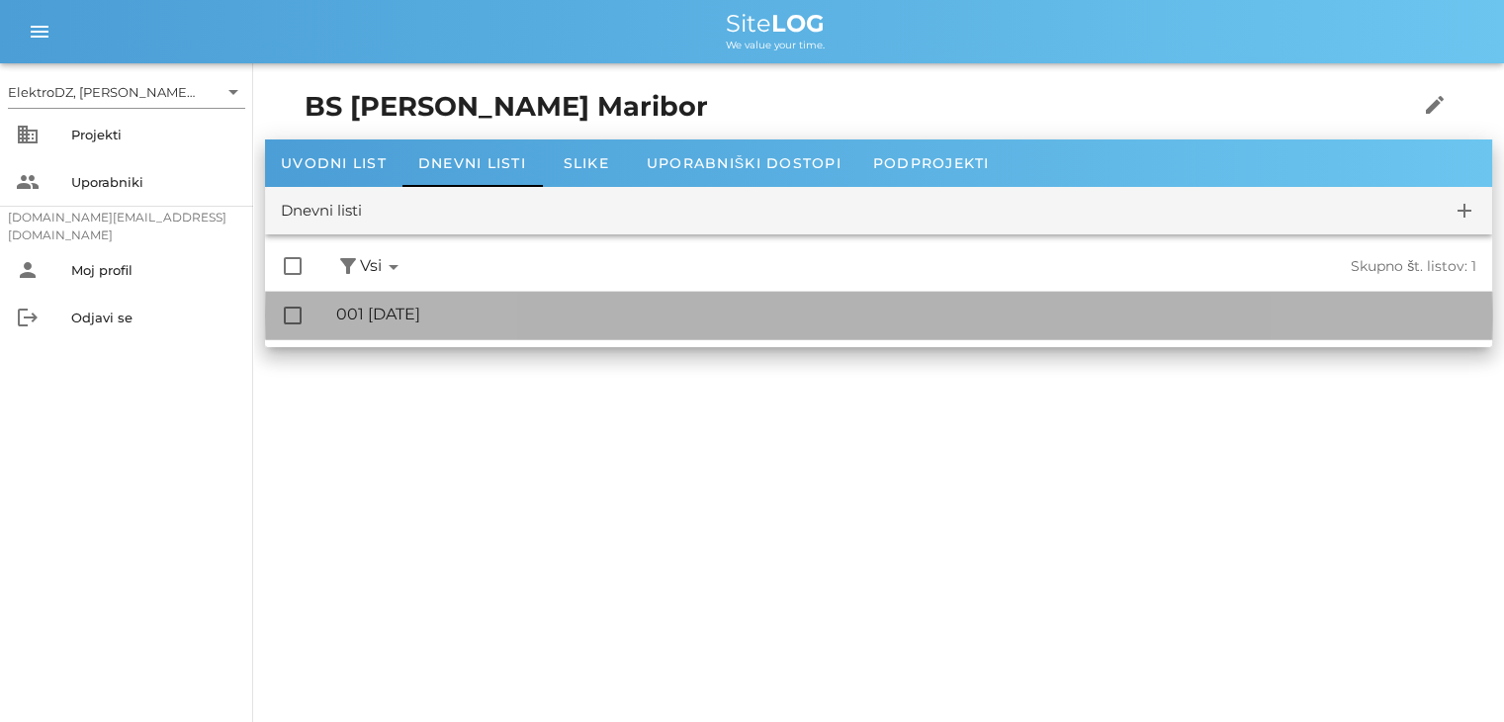
click at [427, 323] on div "🔏 001 [DATE]" at bounding box center [906, 314] width 1140 height 19
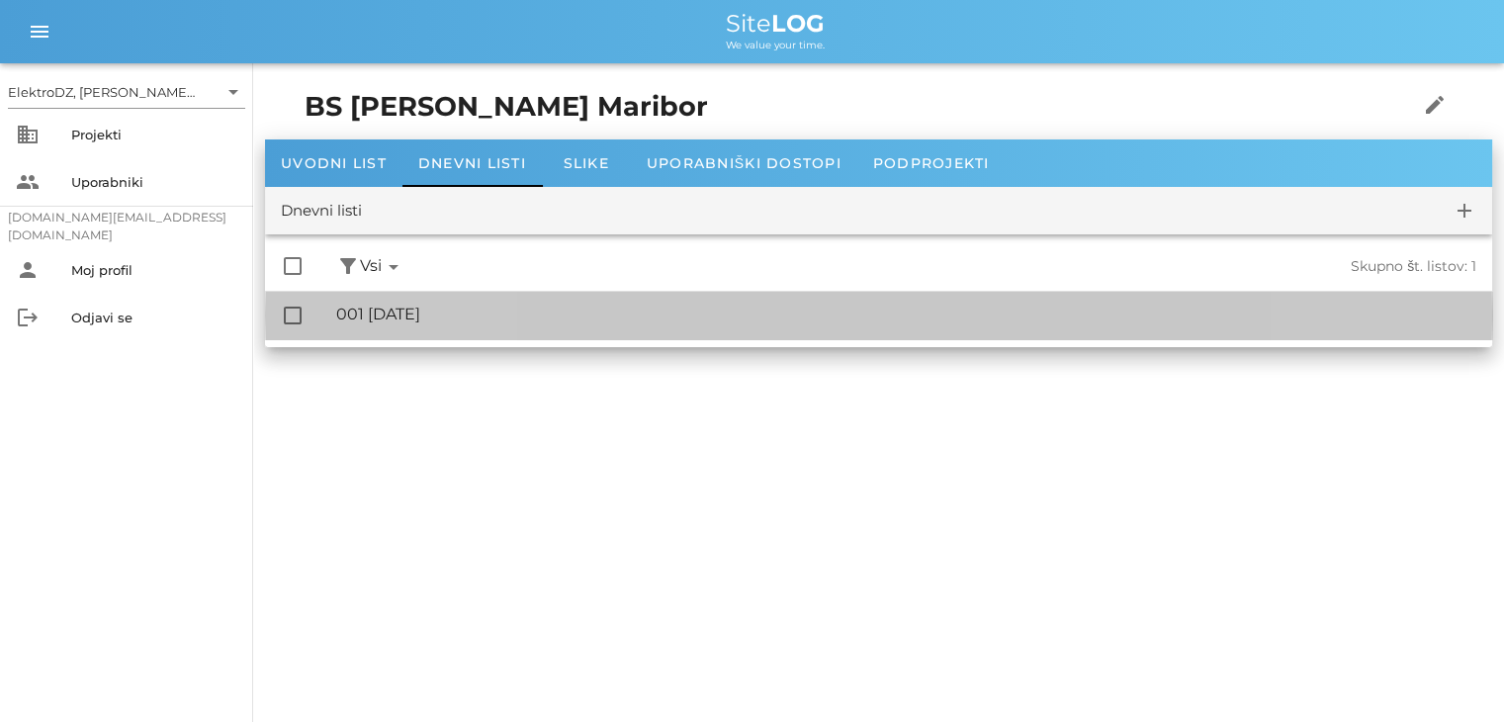
click at [427, 323] on div "ElektroDZ, [PERSON_NAME] S.P. arrow_drop_down business Projekti people Uporabni…" at bounding box center [752, 361] width 1504 height 722
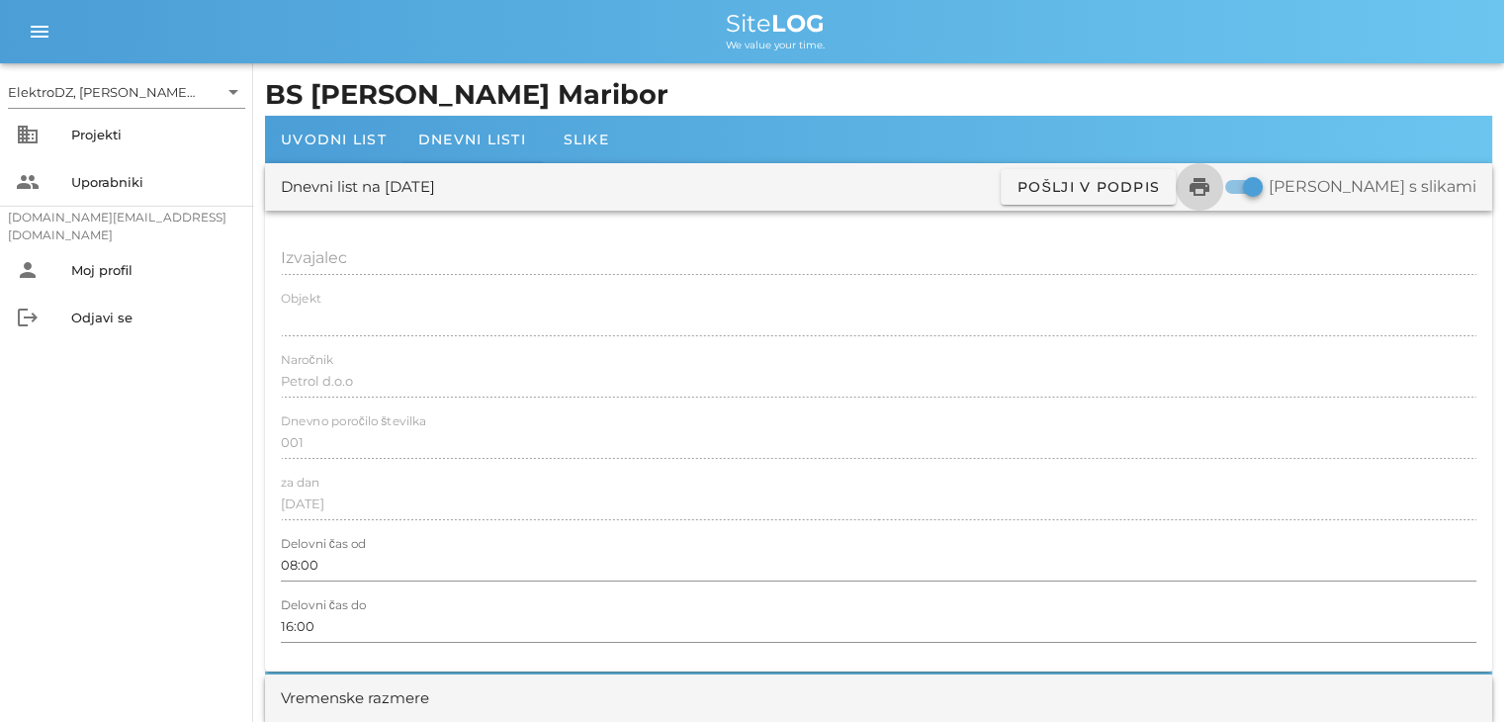
click at [1212, 182] on icon "print" at bounding box center [1200, 187] width 24 height 24
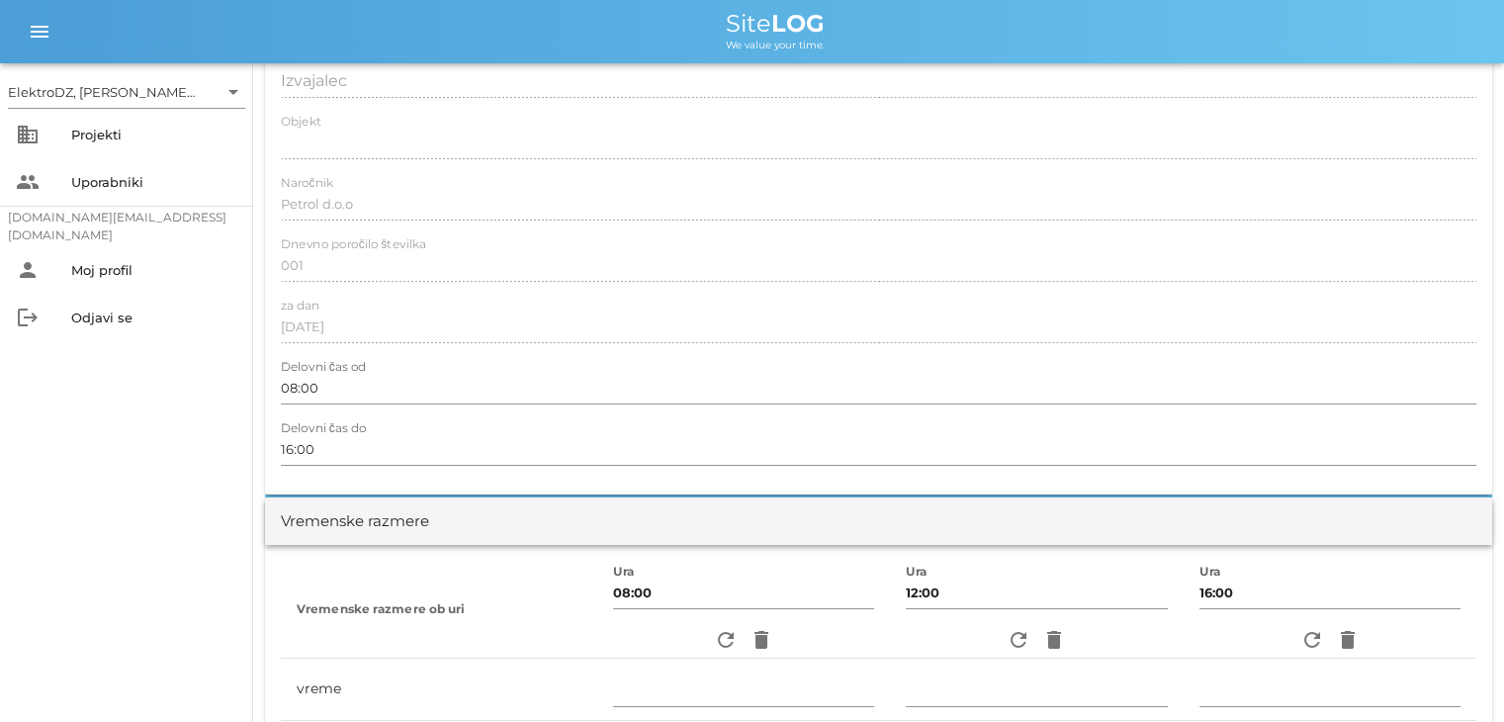
scroll to position [593, 0]
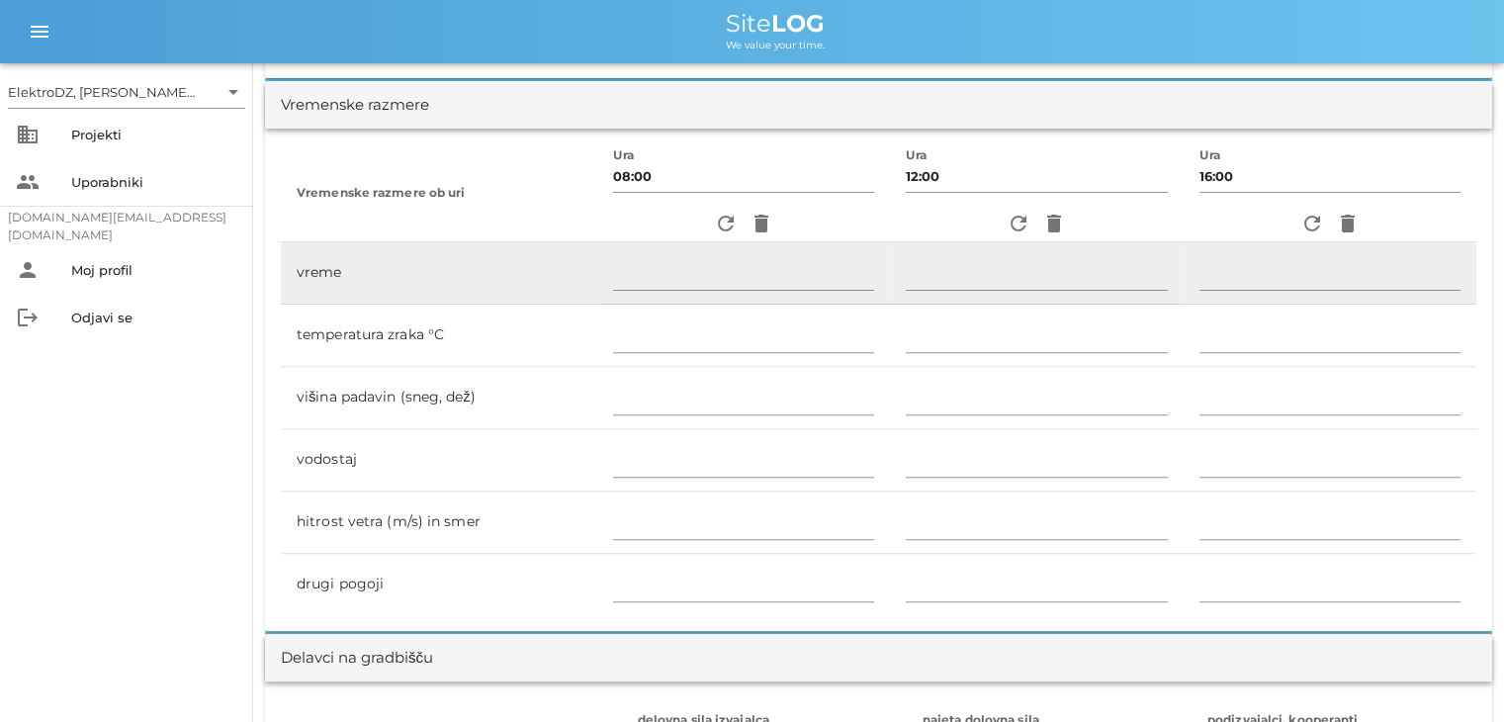
click at [347, 282] on td "vreme" at bounding box center [439, 273] width 317 height 62
click at [324, 270] on td "vreme" at bounding box center [439, 273] width 317 height 62
drag, startPoint x: 343, startPoint y: 271, endPoint x: 293, endPoint y: 274, distance: 50.5
click at [293, 274] on td "vreme" at bounding box center [439, 273] width 317 height 62
click at [344, 285] on td "vreme" at bounding box center [439, 273] width 317 height 62
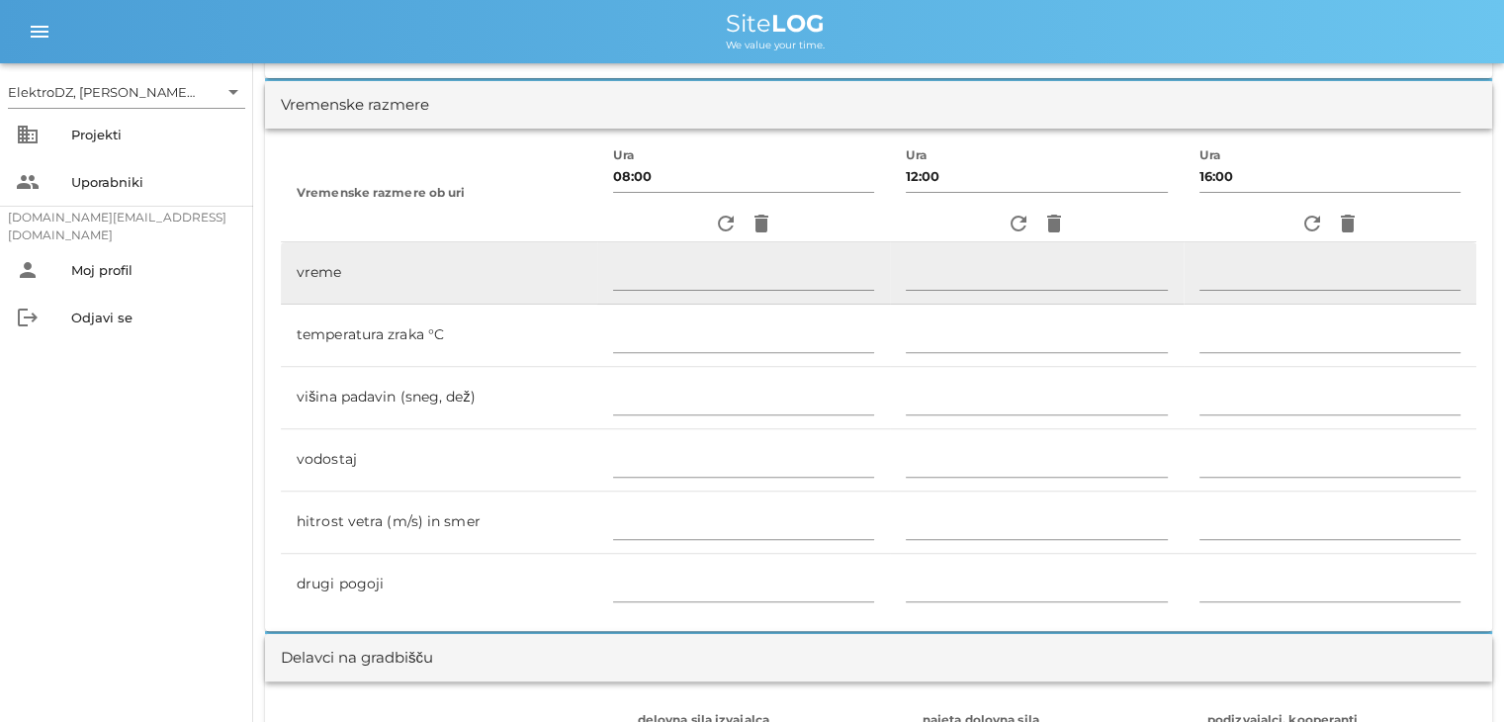
click at [344, 285] on td "vreme" at bounding box center [439, 273] width 317 height 62
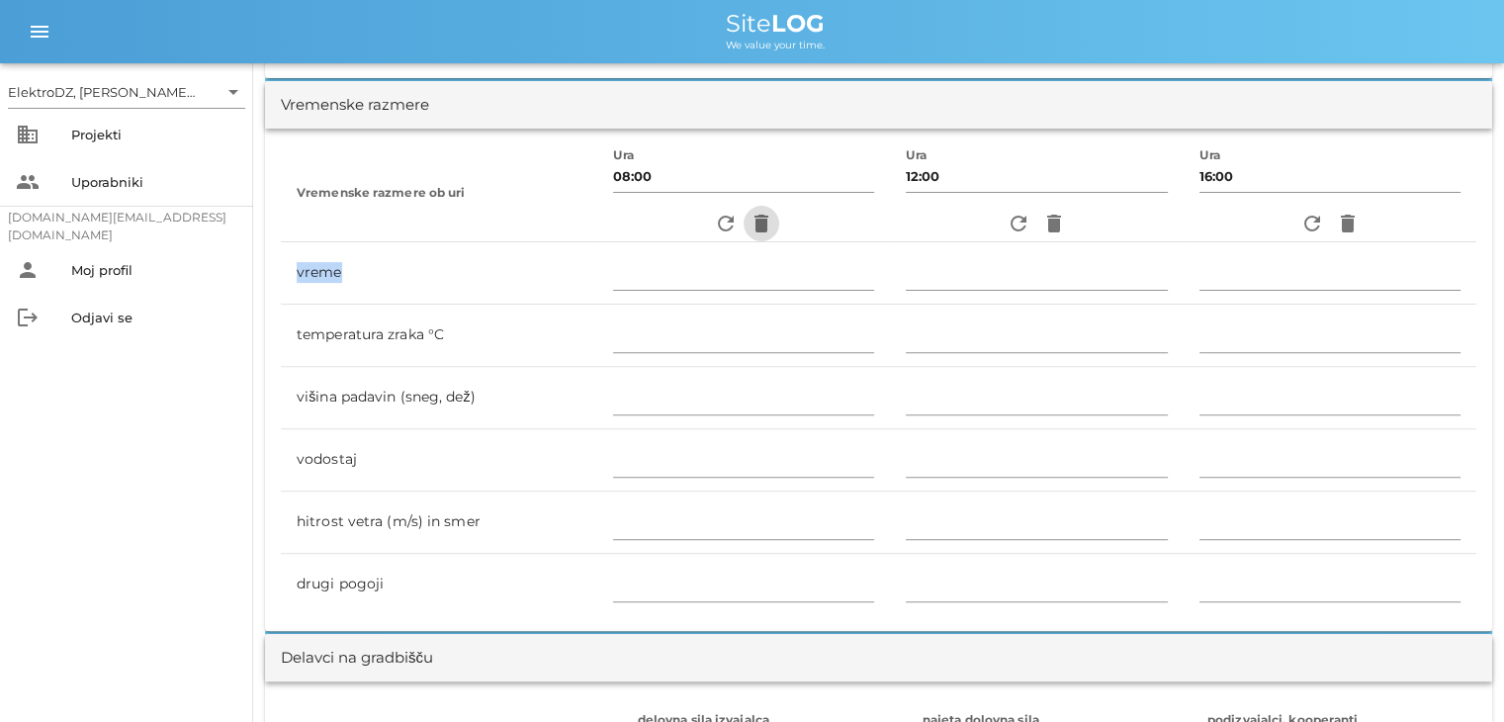
click at [754, 227] on icon "delete" at bounding box center [762, 224] width 24 height 24
click at [1048, 228] on icon "delete" at bounding box center [1055, 224] width 24 height 24
click at [1341, 219] on icon "delete" at bounding box center [1348, 224] width 24 height 24
click at [1317, 226] on icon "refresh" at bounding box center [1313, 224] width 24 height 24
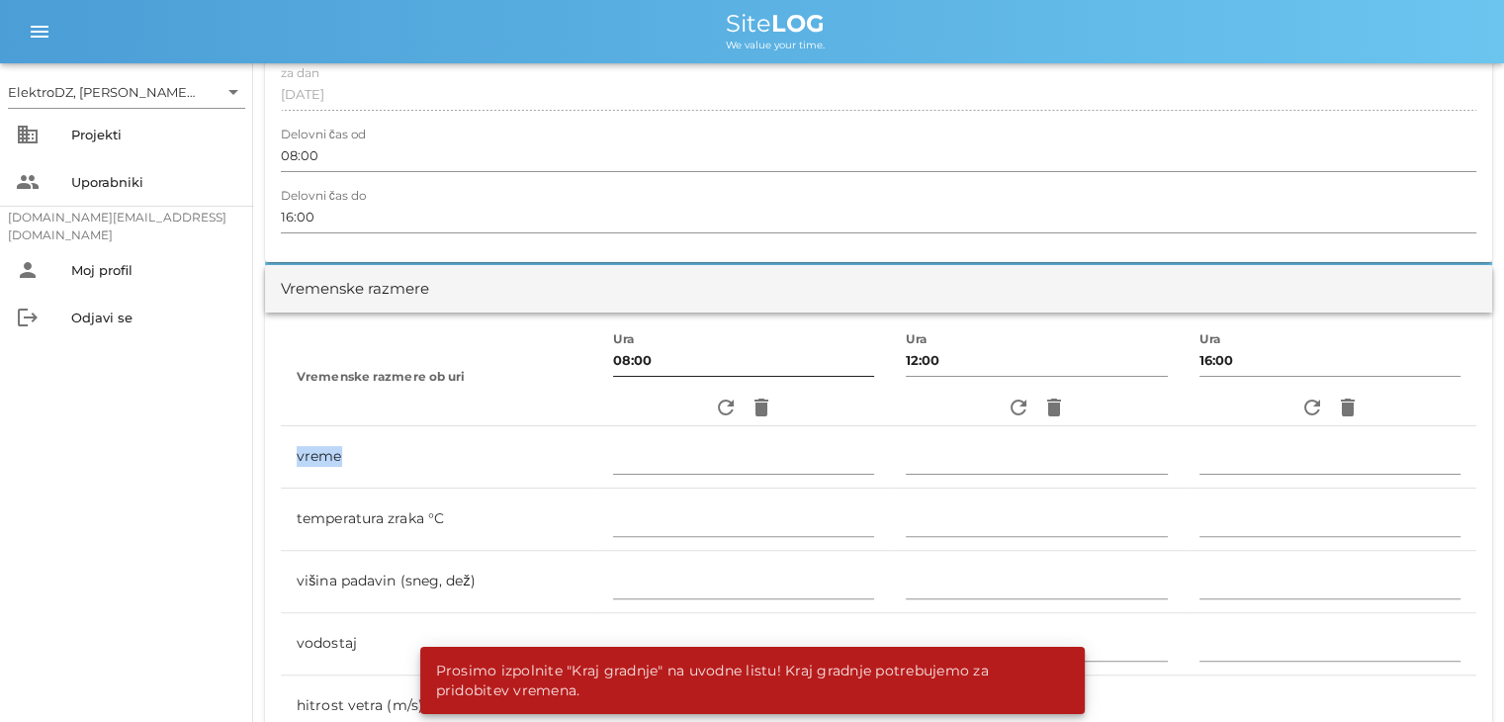
scroll to position [396, 0]
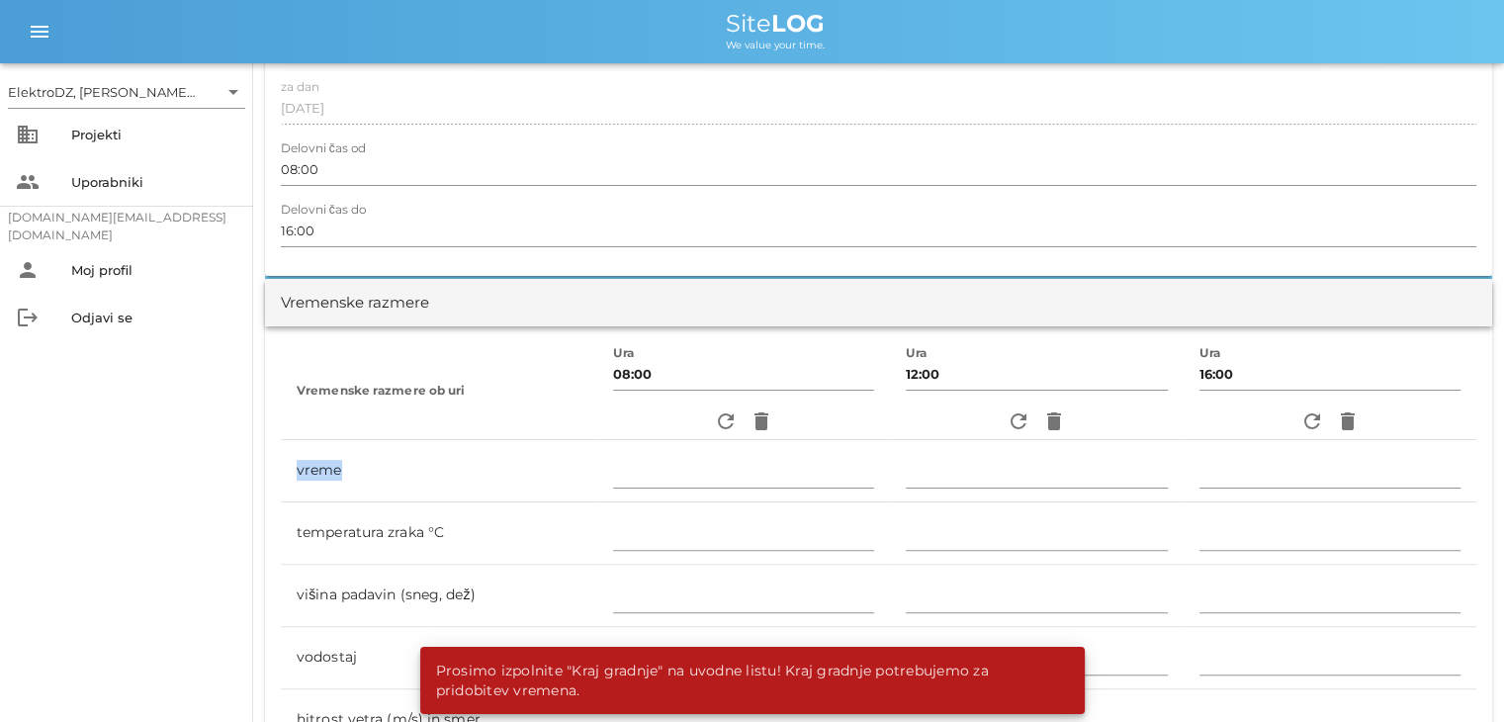
click at [317, 423] on th "Vremenske razmere ob uri" at bounding box center [439, 391] width 317 height 98
click at [360, 315] on div "Vremenske razmere" at bounding box center [879, 302] width 1228 height 47
click at [368, 302] on div "Vremenske razmere" at bounding box center [355, 303] width 148 height 23
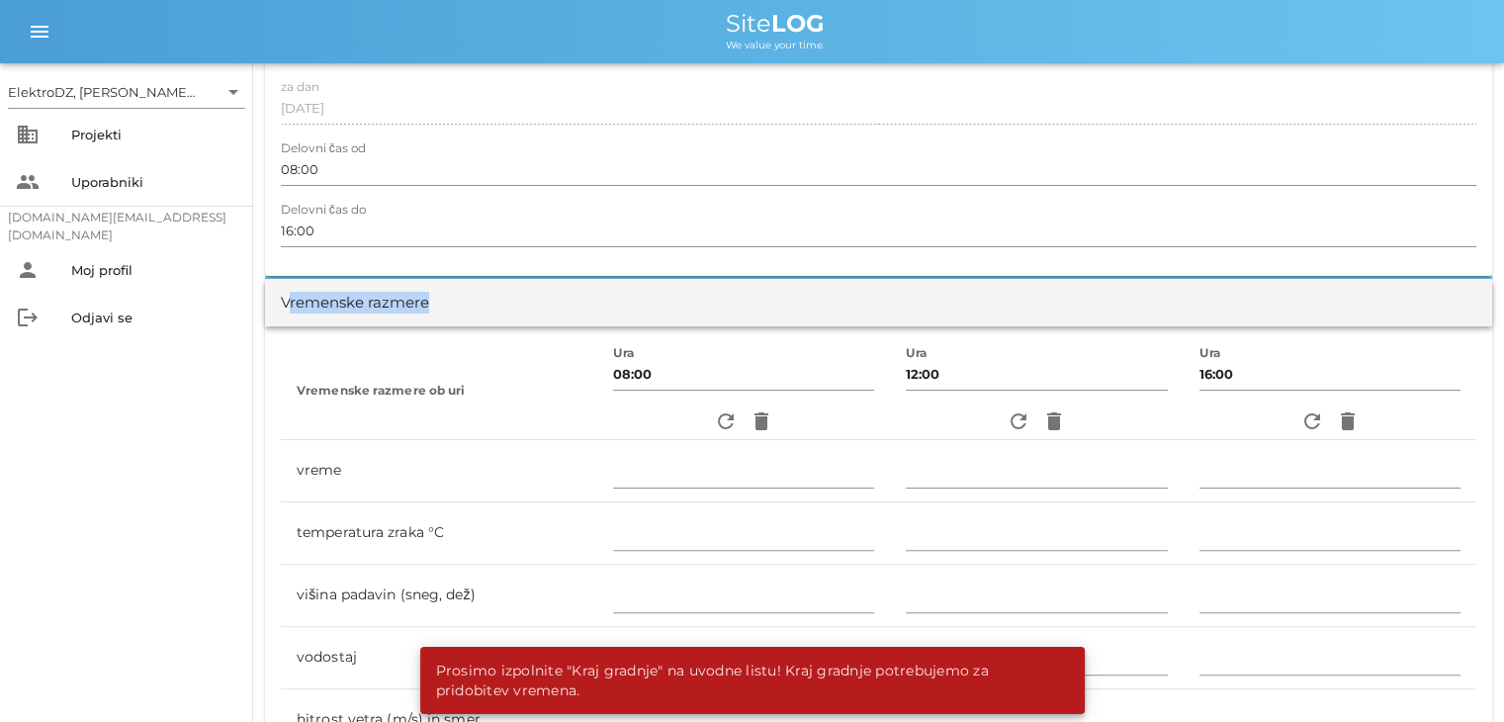
click at [368, 302] on div "Vremenske razmere" at bounding box center [355, 303] width 148 height 23
click at [460, 326] on div "Vremenske razmere ob uri Ura 08:00 refresh delete Ura 12:00 refresh delete Ura …" at bounding box center [879, 577] width 1228 height 502
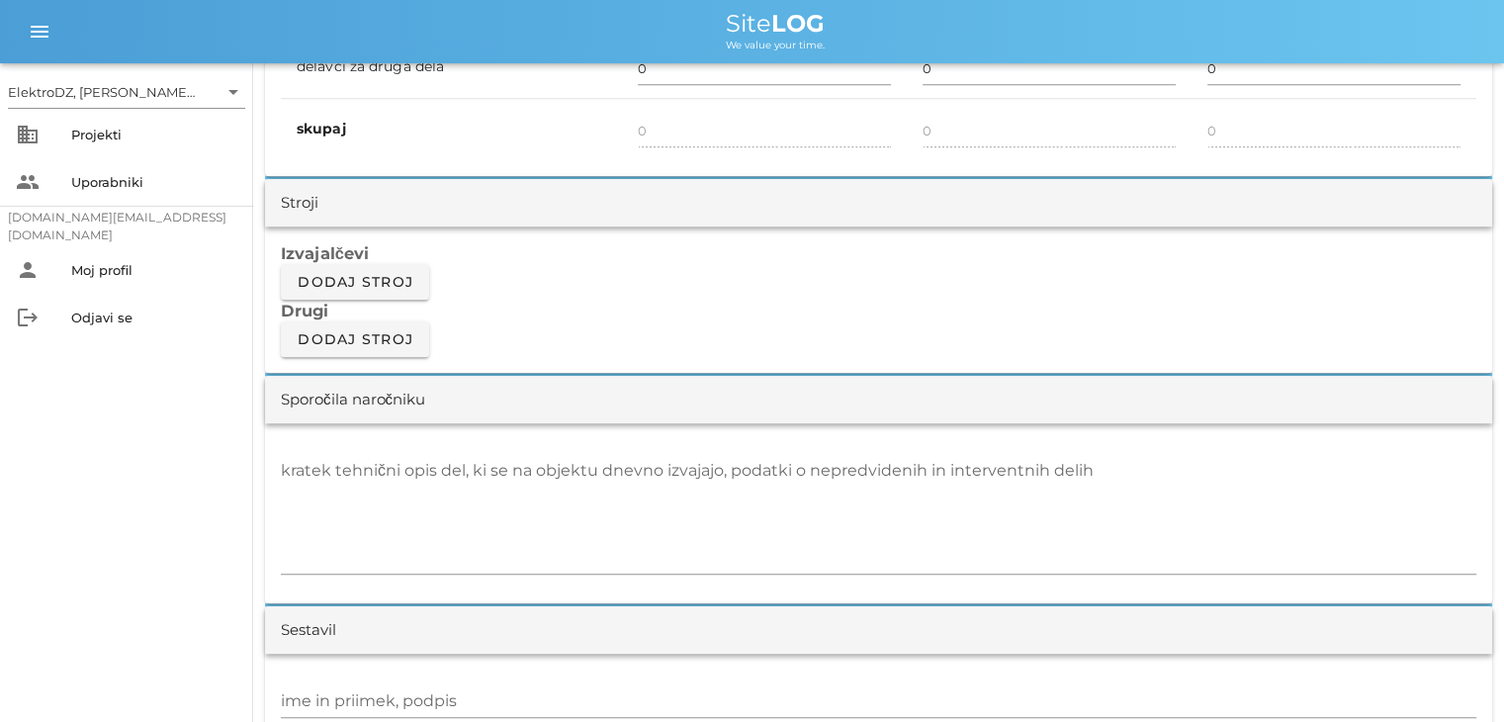
scroll to position [1286, 0]
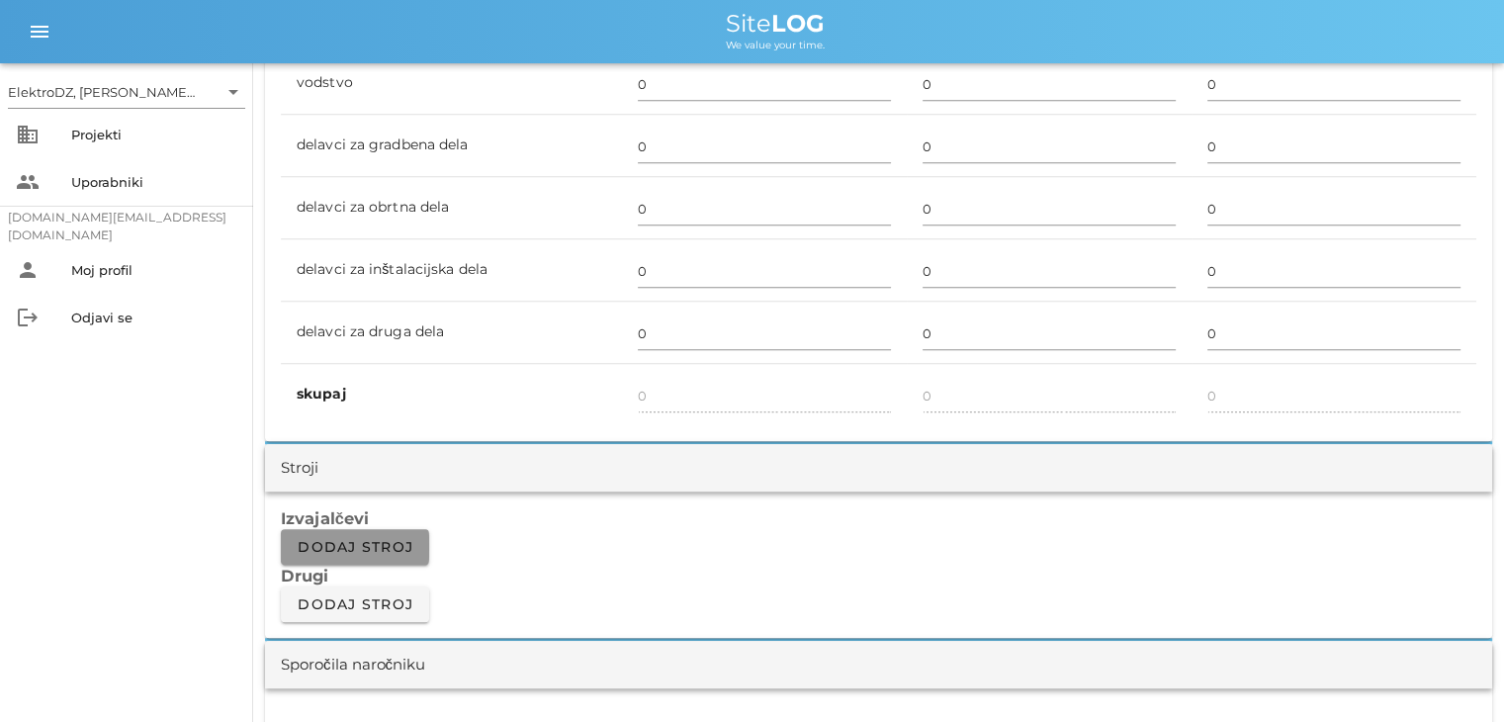
click at [390, 551] on span "Dodaj stroj" at bounding box center [355, 547] width 117 height 18
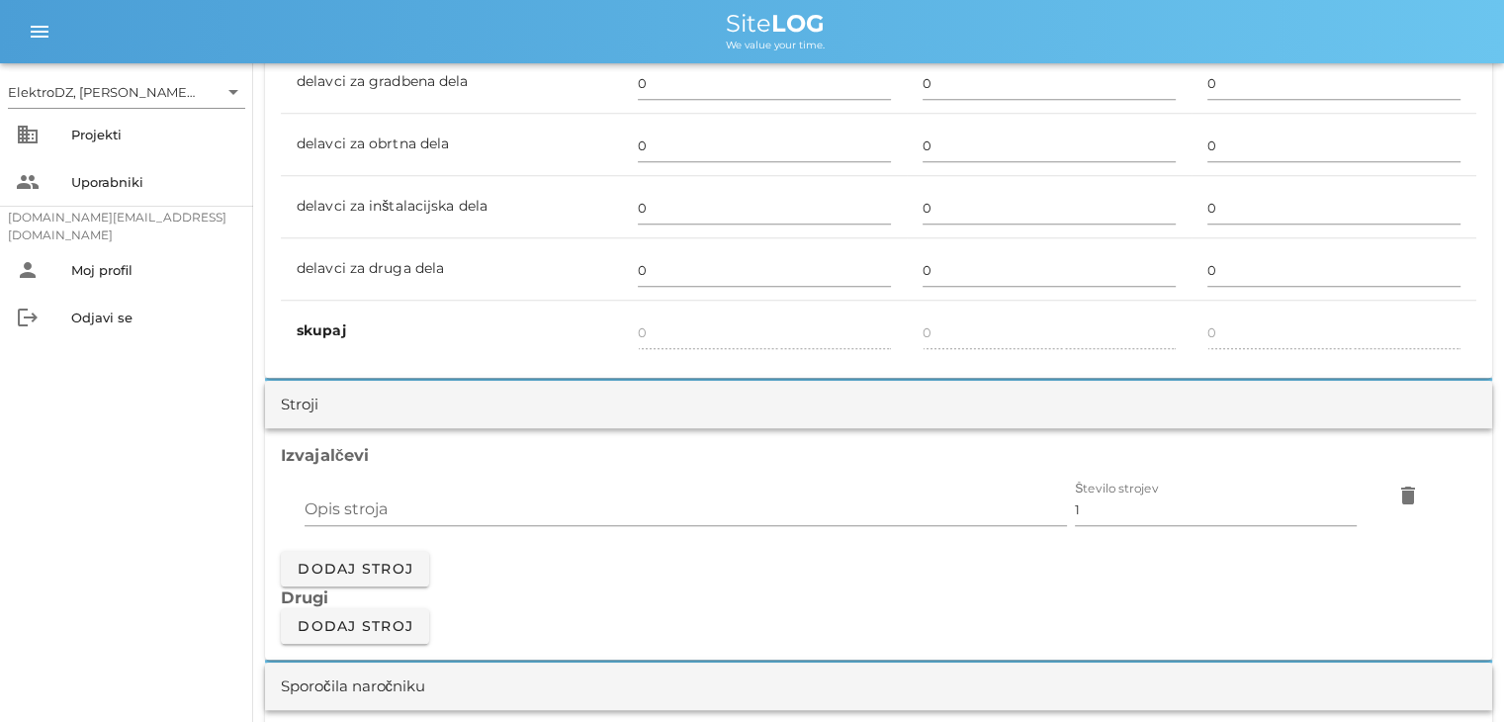
scroll to position [1385, 0]
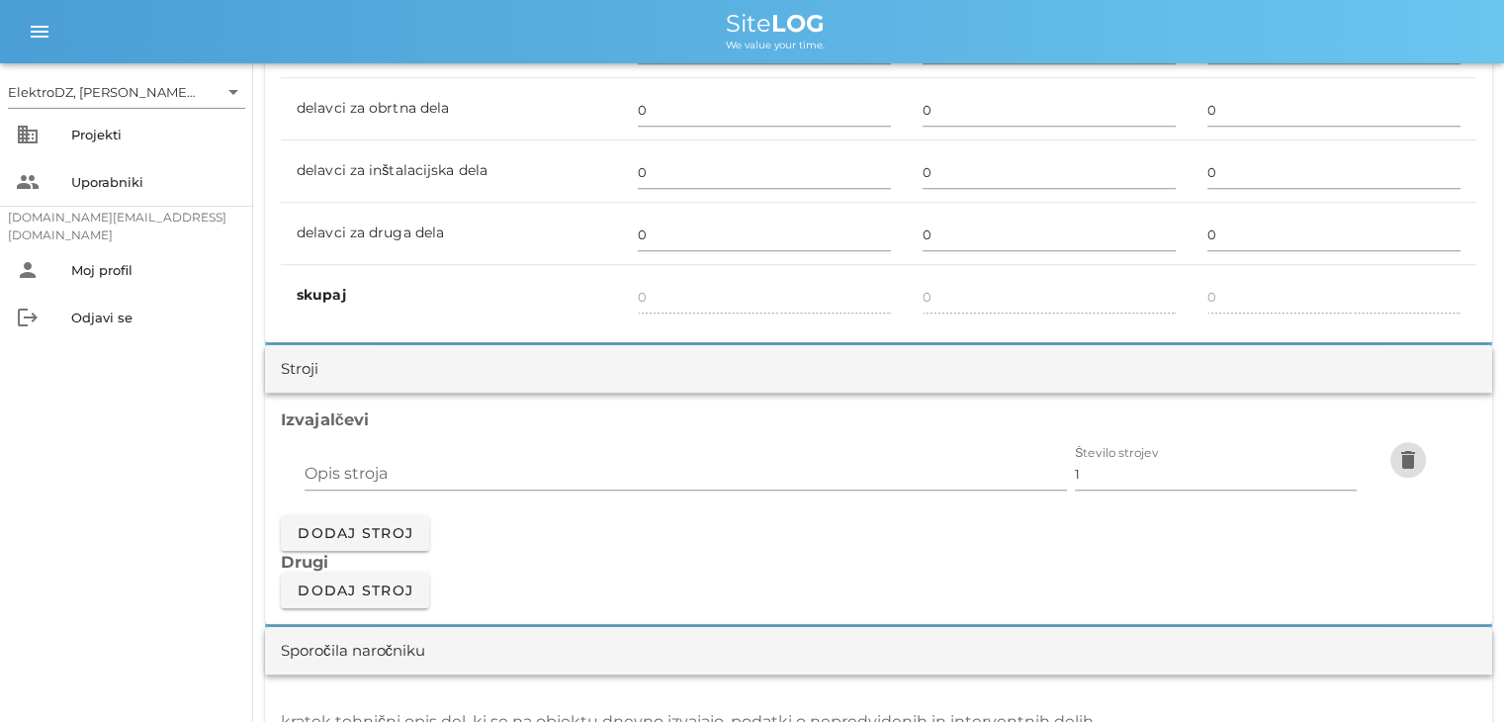
click at [1409, 467] on icon "delete" at bounding box center [1409, 460] width 24 height 24
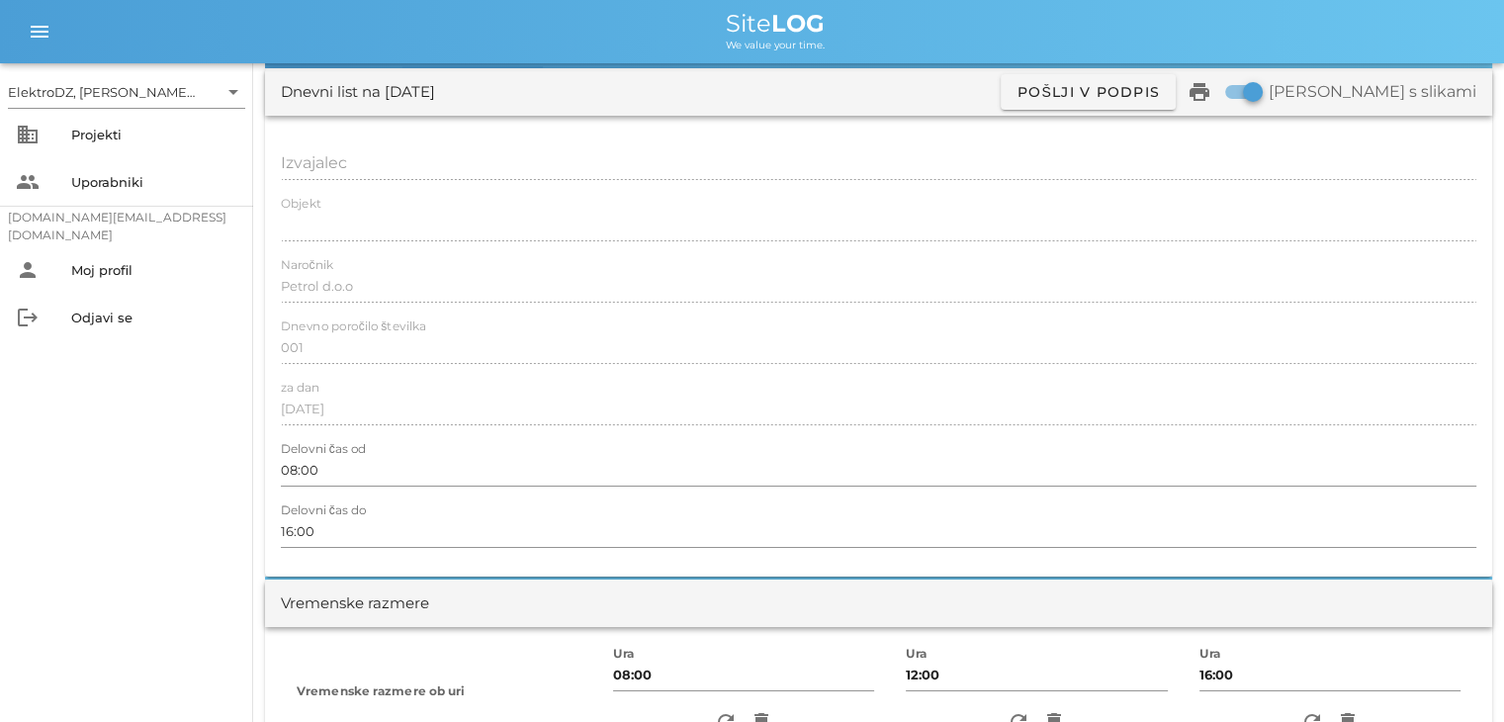
scroll to position [0, 0]
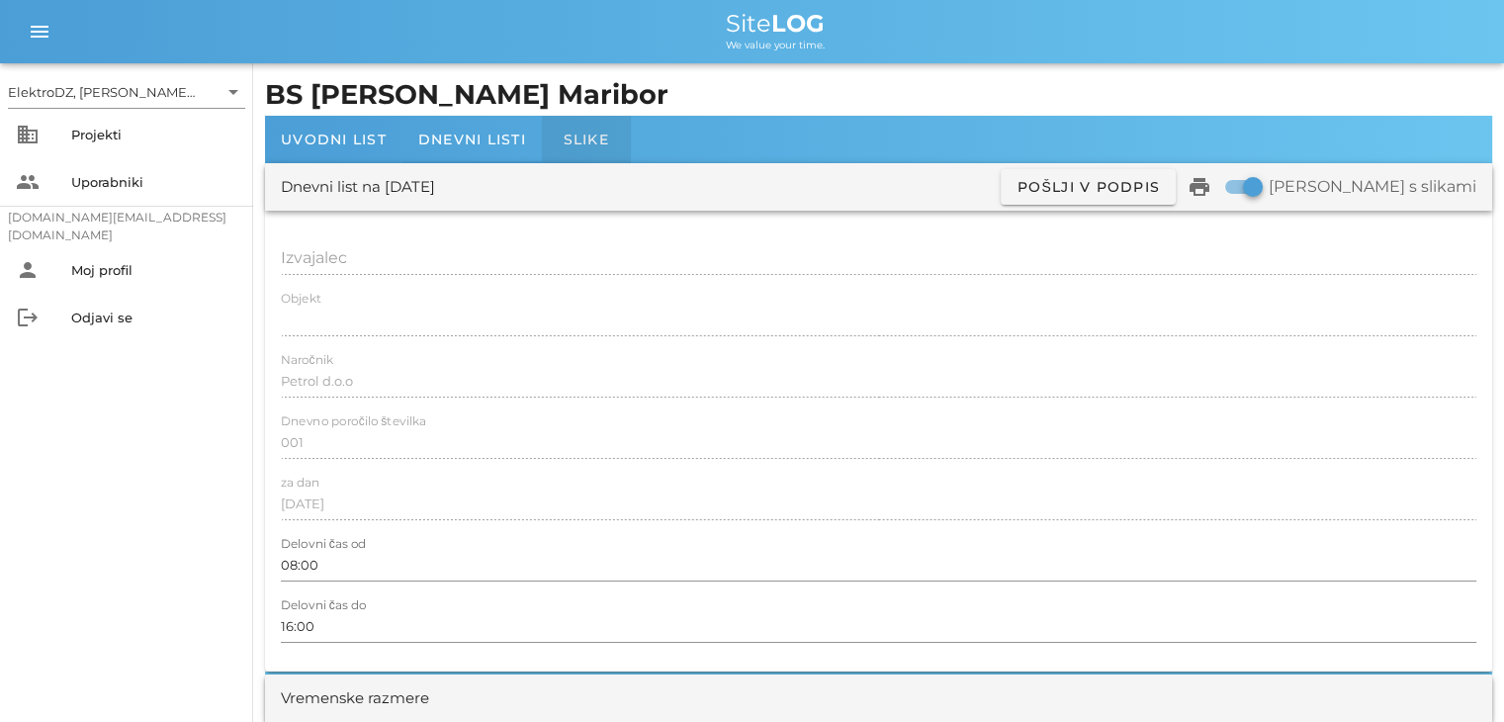
click at [589, 152] on div "Slike" at bounding box center [586, 139] width 89 height 47
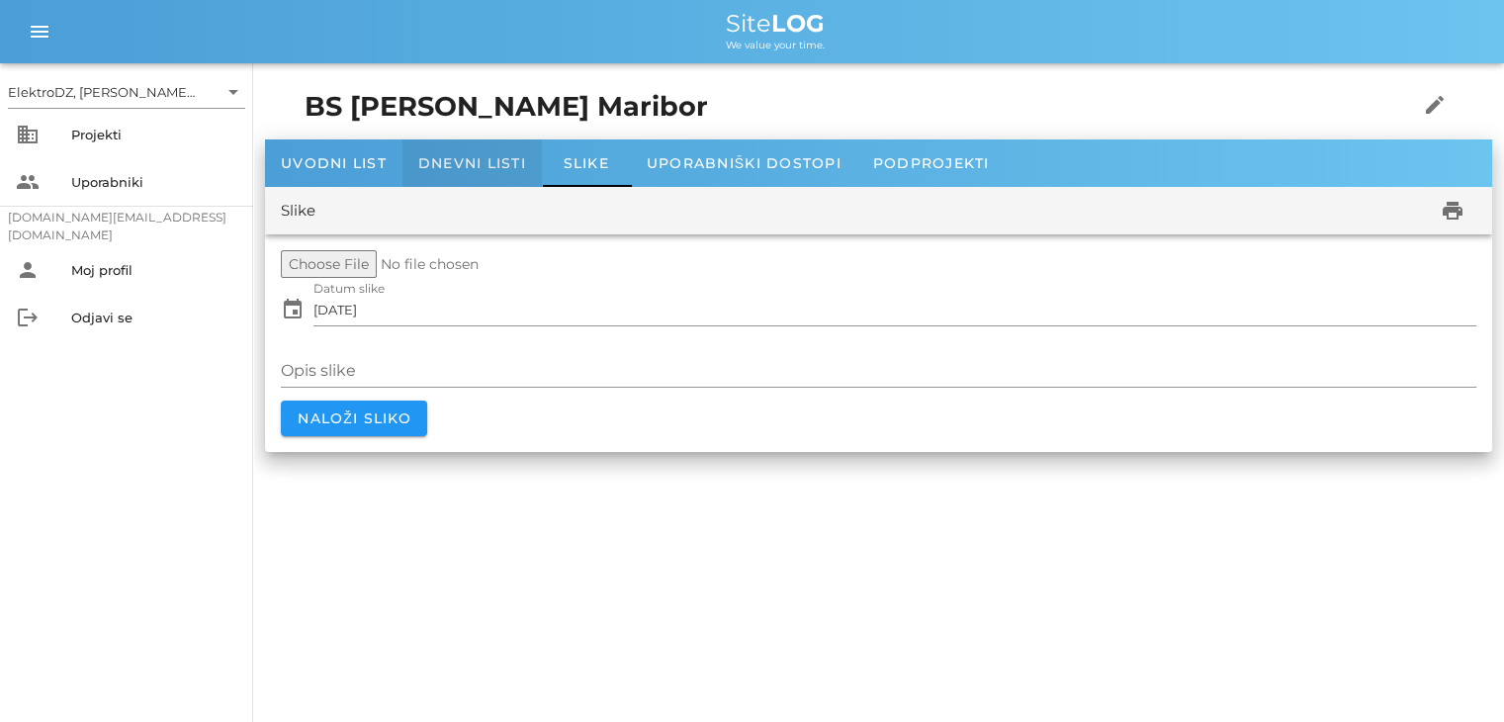
click at [484, 152] on div "Dnevni listi" at bounding box center [472, 162] width 139 height 47
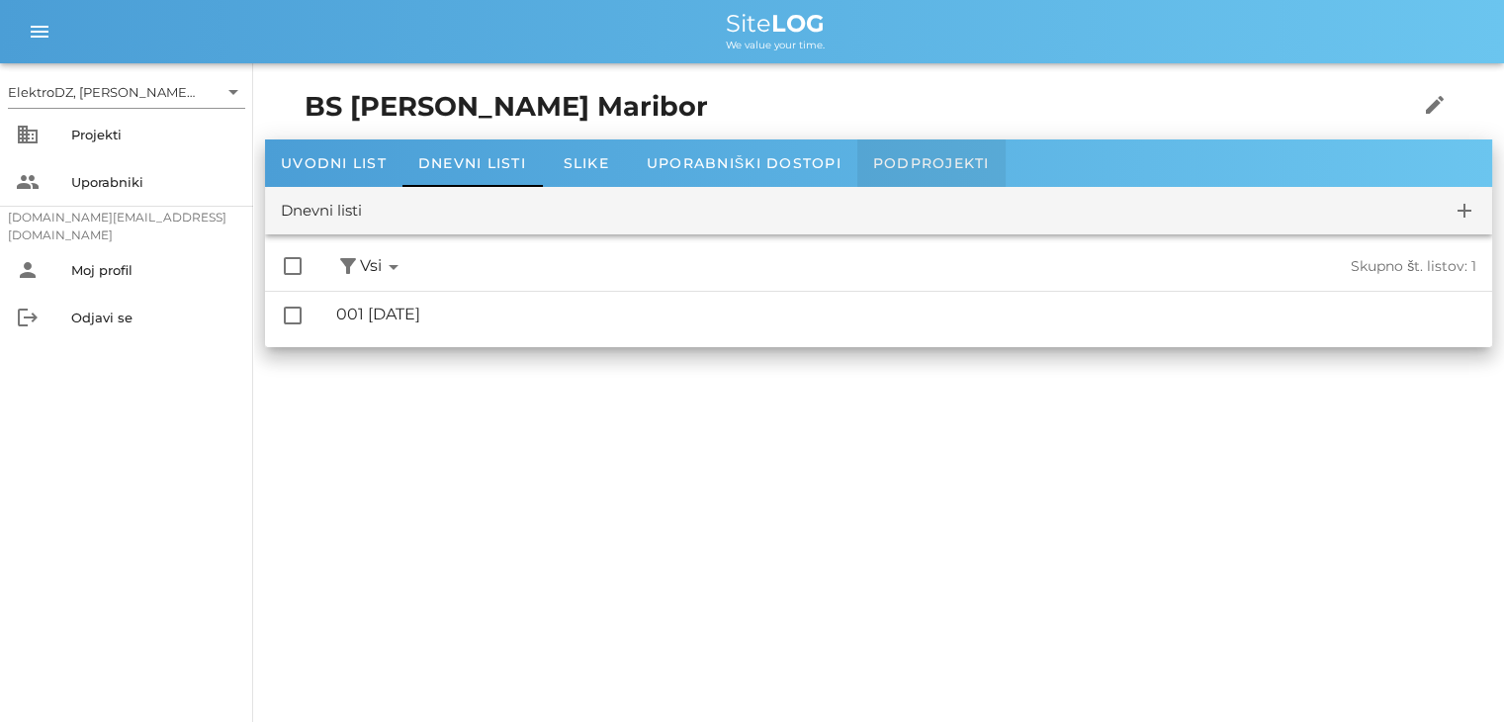
click at [924, 168] on span "Podprojekti" at bounding box center [931, 163] width 117 height 18
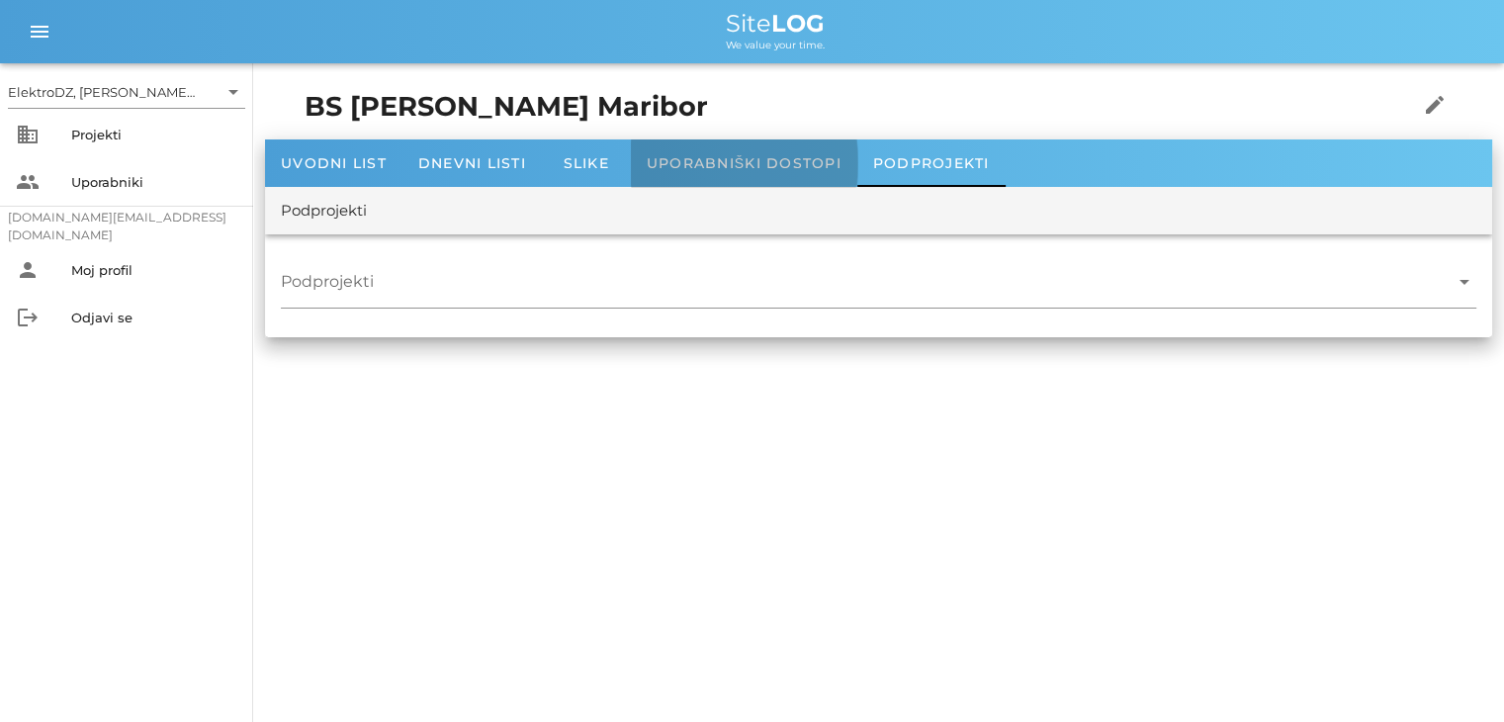
click at [775, 152] on div "Uporabniški dostopi" at bounding box center [744, 162] width 227 height 47
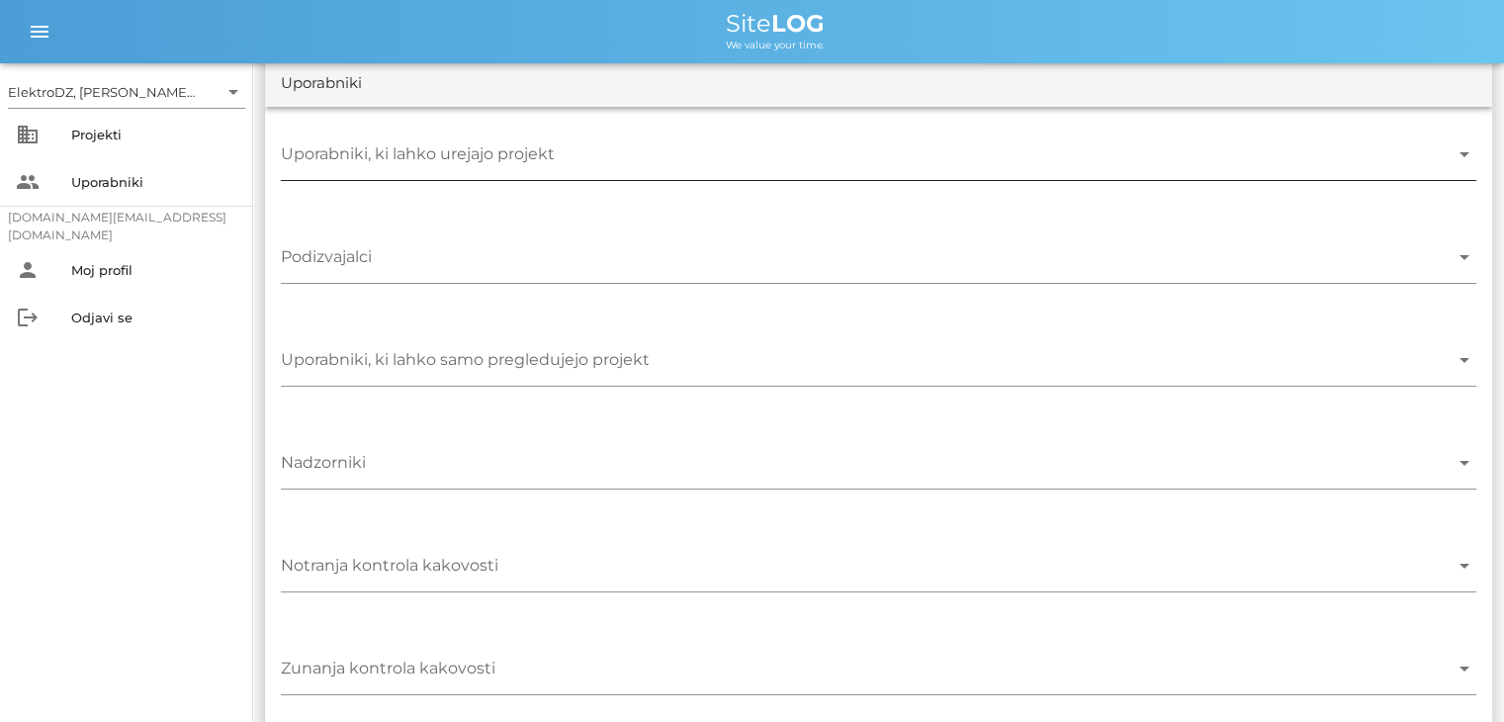
scroll to position [141, 0]
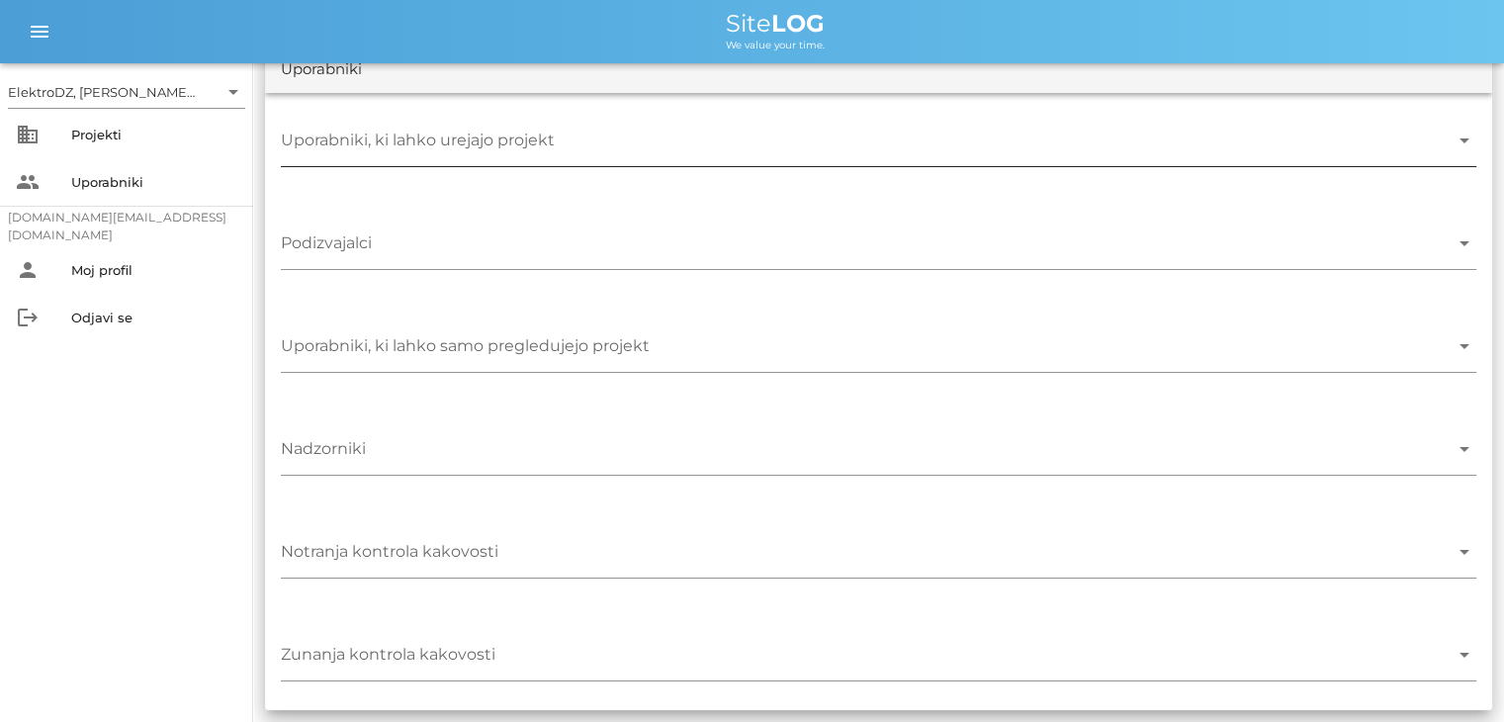
click at [1468, 155] on div "Uporabniki, ki lahko urejajo projekt arrow_drop_down" at bounding box center [879, 146] width 1196 height 42
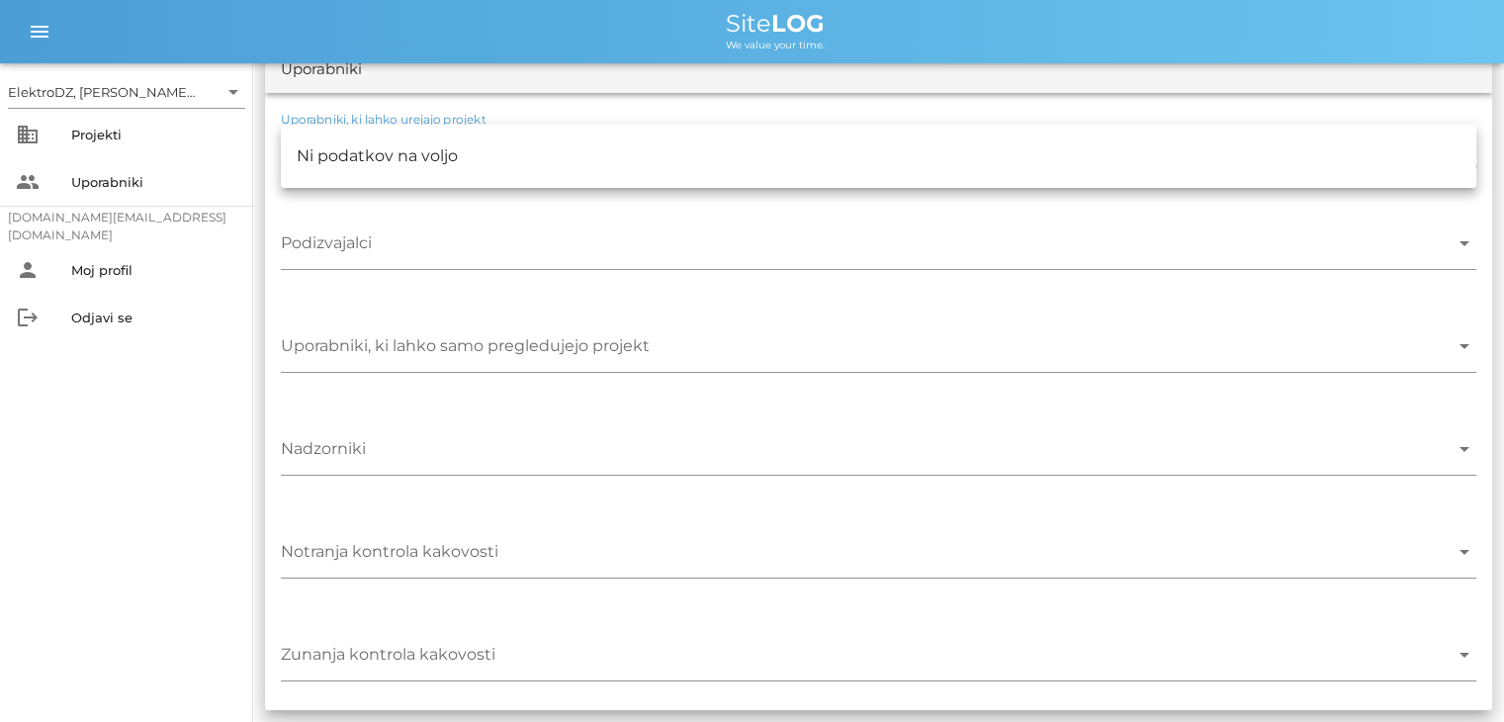
click at [1468, 155] on div "Ni podatkov na voljo" at bounding box center [879, 156] width 1196 height 47
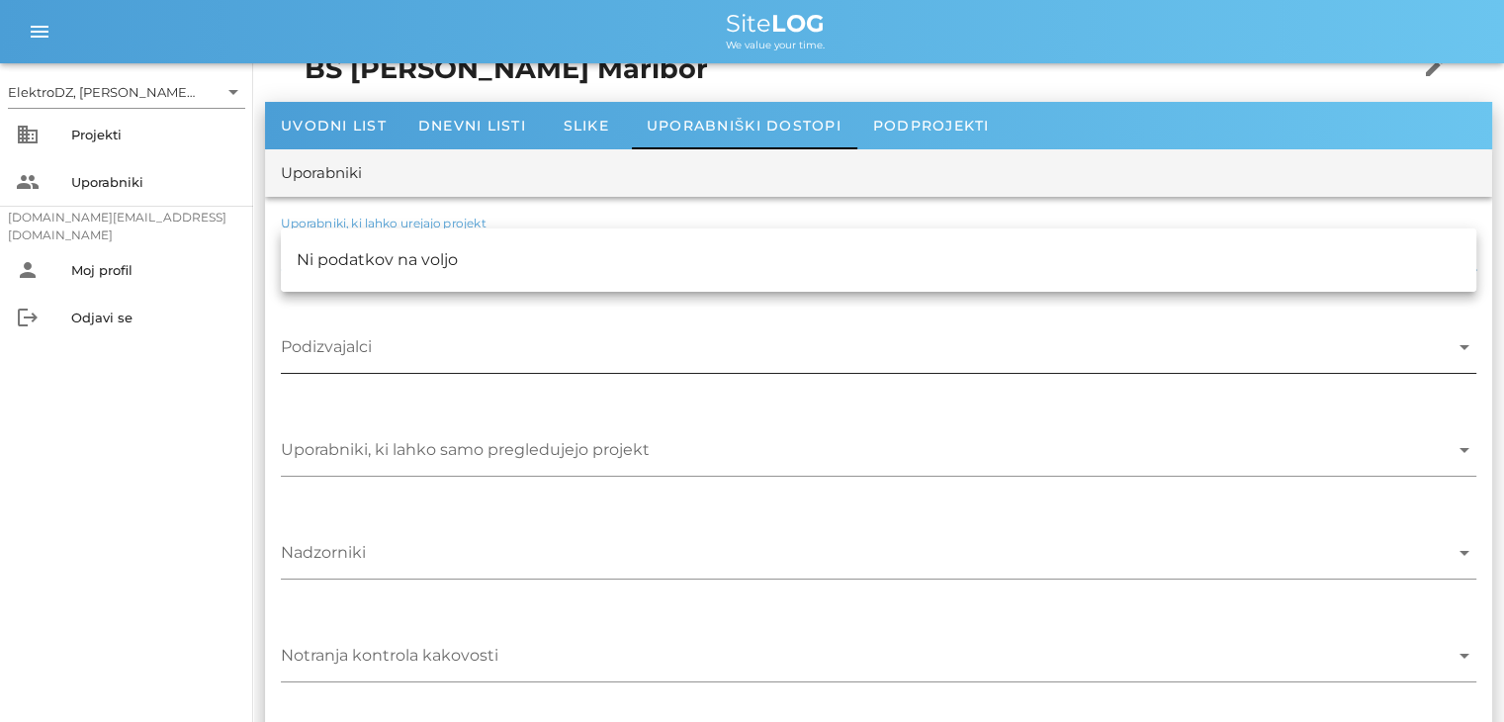
scroll to position [0, 0]
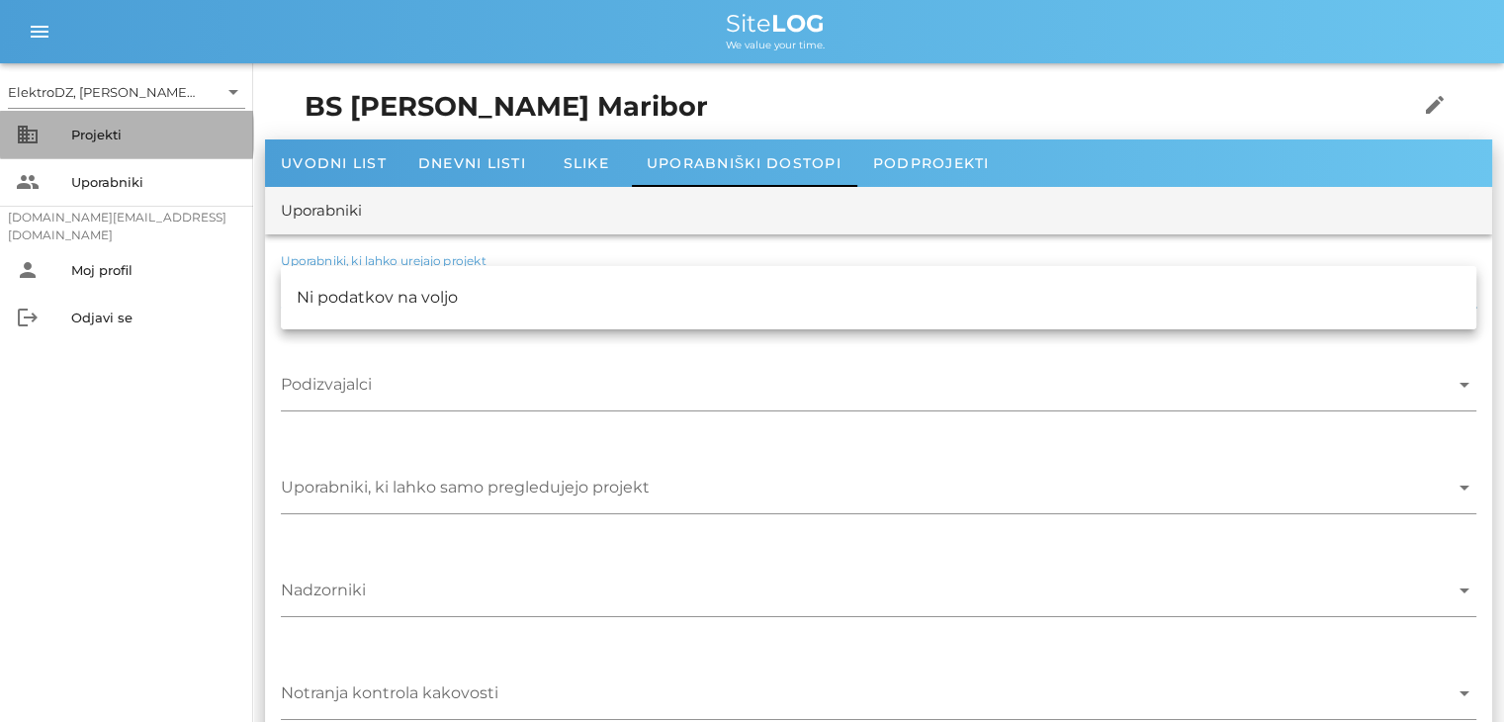
click at [122, 137] on div "Projekti" at bounding box center [154, 135] width 166 height 16
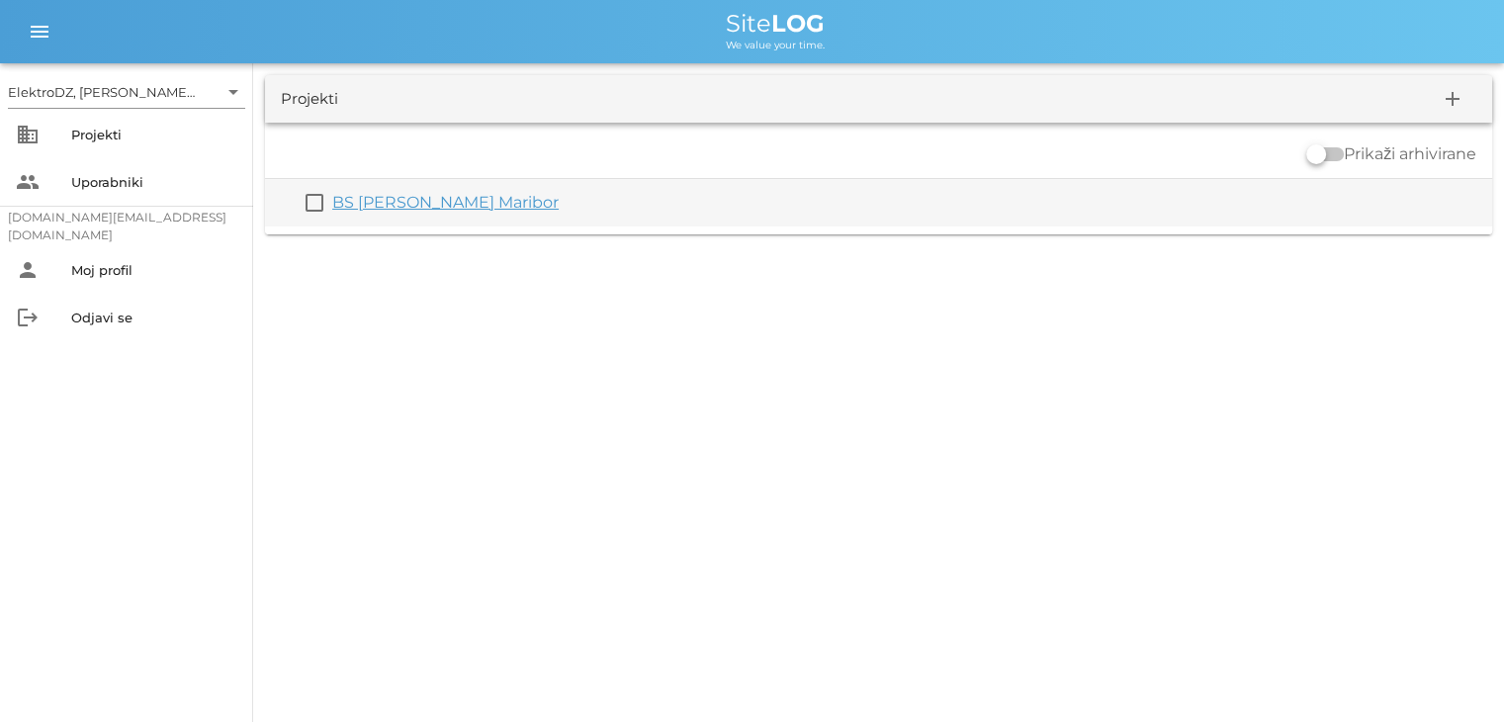
click at [424, 202] on link "BS [PERSON_NAME] Maribor" at bounding box center [445, 202] width 227 height 19
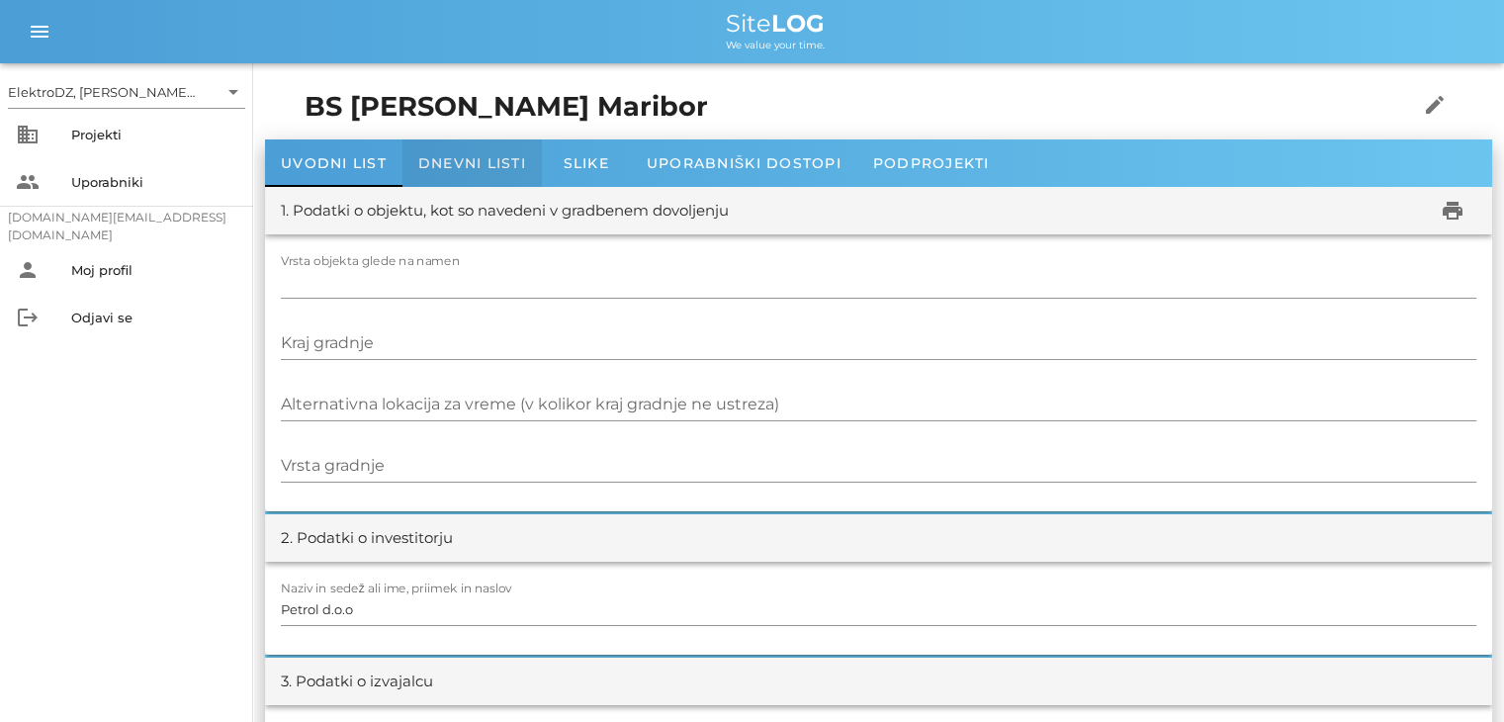
click at [509, 167] on span "Dnevni listi" at bounding box center [472, 163] width 108 height 18
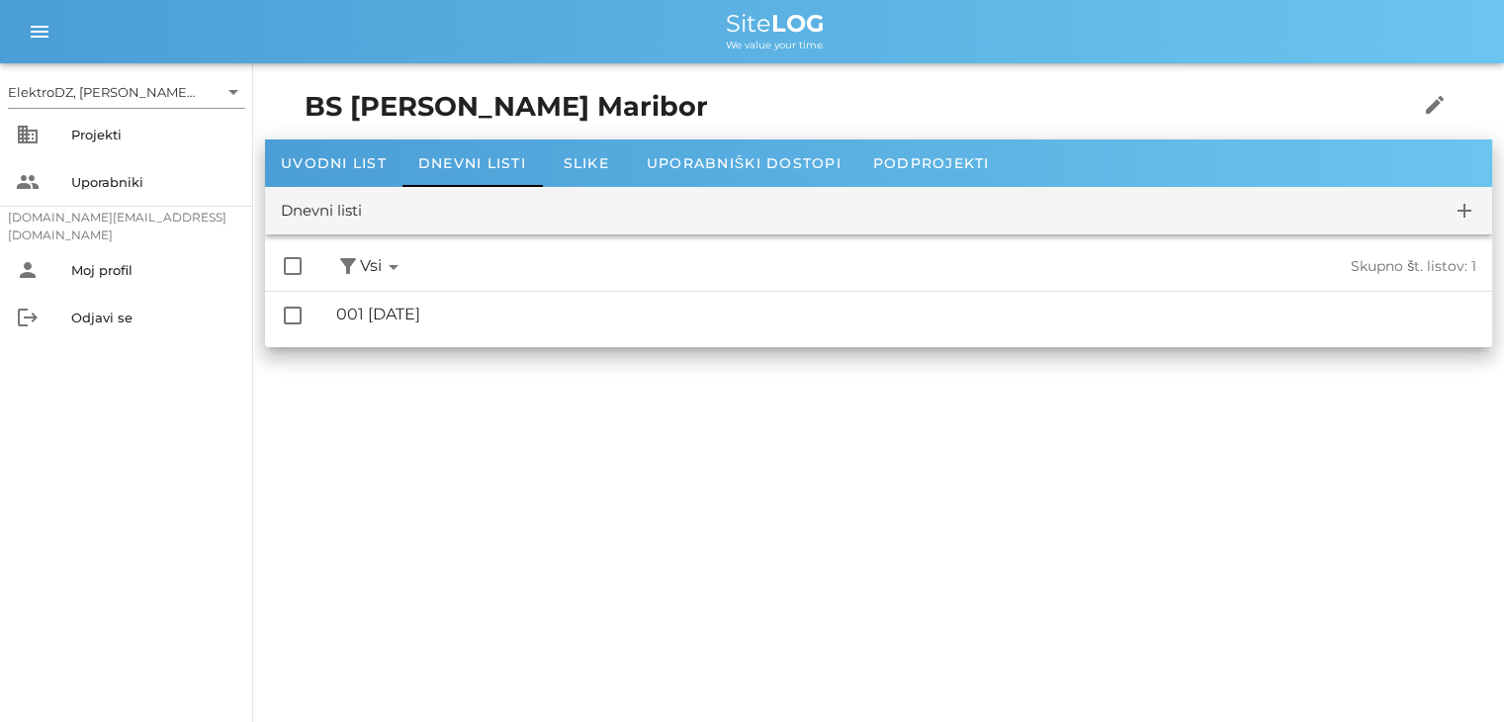
click at [396, 262] on icon "arrow_drop_down" at bounding box center [394, 267] width 24 height 24
click at [353, 213] on div "Dnevni listi" at bounding box center [321, 211] width 81 height 23
click at [1461, 202] on icon "add" at bounding box center [1465, 211] width 24 height 24
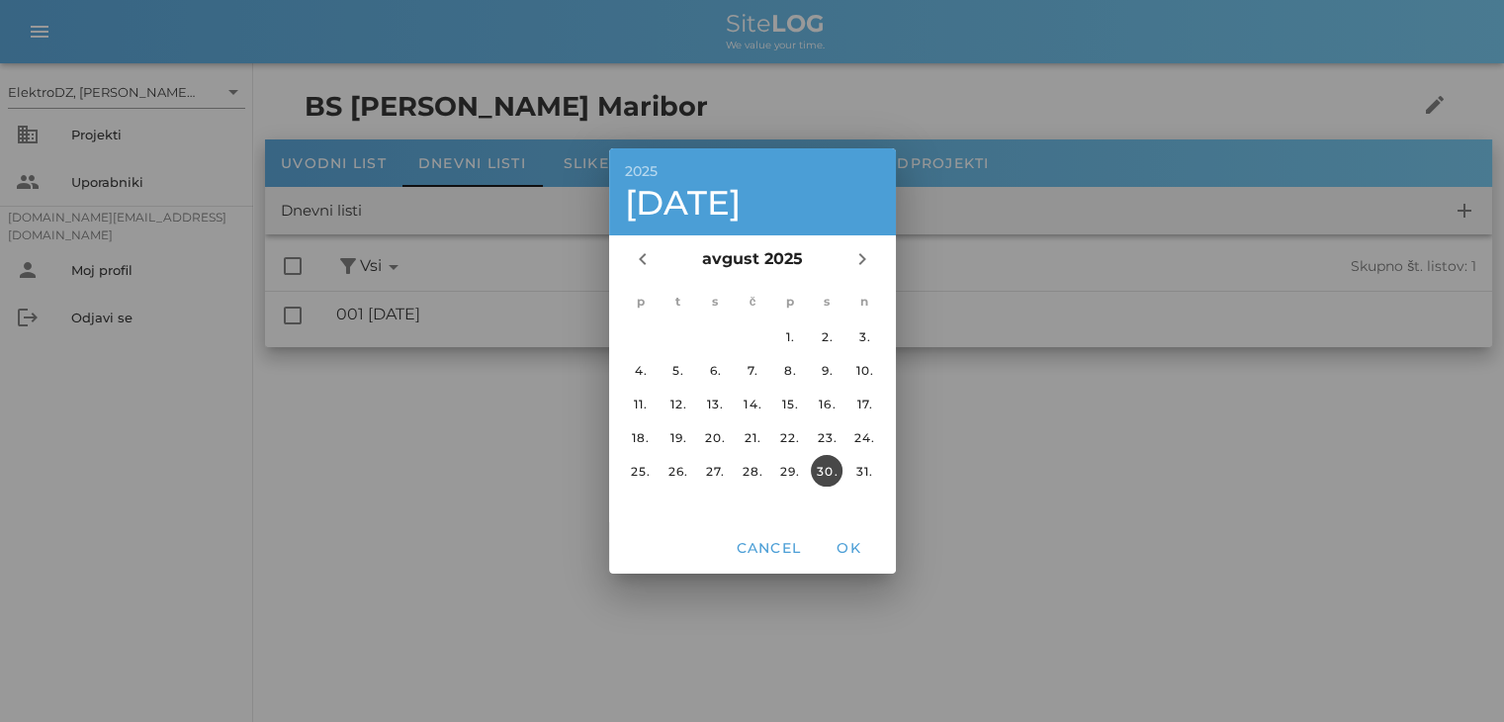
click at [1401, 254] on div at bounding box center [752, 361] width 1504 height 722
click at [745, 550] on span "Cancel" at bounding box center [768, 548] width 66 height 18
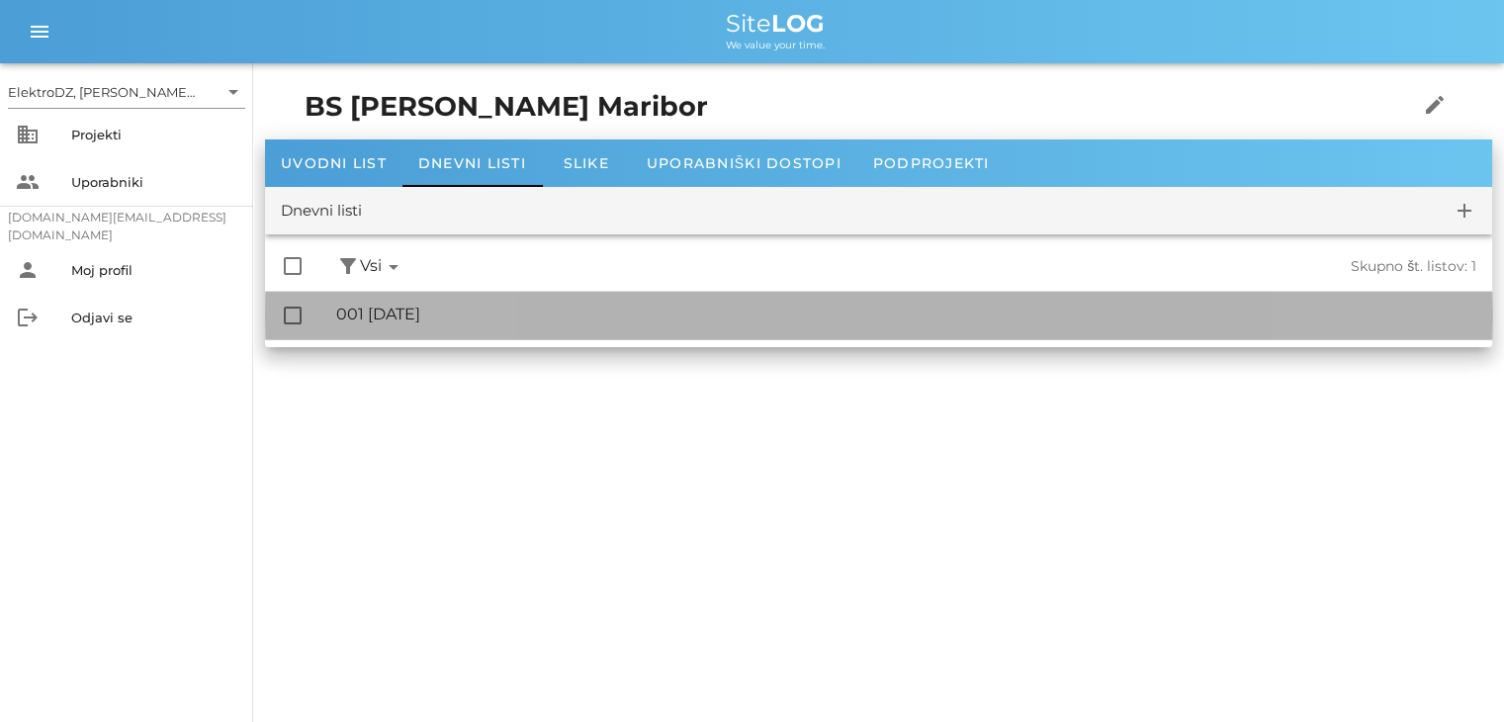
click at [344, 326] on div "🔏 001 [DATE] ✓ Podpisal: Nadzornik ✓ Podpisal: Sestavljalec ✓ Podpisal: Odgovor…" at bounding box center [906, 315] width 1140 height 45
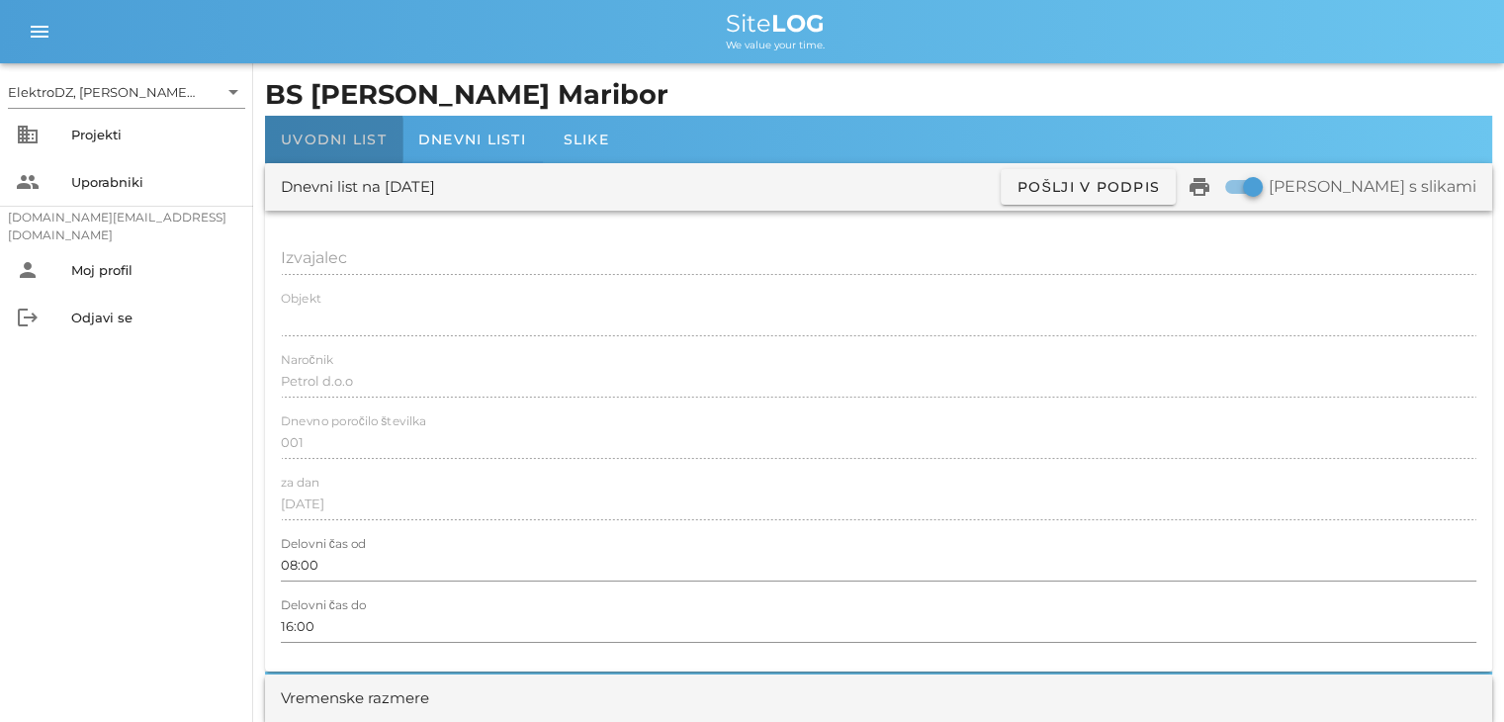
click at [359, 144] on span "Uvodni list" at bounding box center [334, 140] width 106 height 18
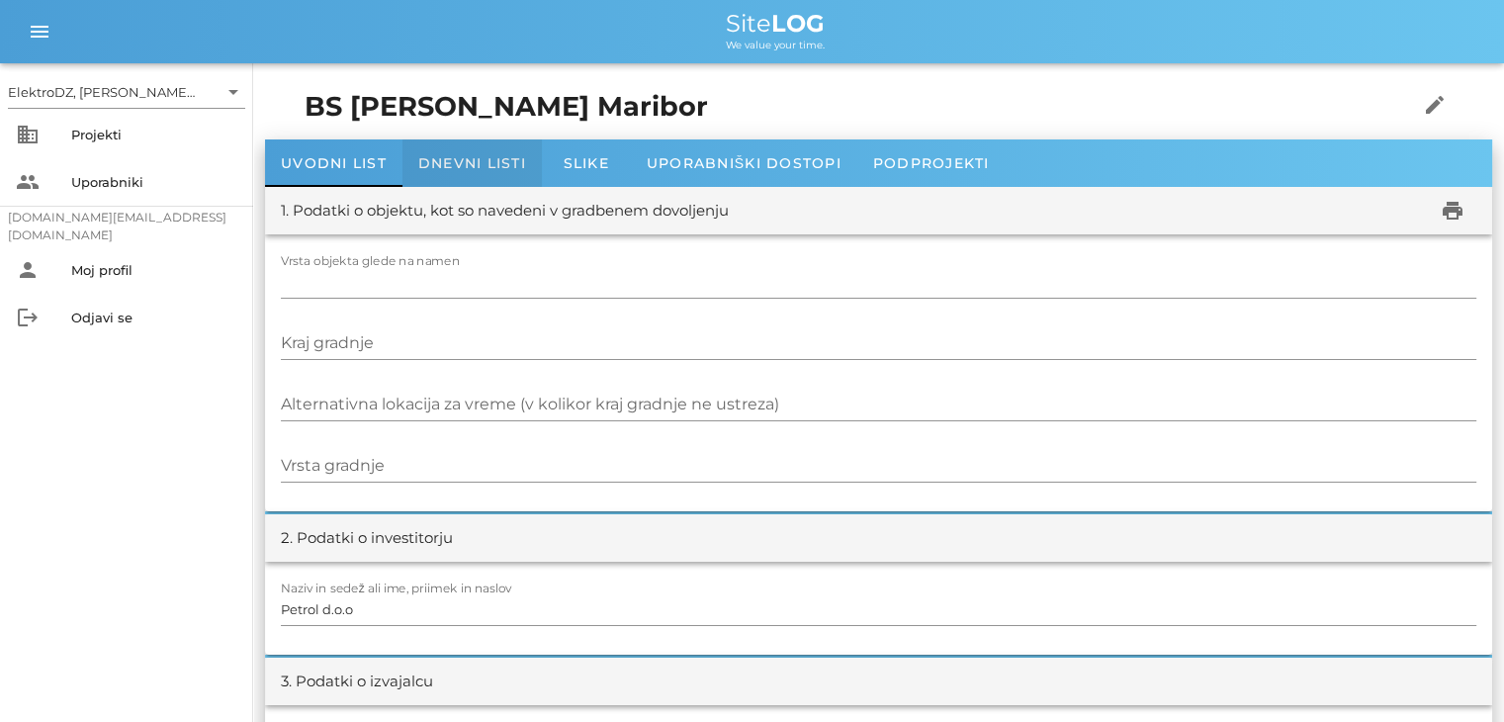
click at [491, 179] on div "Dnevni listi" at bounding box center [472, 162] width 139 height 47
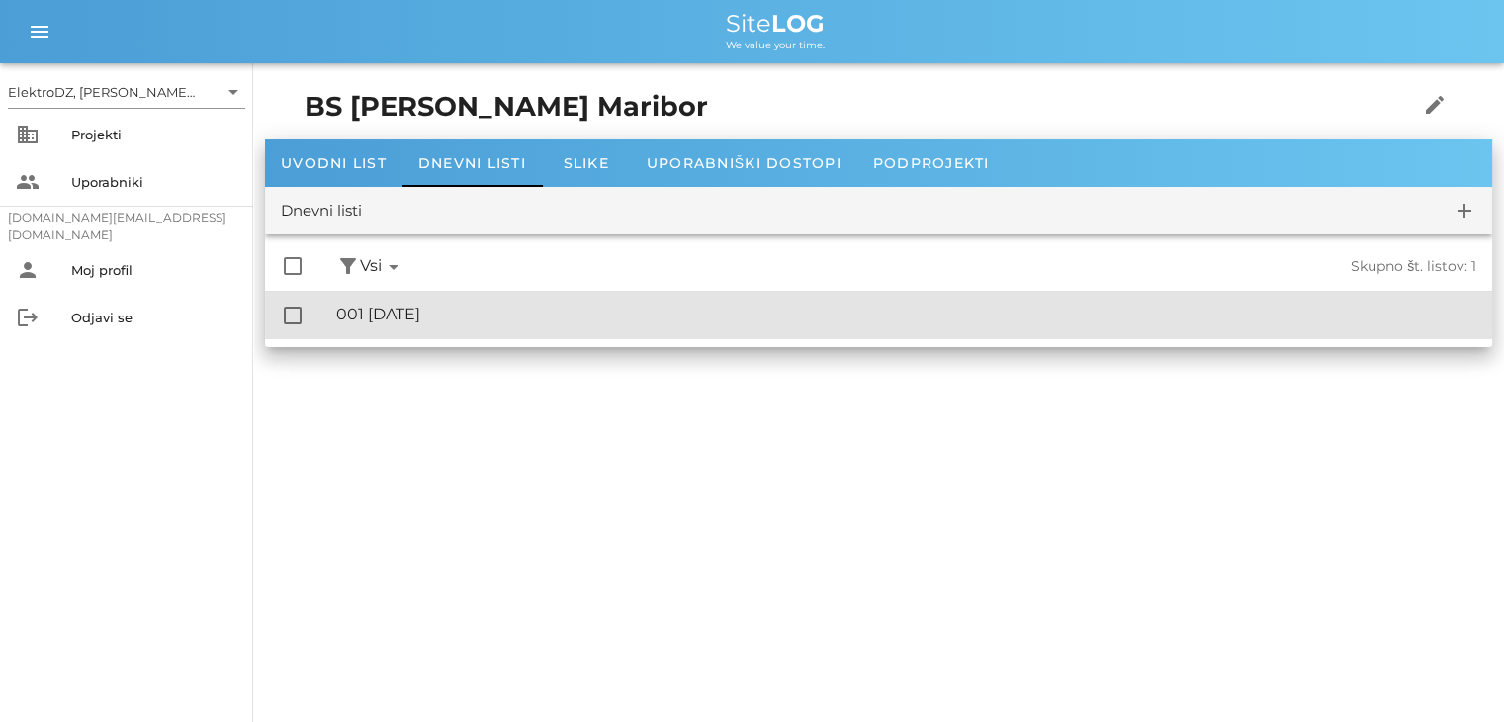
click at [466, 301] on div "🔏 001 [DATE] ✓ Podpisal: Nadzornik ✓ Podpisal: Sestavljalec ✓ Podpisal: Odgovor…" at bounding box center [906, 315] width 1140 height 45
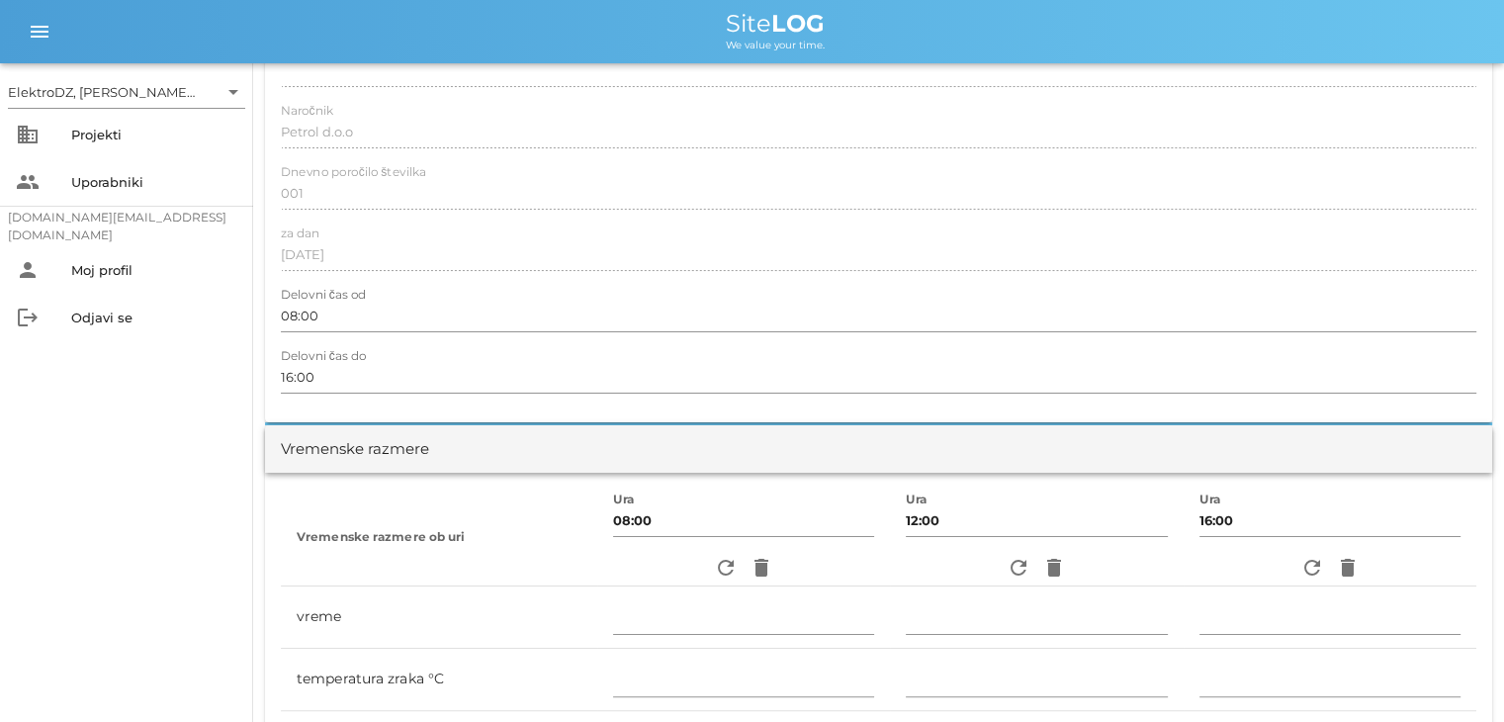
scroll to position [297, 0]
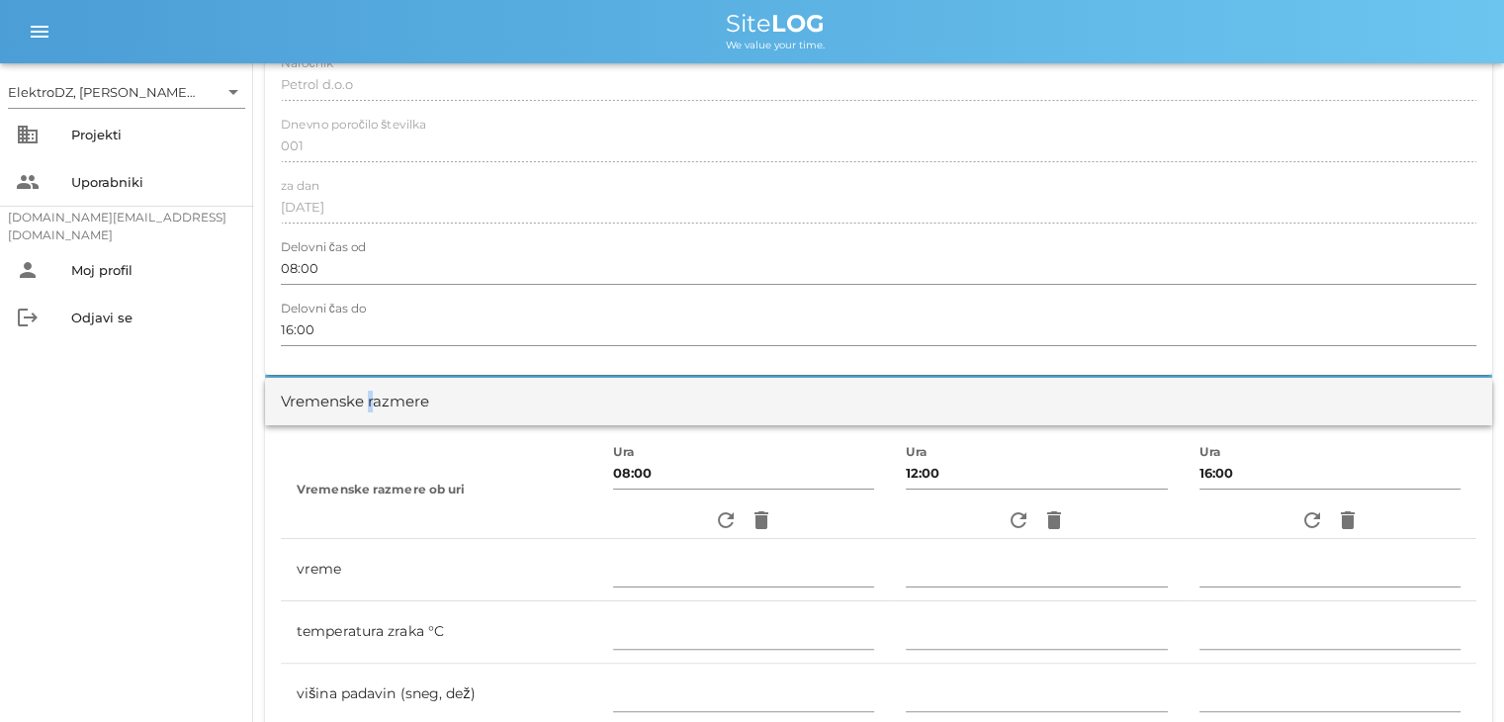
click at [367, 401] on div "Vremenske razmere" at bounding box center [355, 402] width 148 height 23
click at [106, 262] on div "Moj profil" at bounding box center [154, 270] width 166 height 16
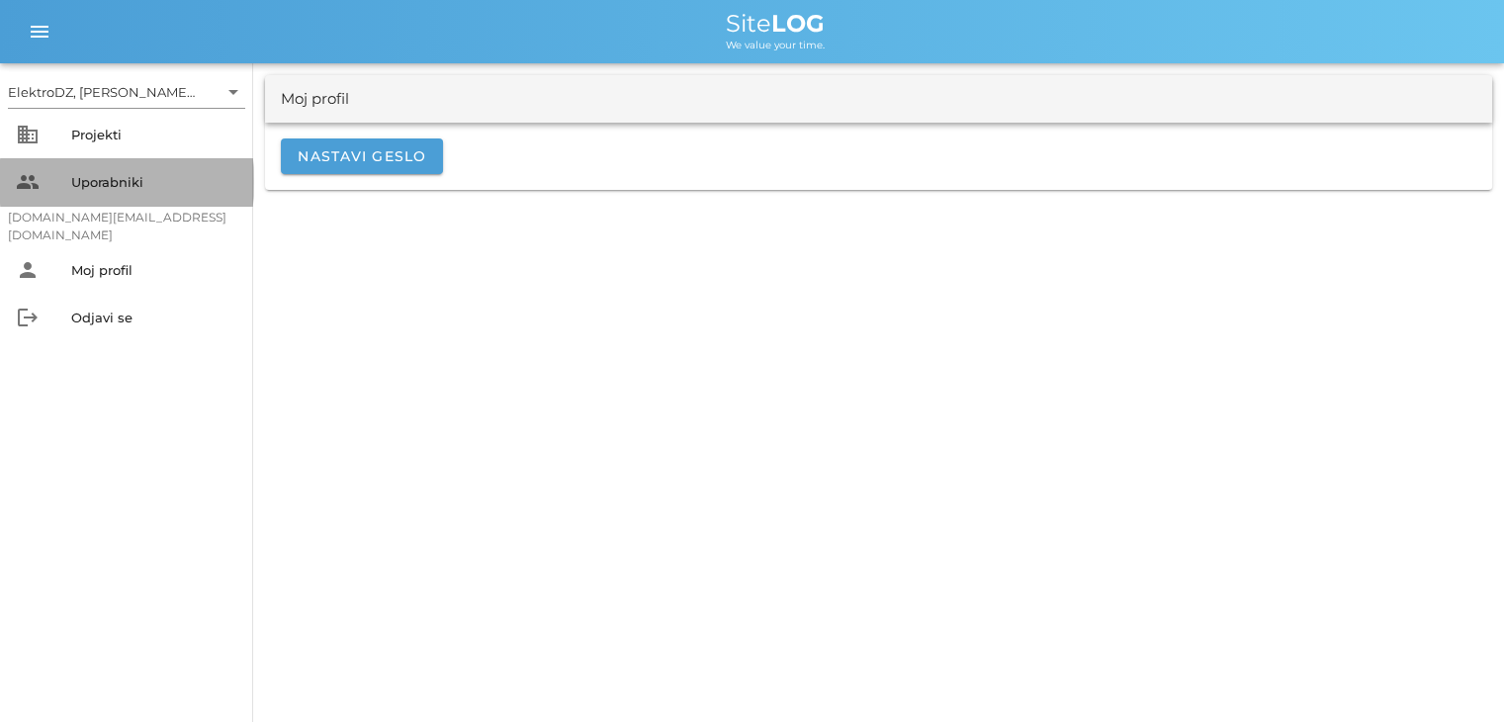
click at [92, 187] on div "Uporabniki" at bounding box center [154, 182] width 166 height 16
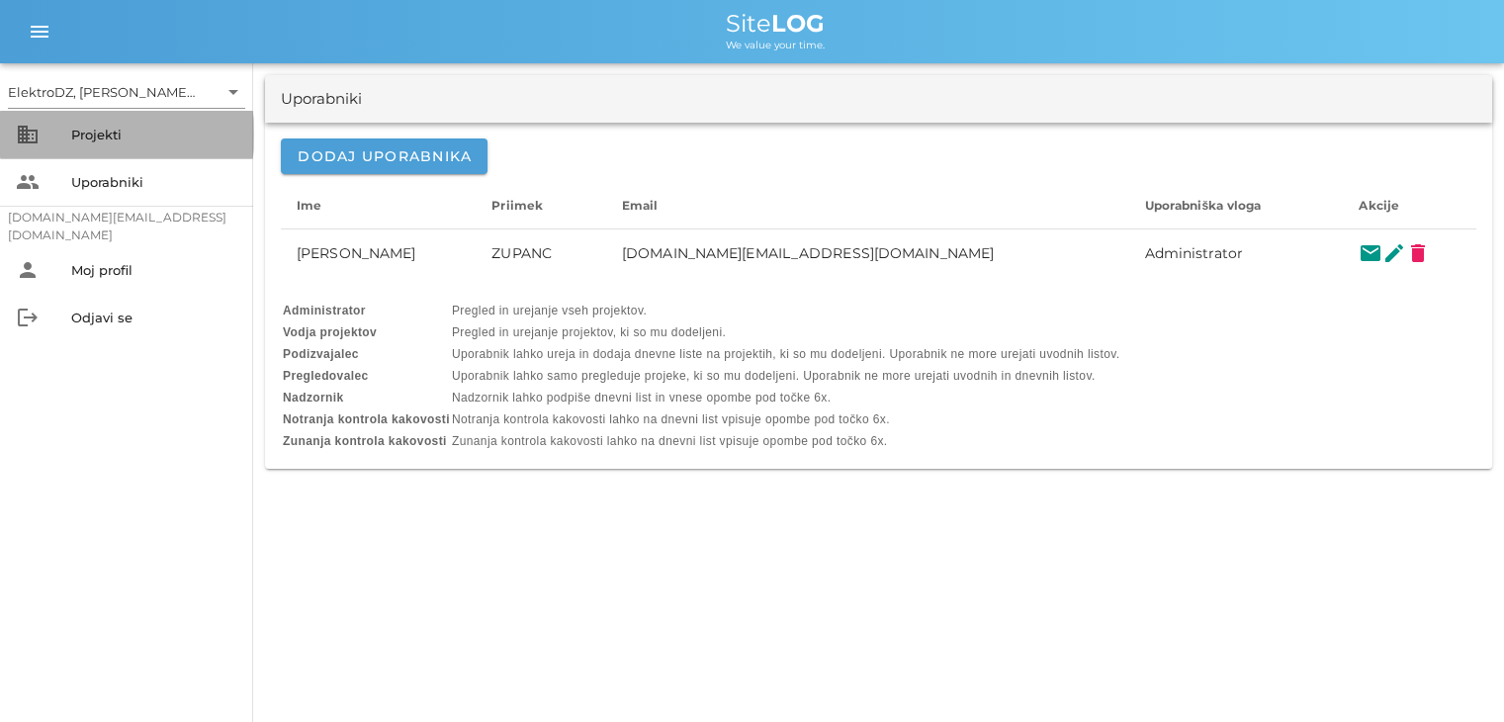
click at [129, 138] on div "Projekti" at bounding box center [154, 135] width 166 height 16
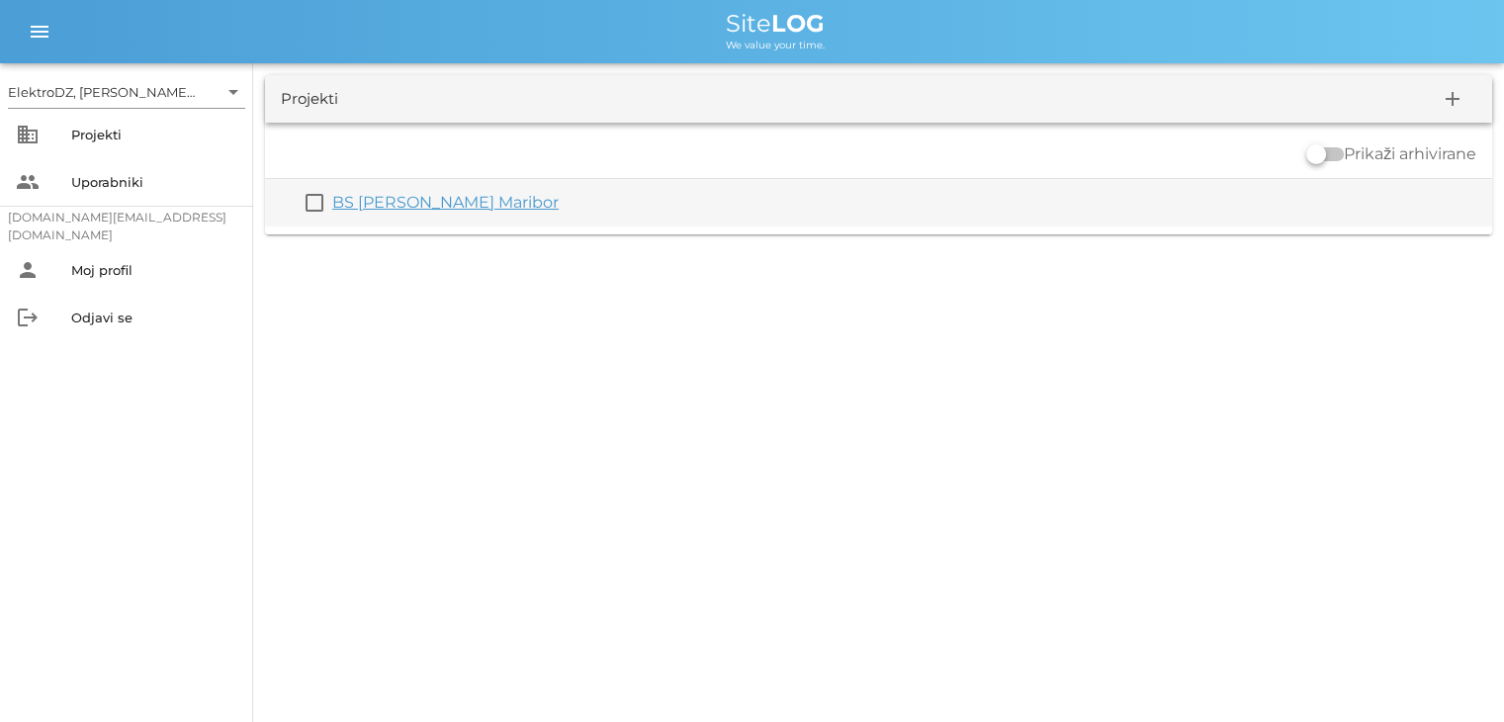
click at [396, 199] on link "BS [PERSON_NAME] Maribor" at bounding box center [445, 202] width 227 height 19
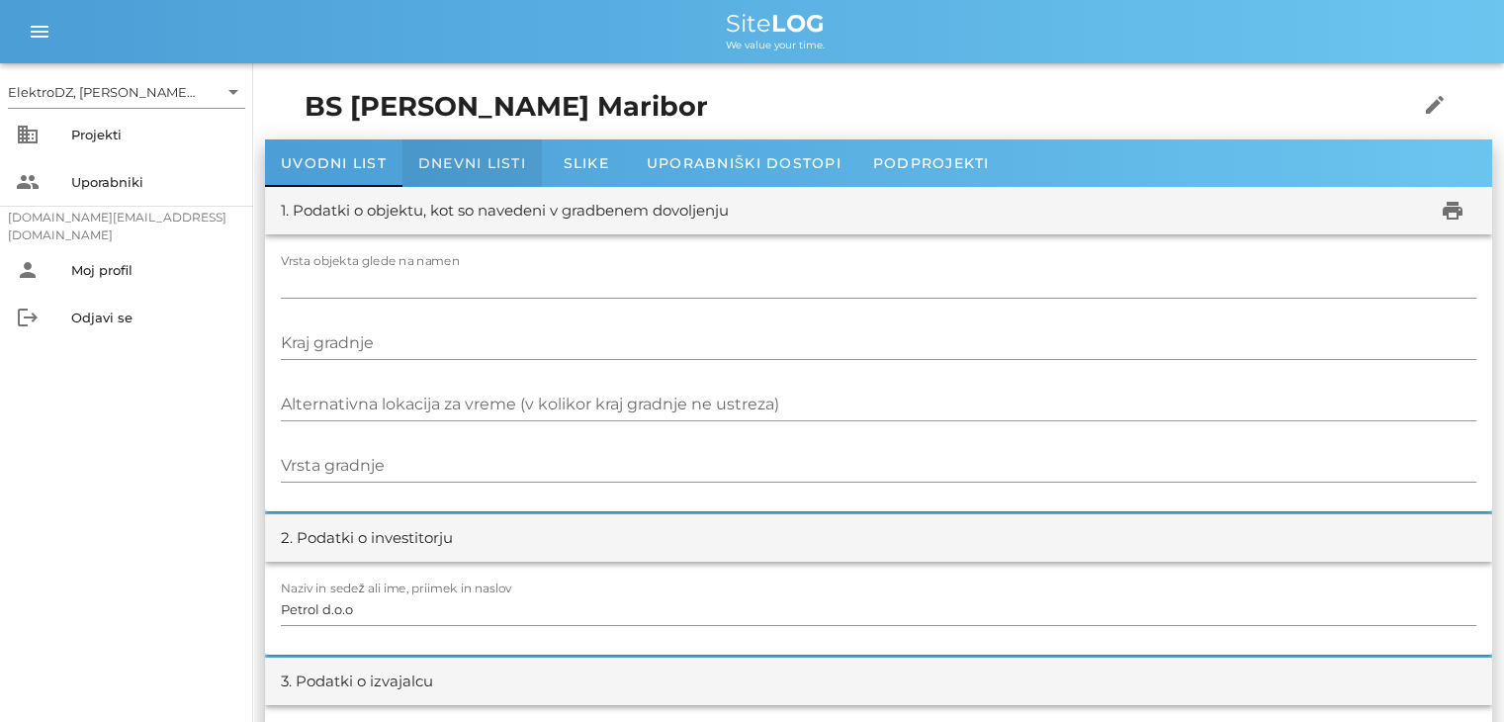
click at [502, 181] on div "Dnevni listi" at bounding box center [472, 162] width 139 height 47
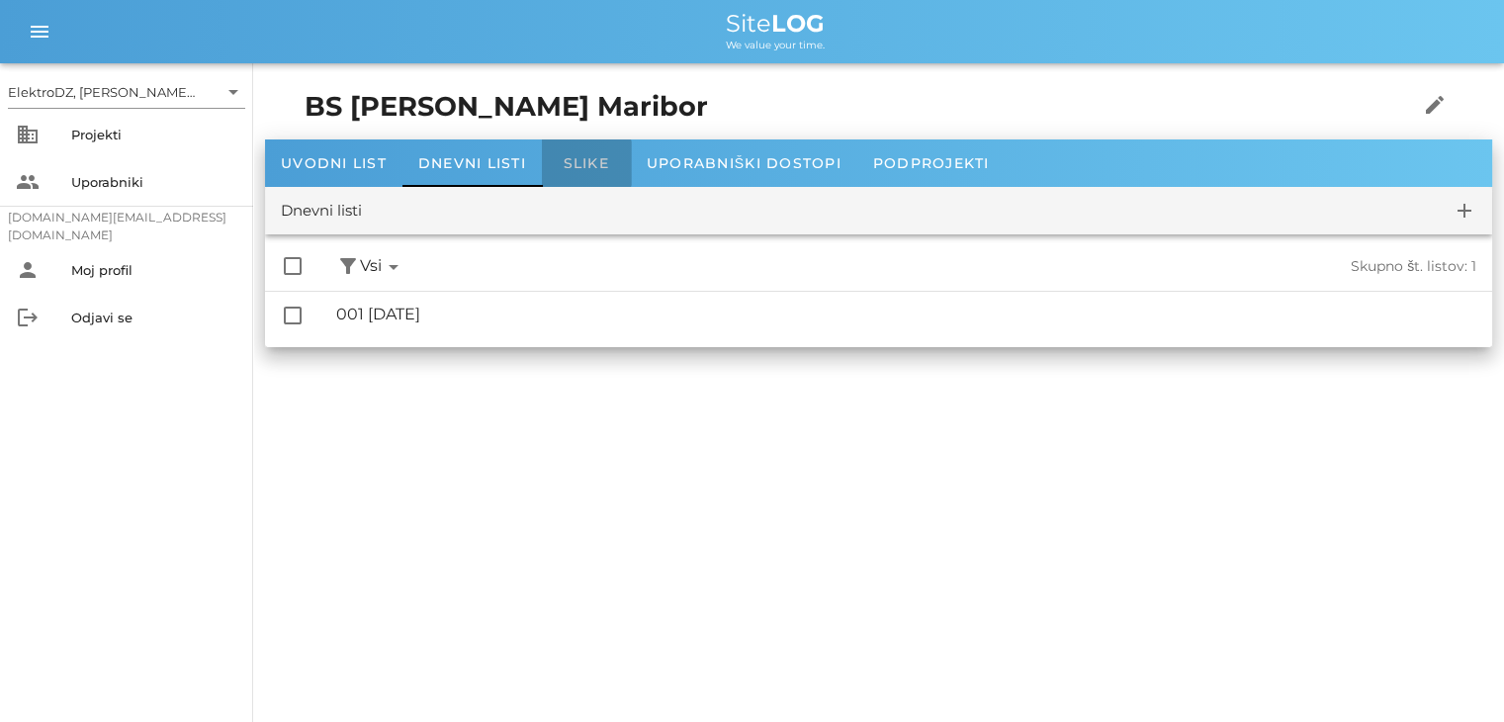
click at [609, 172] on div "Slike" at bounding box center [586, 162] width 89 height 47
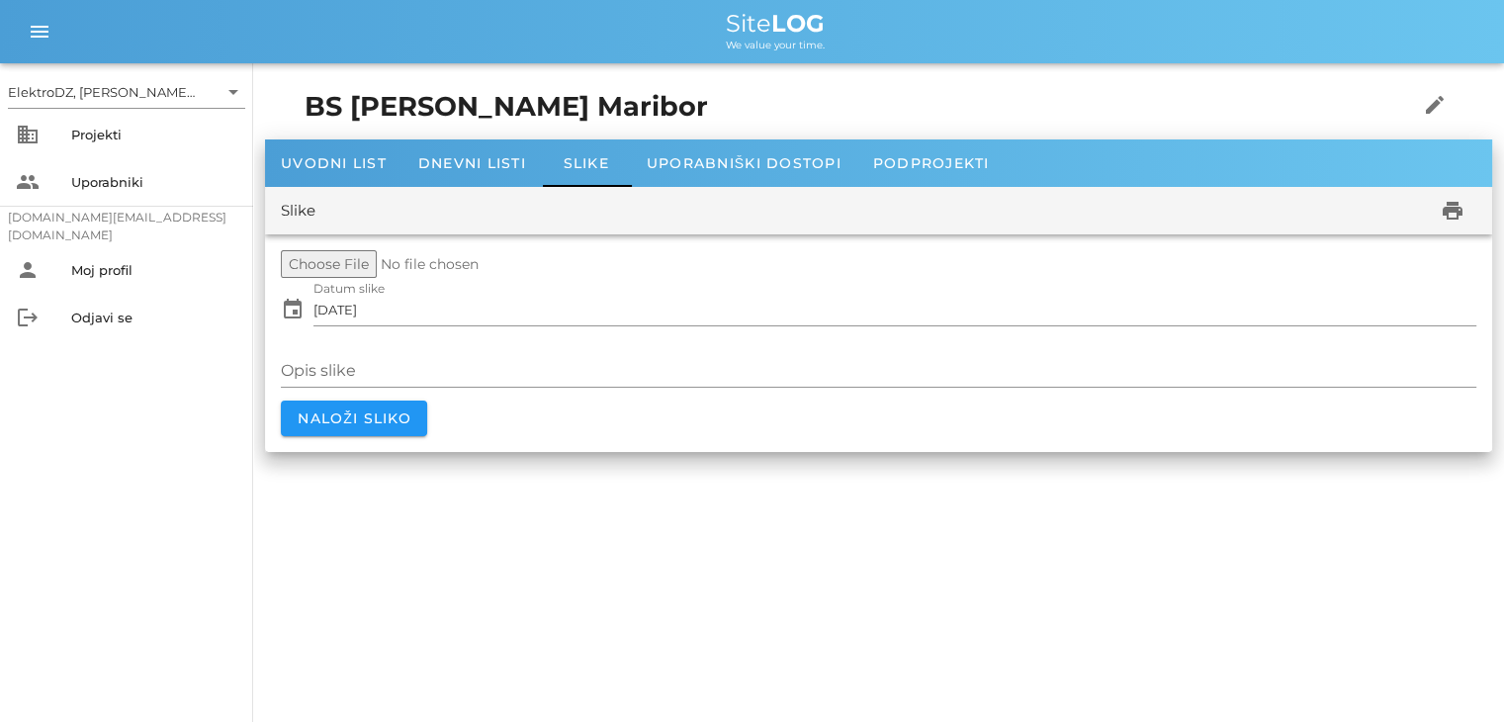
click at [343, 264] on input "file" at bounding box center [432, 264] width 303 height 28
type input "C:\fakepath\1000011669.jpg"
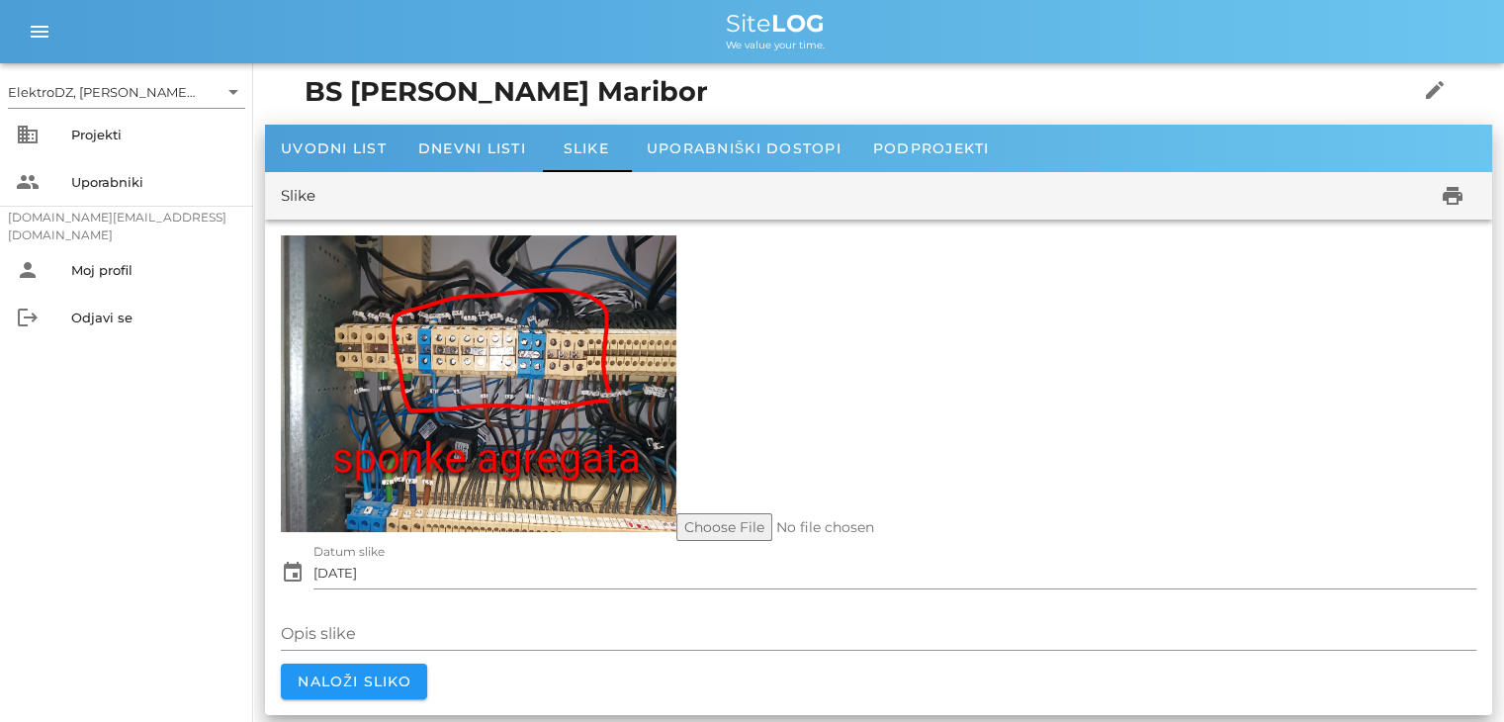
scroll to position [20, 0]
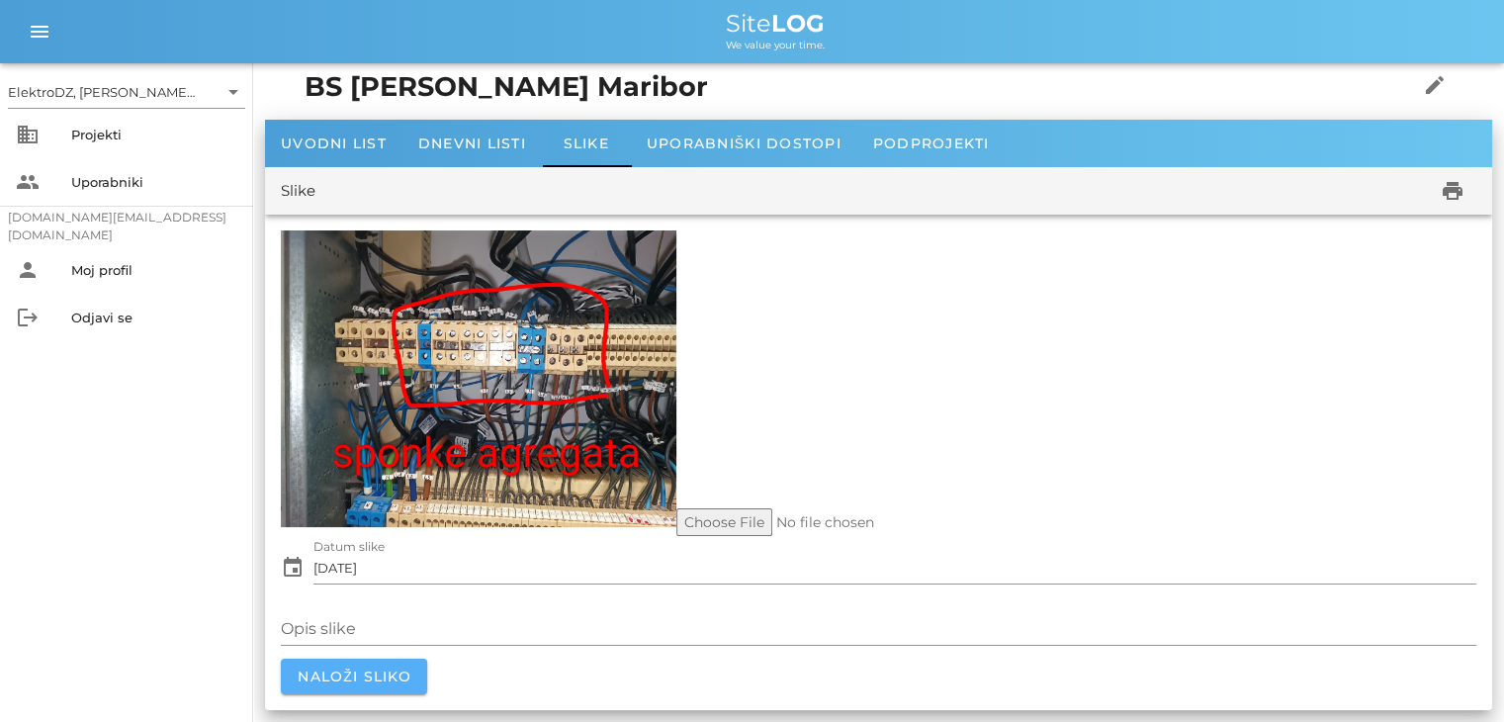
click at [398, 670] on span "Naloži sliko" at bounding box center [354, 677] width 115 height 18
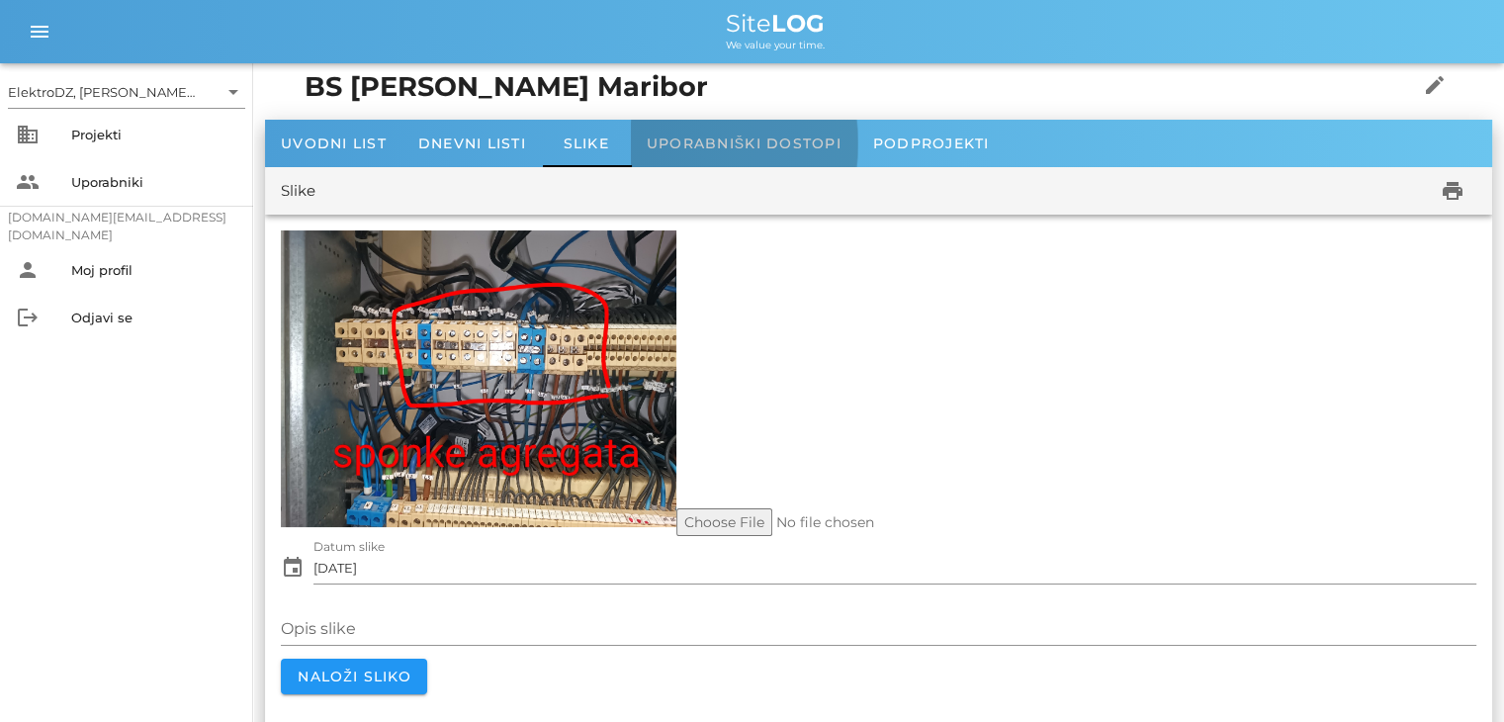
click at [761, 148] on span "Uporabniški dostopi" at bounding box center [744, 144] width 195 height 18
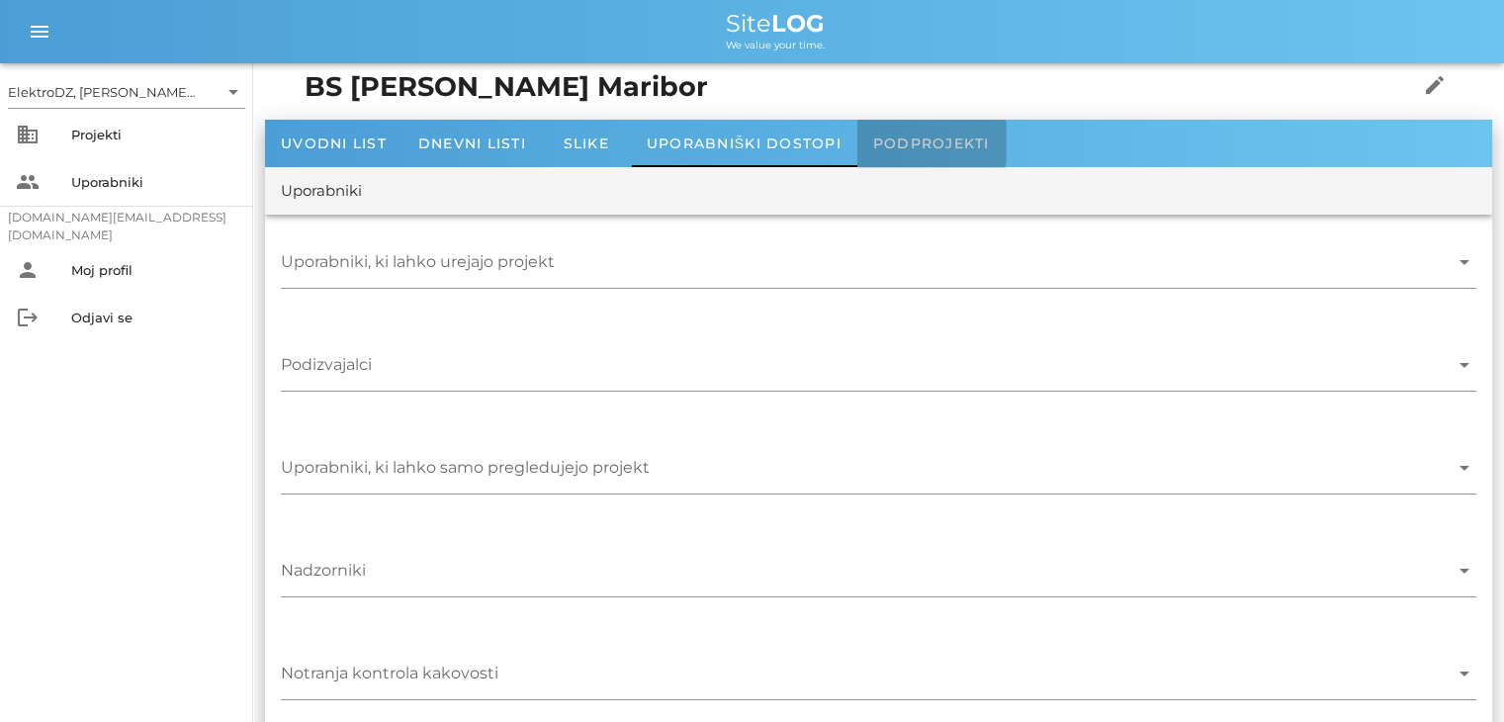
click at [931, 146] on span "Podprojekti" at bounding box center [931, 144] width 117 height 18
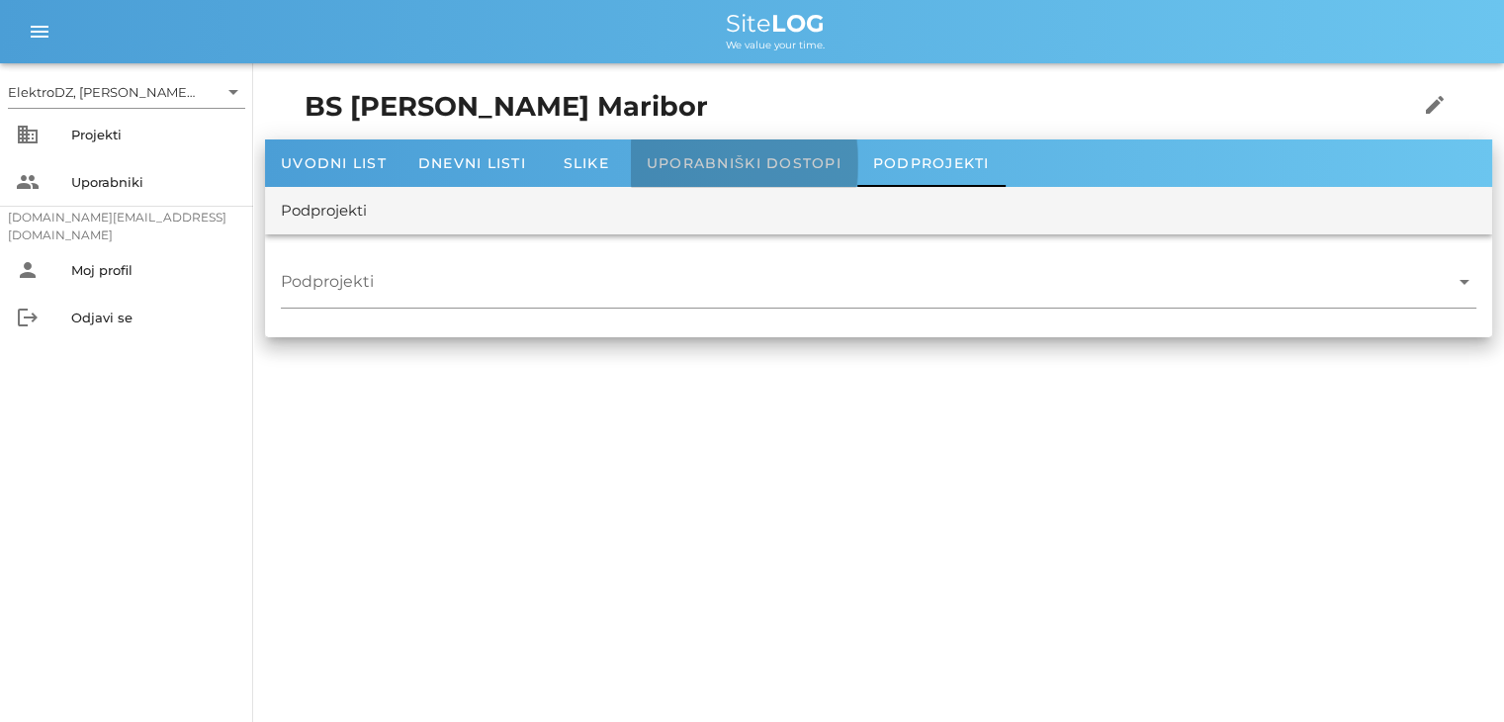
click at [790, 163] on span "Uporabniški dostopi" at bounding box center [744, 163] width 195 height 18
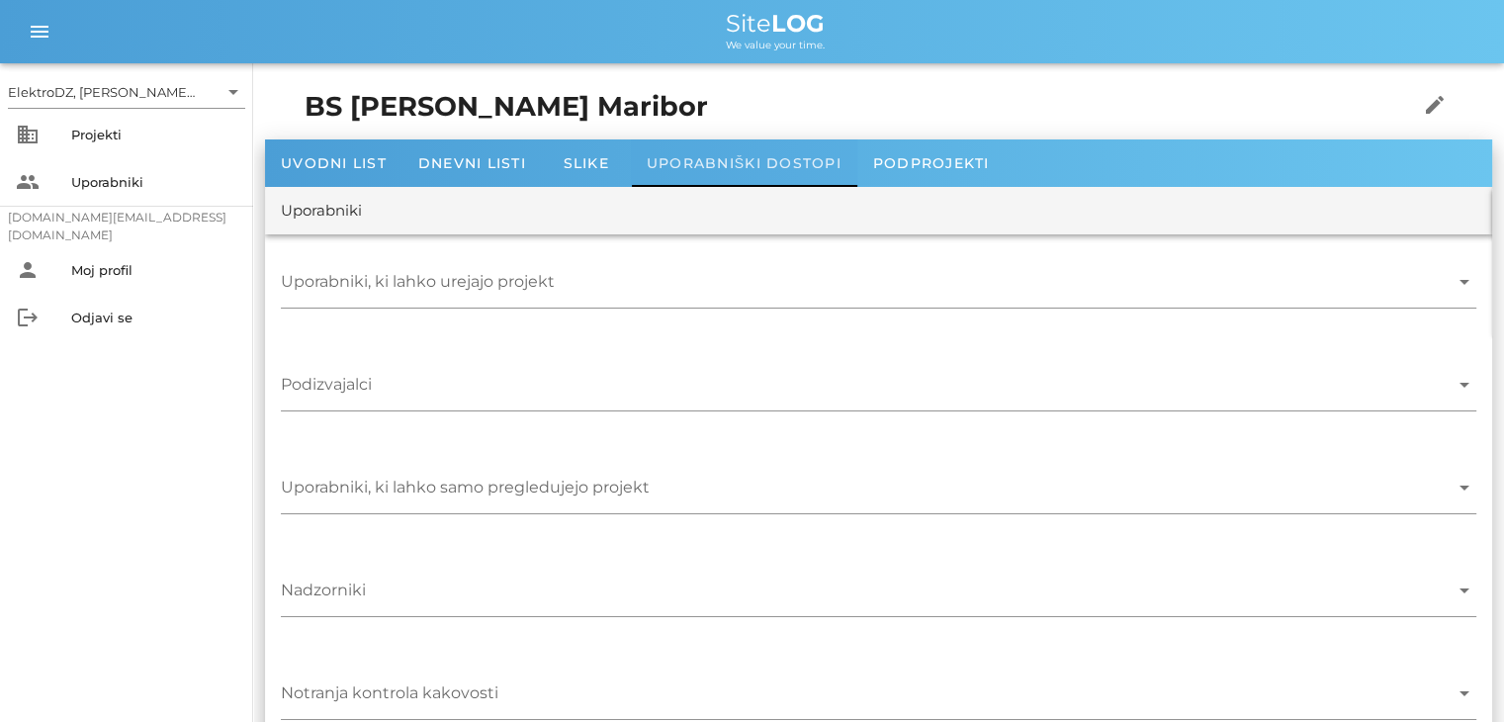
click at [643, 162] on div "Uporabniški dostopi" at bounding box center [744, 162] width 227 height 47
click at [592, 170] on span "Slike" at bounding box center [587, 163] width 46 height 18
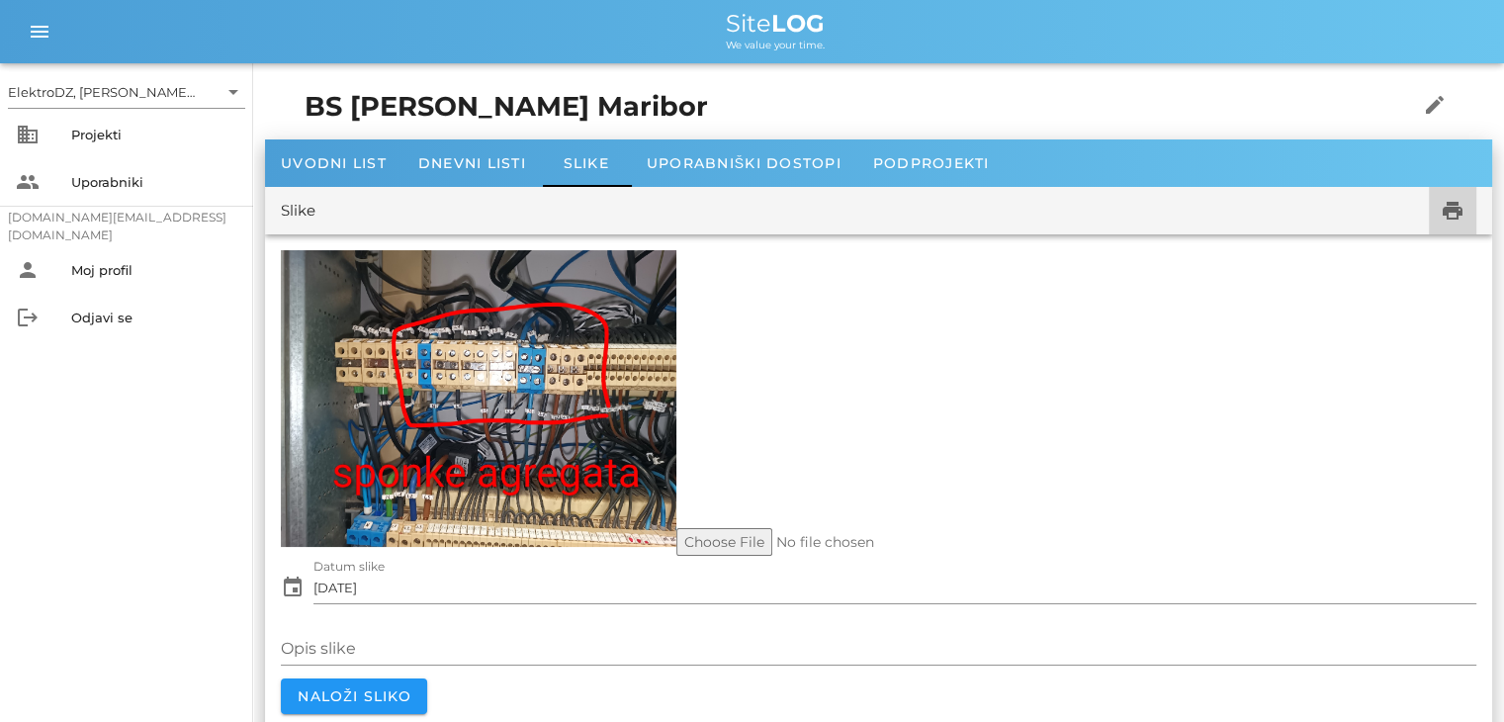
click at [1462, 207] on icon "print" at bounding box center [1453, 211] width 24 height 24
click at [481, 161] on span "Dnevni listi" at bounding box center [472, 163] width 108 height 18
